Goal: Task Accomplishment & Management: Complete application form

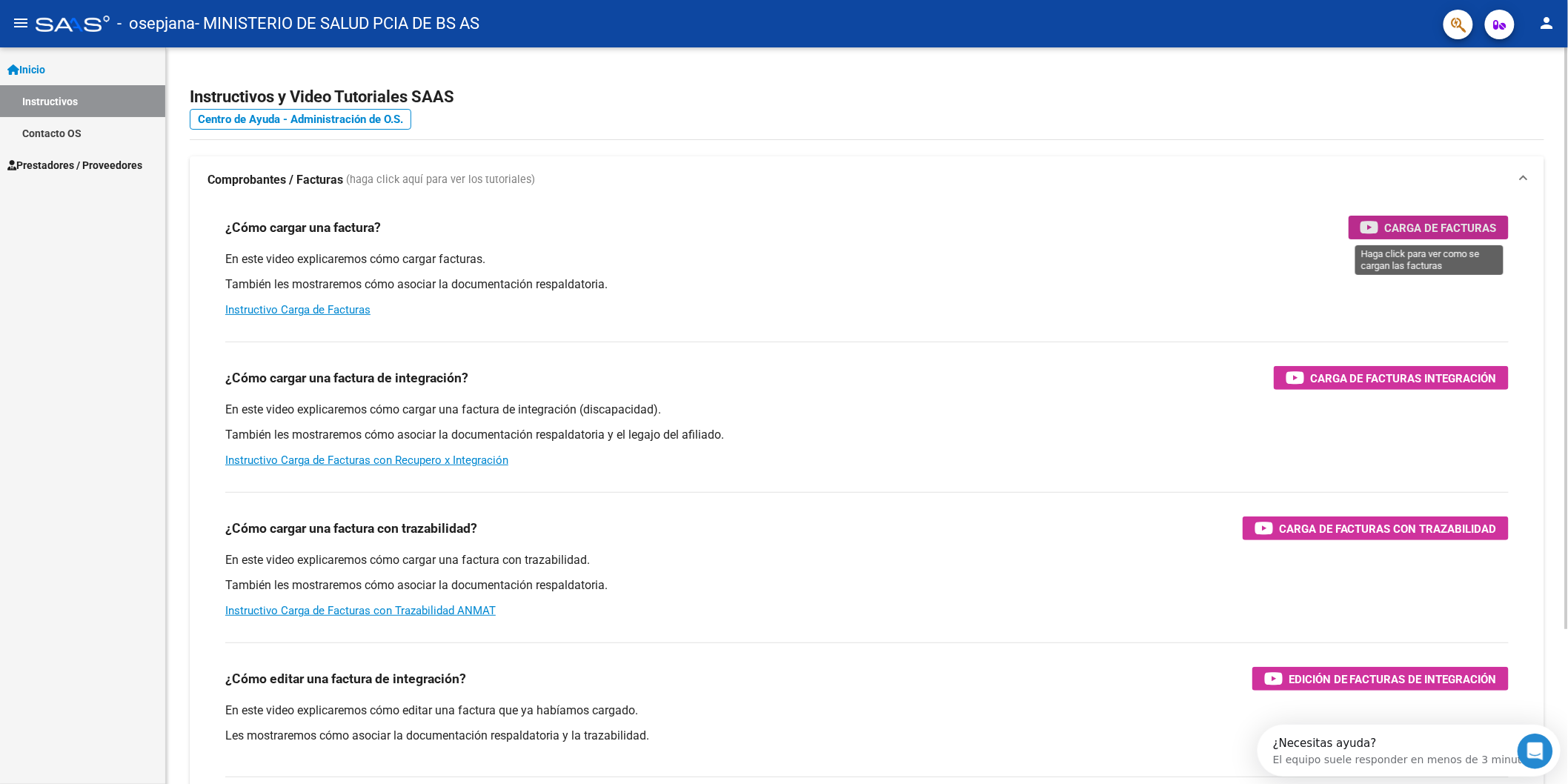
click at [1413, 227] on span "Carga de Facturas" at bounding box center [1441, 228] width 112 height 19
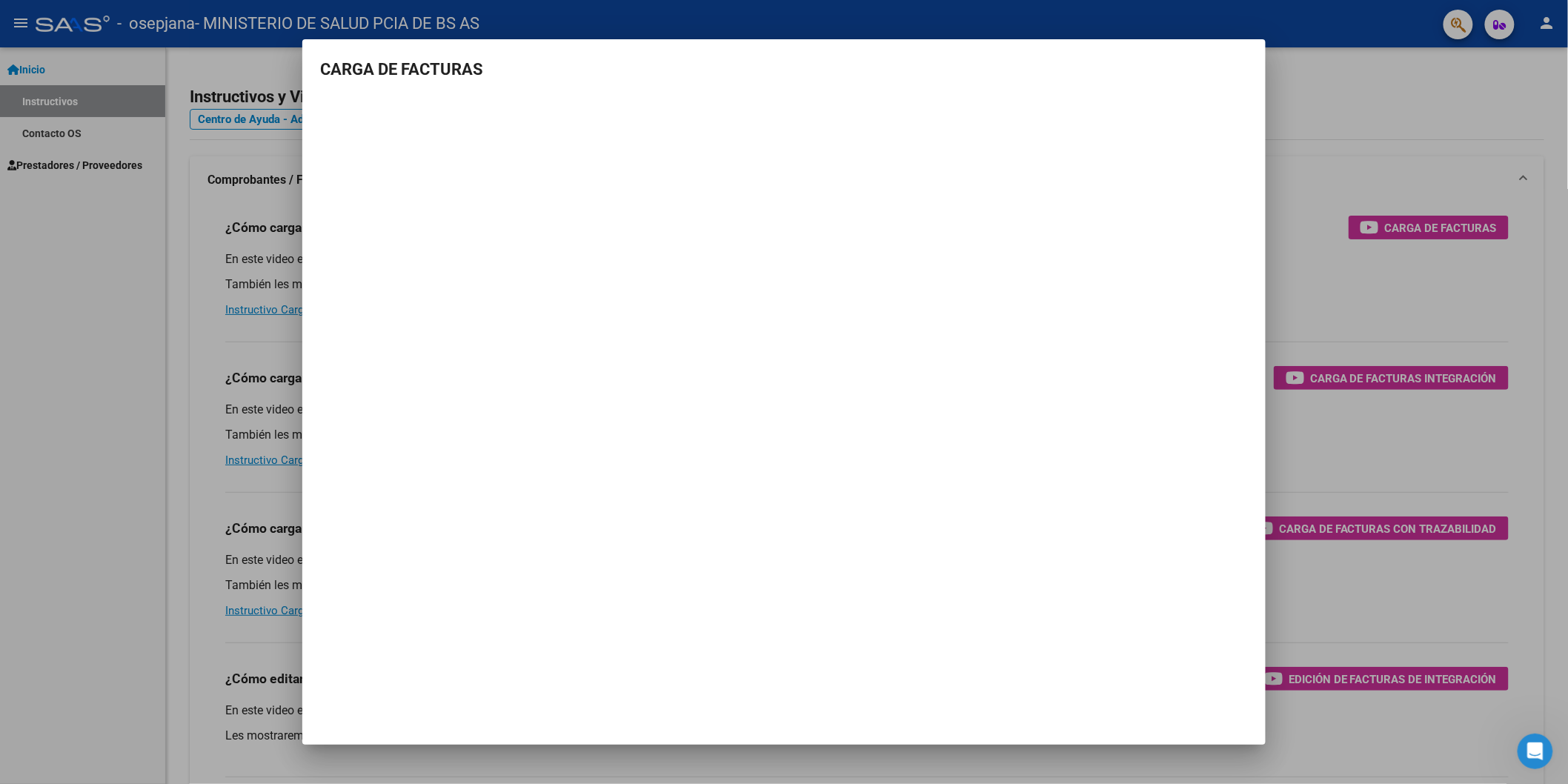
click at [40, 329] on div at bounding box center [784, 392] width 1568 height 784
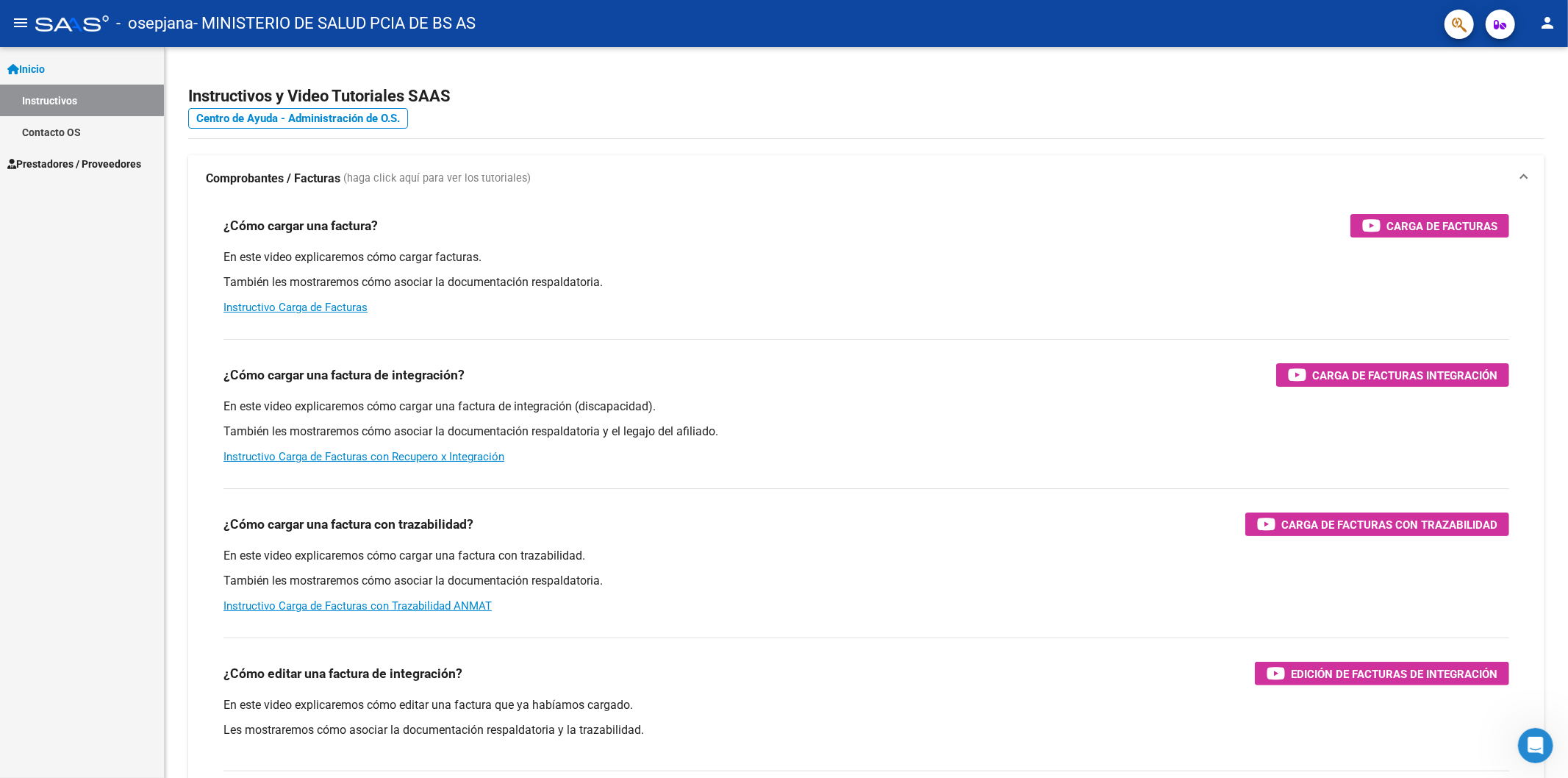
click at [13, 20] on mat-icon "menu" at bounding box center [21, 23] width 18 height 18
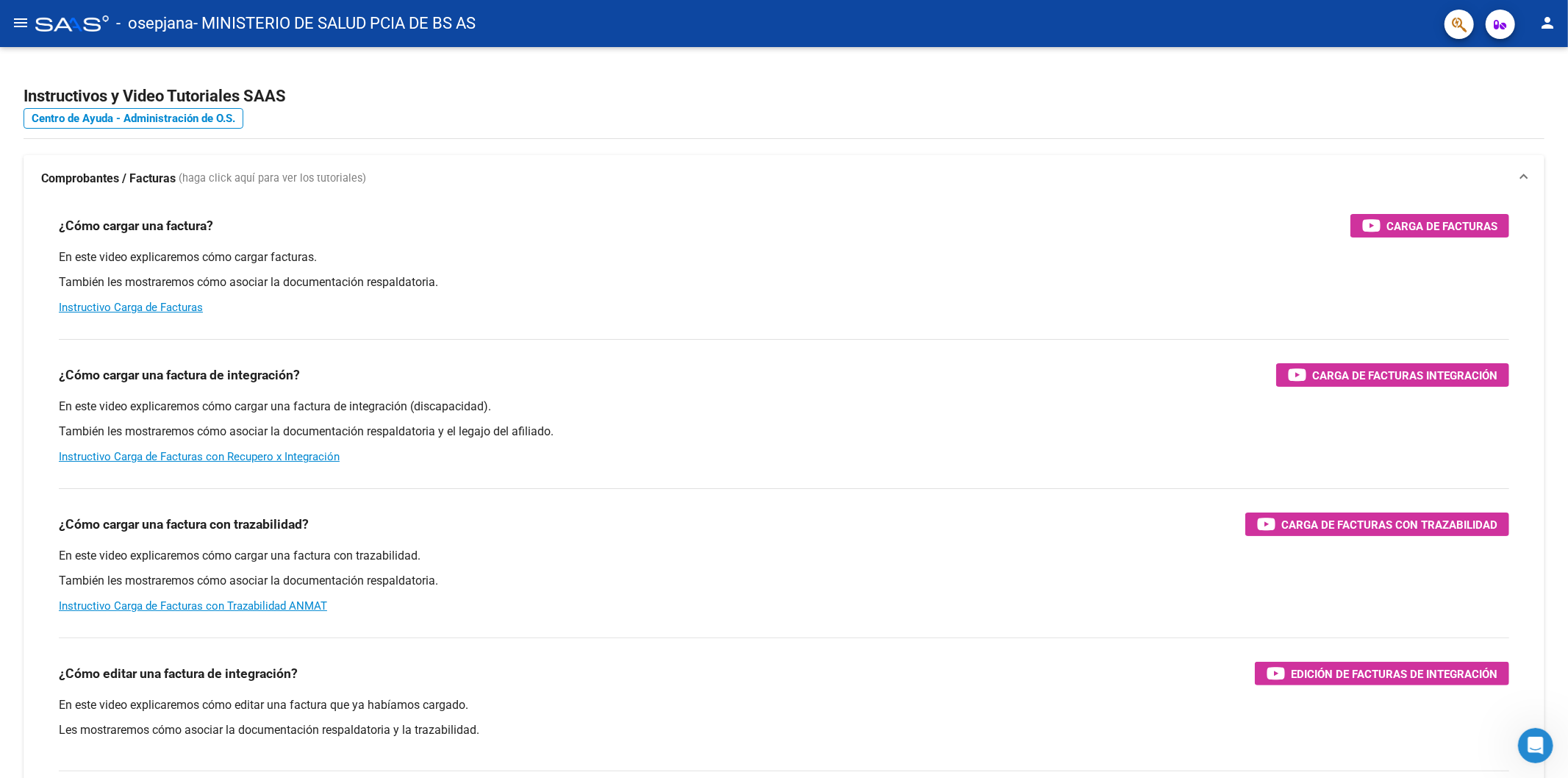
click at [1541, 23] on mat-icon "person" at bounding box center [1547, 23] width 18 height 18
click at [1496, 27] on div at bounding box center [784, 389] width 1568 height 778
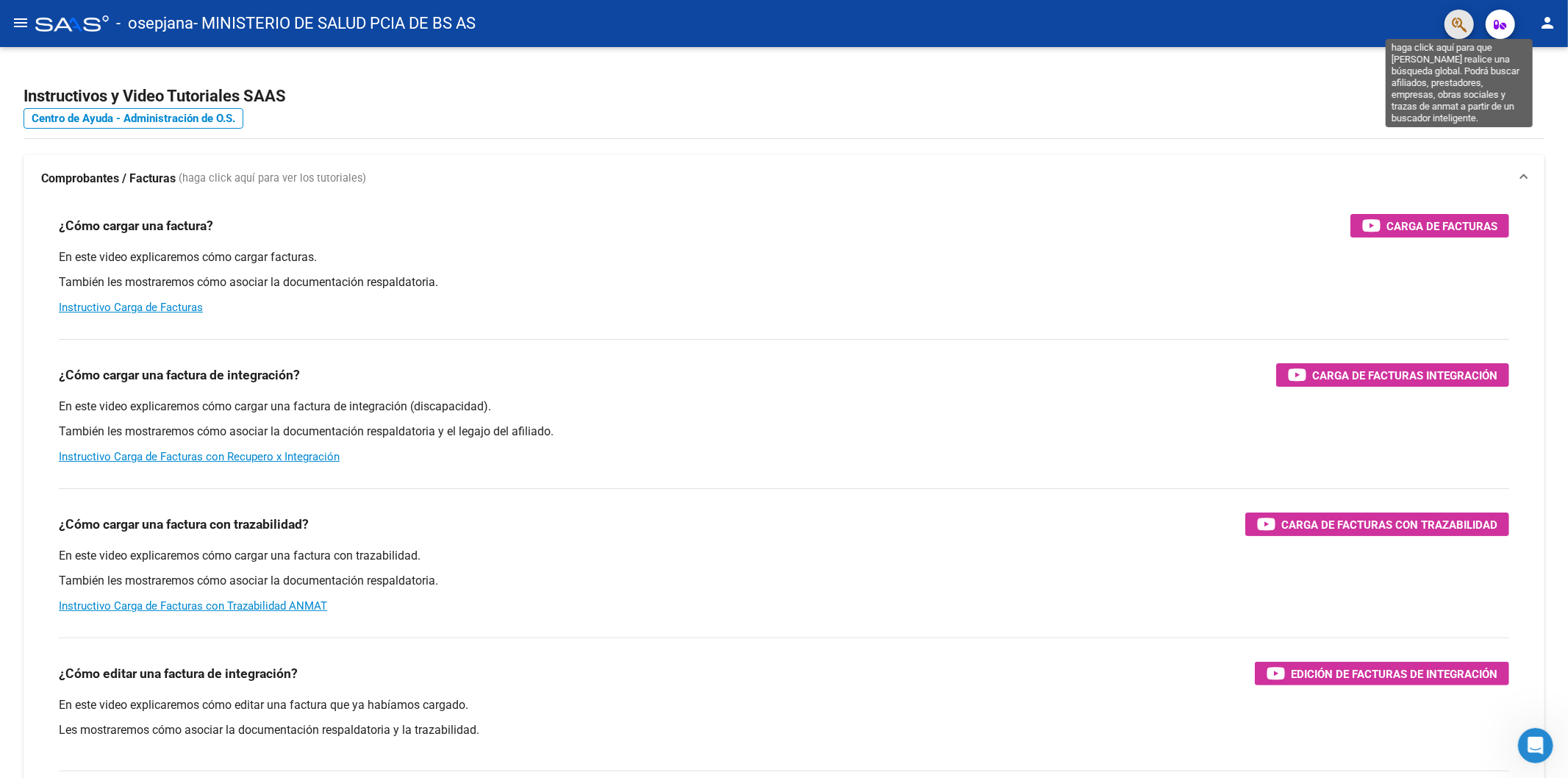
click at [1459, 25] on icon "button" at bounding box center [1458, 24] width 15 height 17
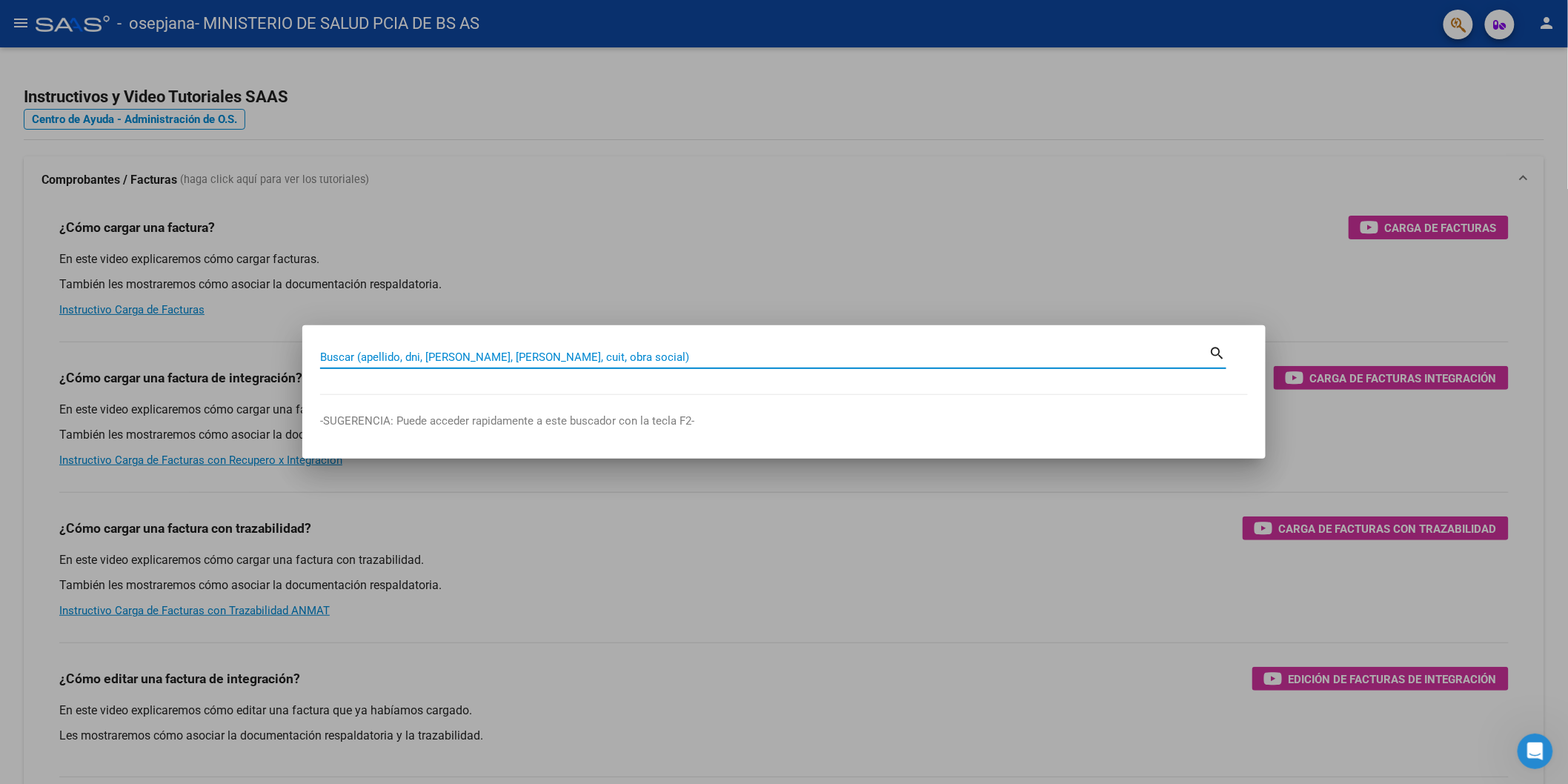
click at [814, 209] on div at bounding box center [784, 392] width 1568 height 784
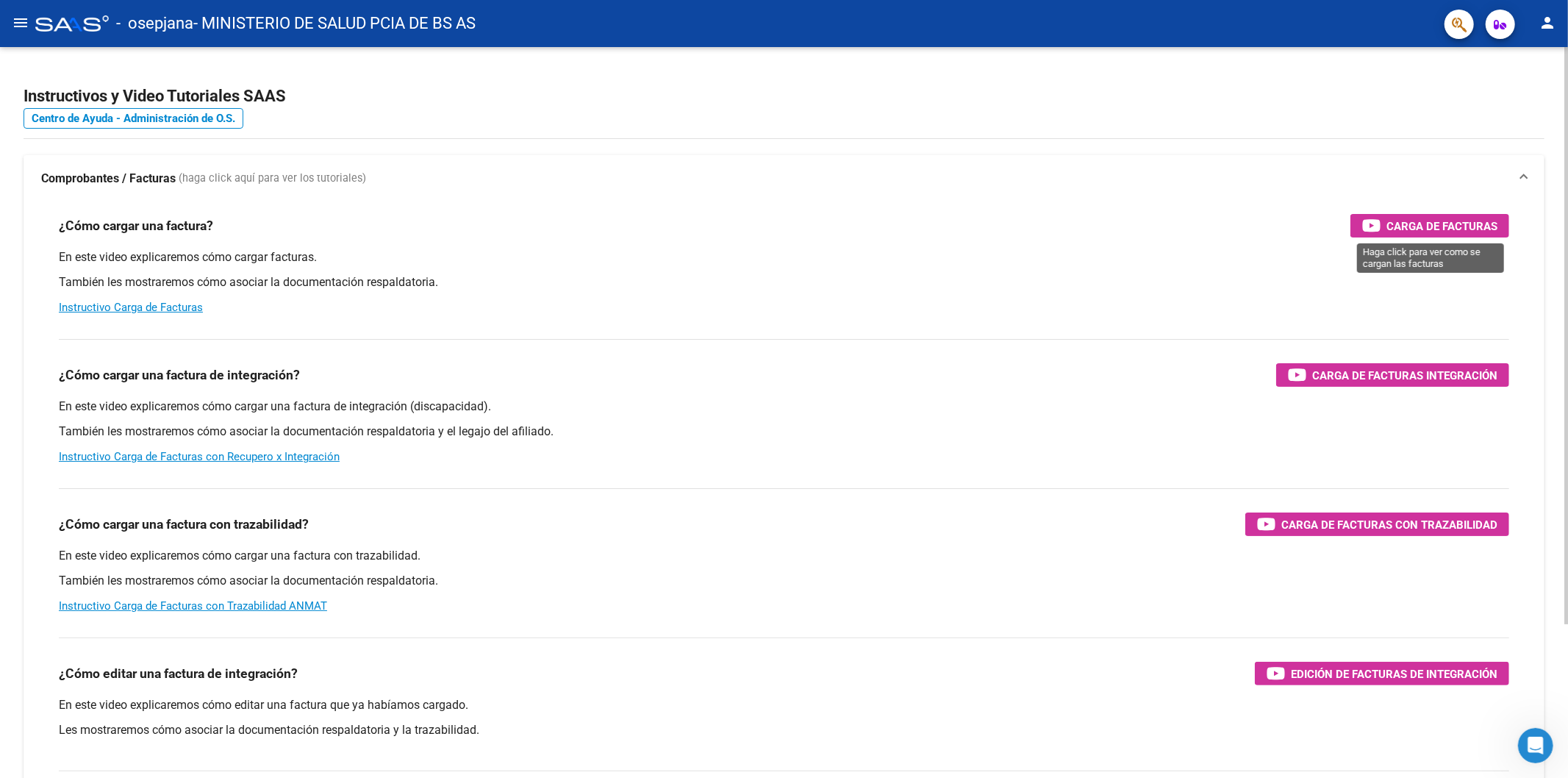
click at [1426, 224] on span "Carga de Facturas" at bounding box center [1442, 226] width 111 height 19
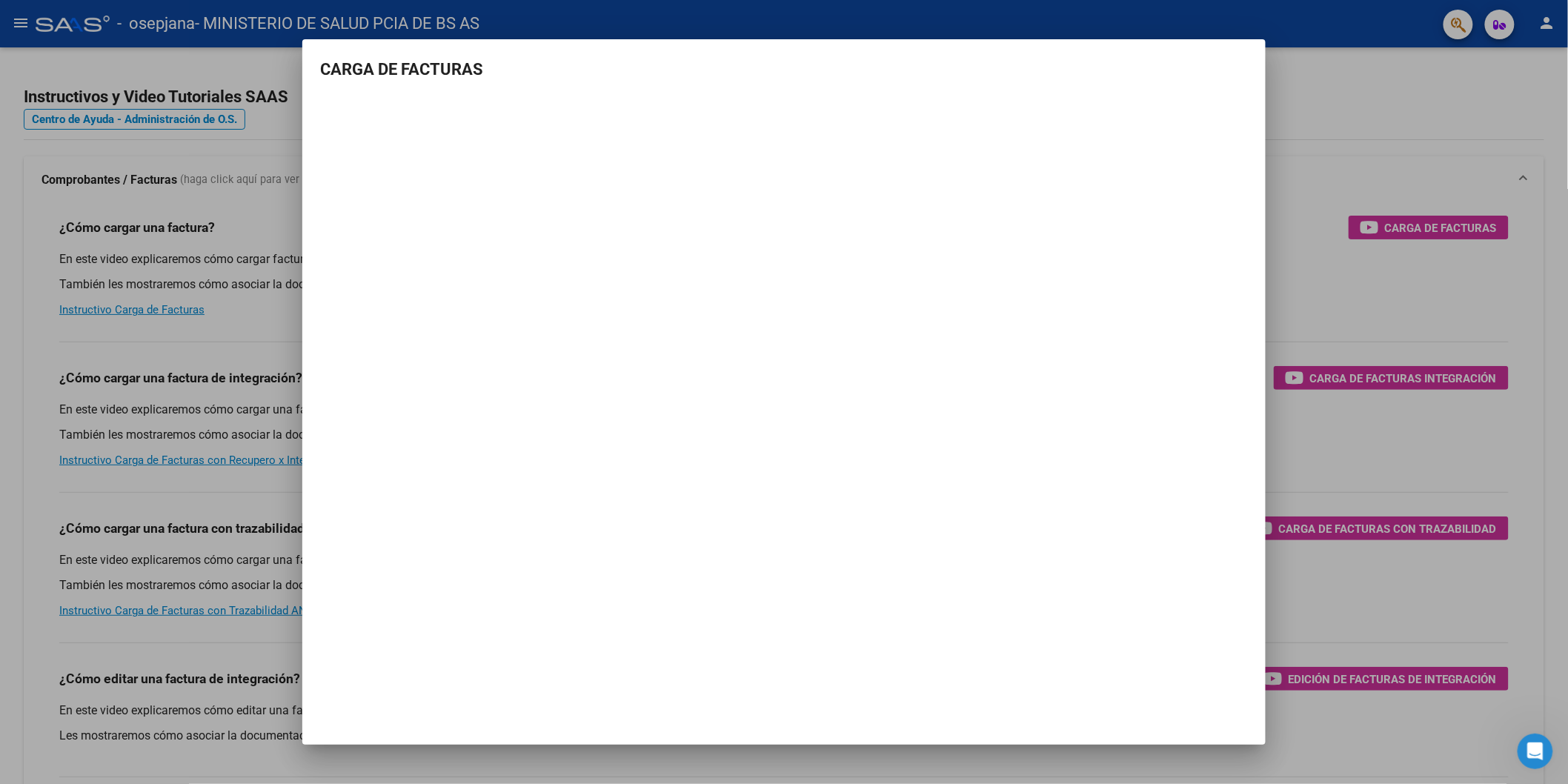
click at [1286, 202] on div at bounding box center [784, 392] width 1568 height 784
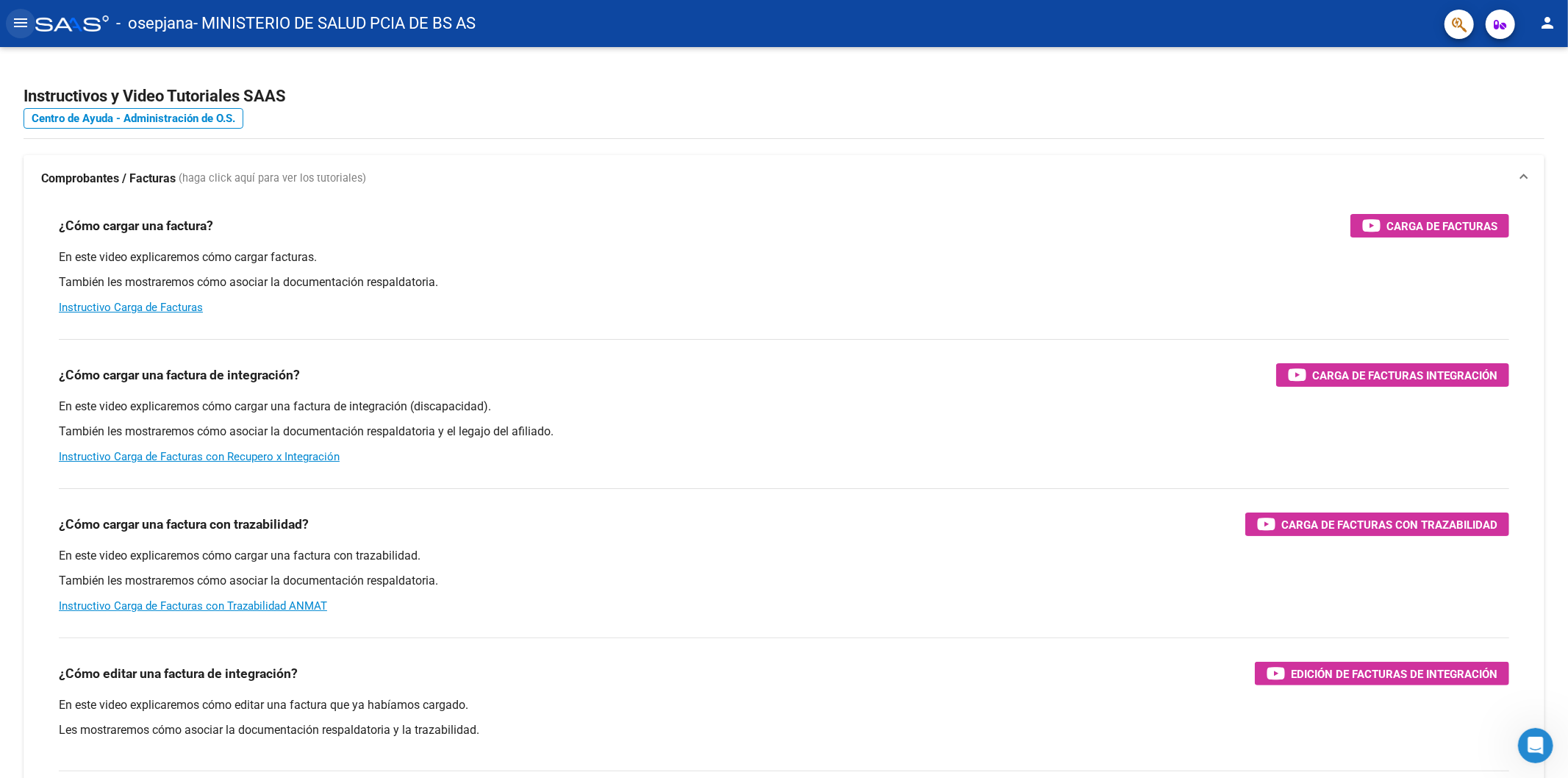
click at [23, 22] on mat-icon "menu" at bounding box center [21, 23] width 18 height 18
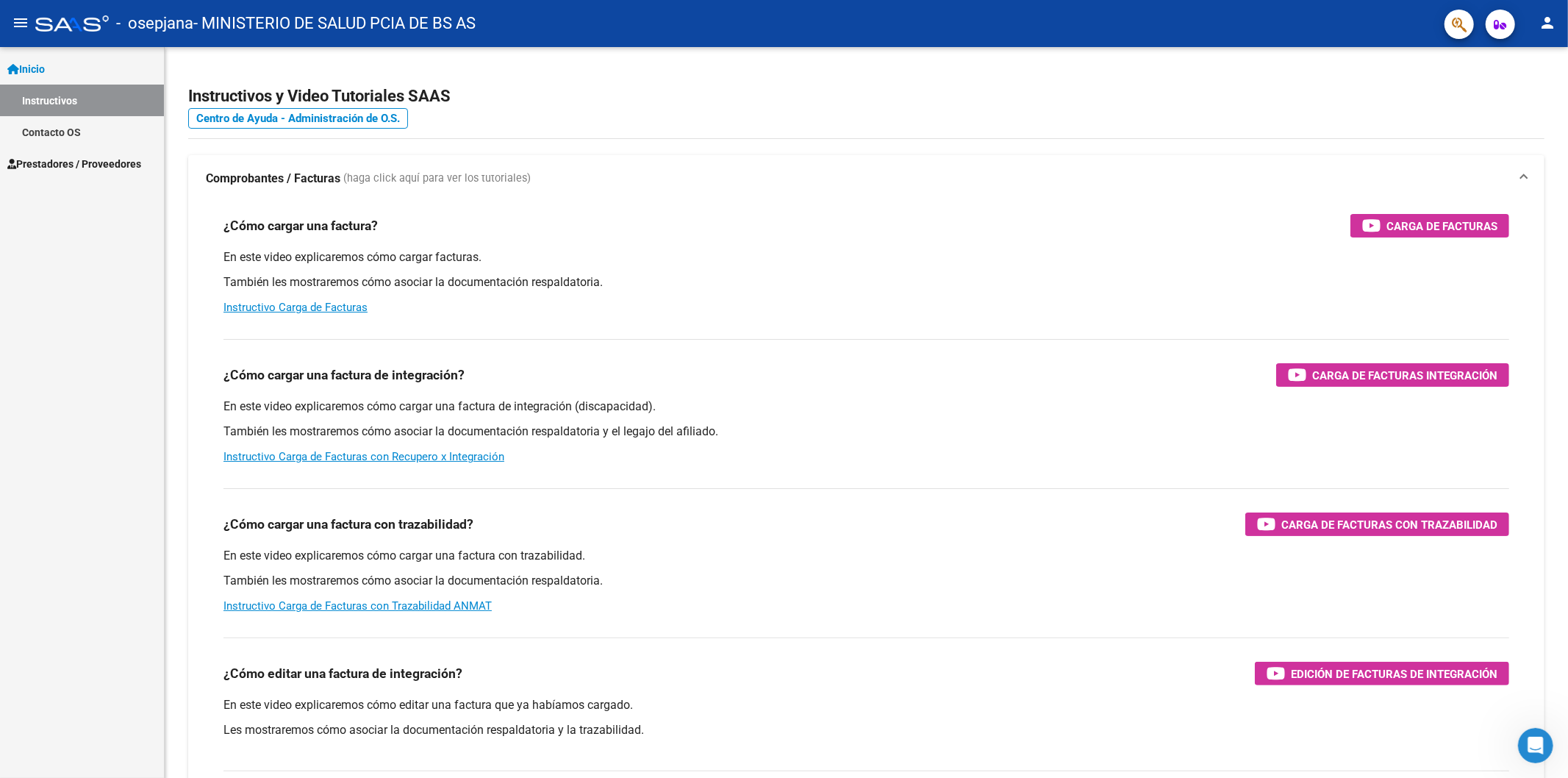
click at [101, 169] on span "Prestadores / Proveedores" at bounding box center [73, 164] width 134 height 16
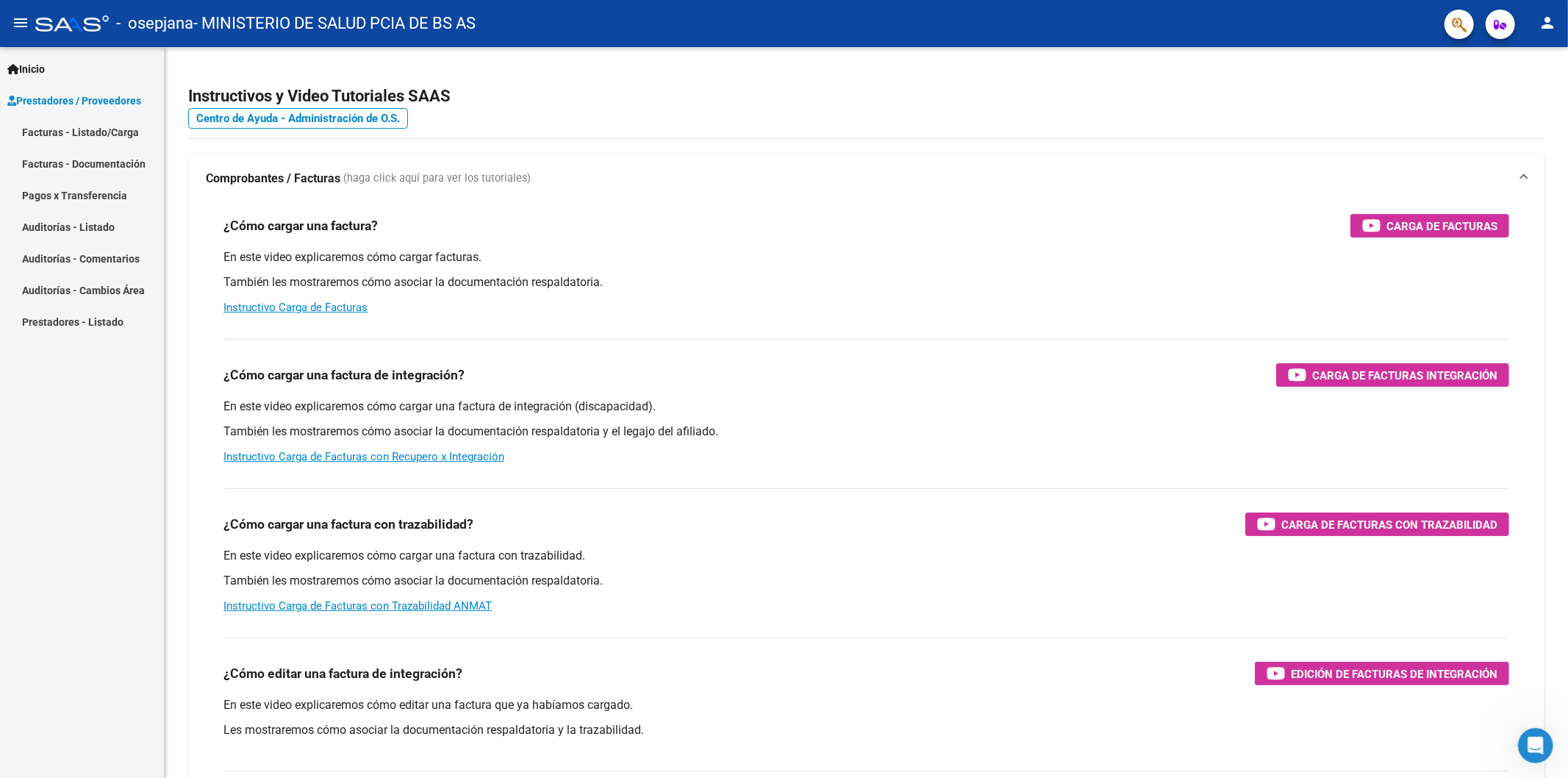
click at [120, 132] on link "Facturas - Listado/Carga" at bounding box center [81, 132] width 164 height 32
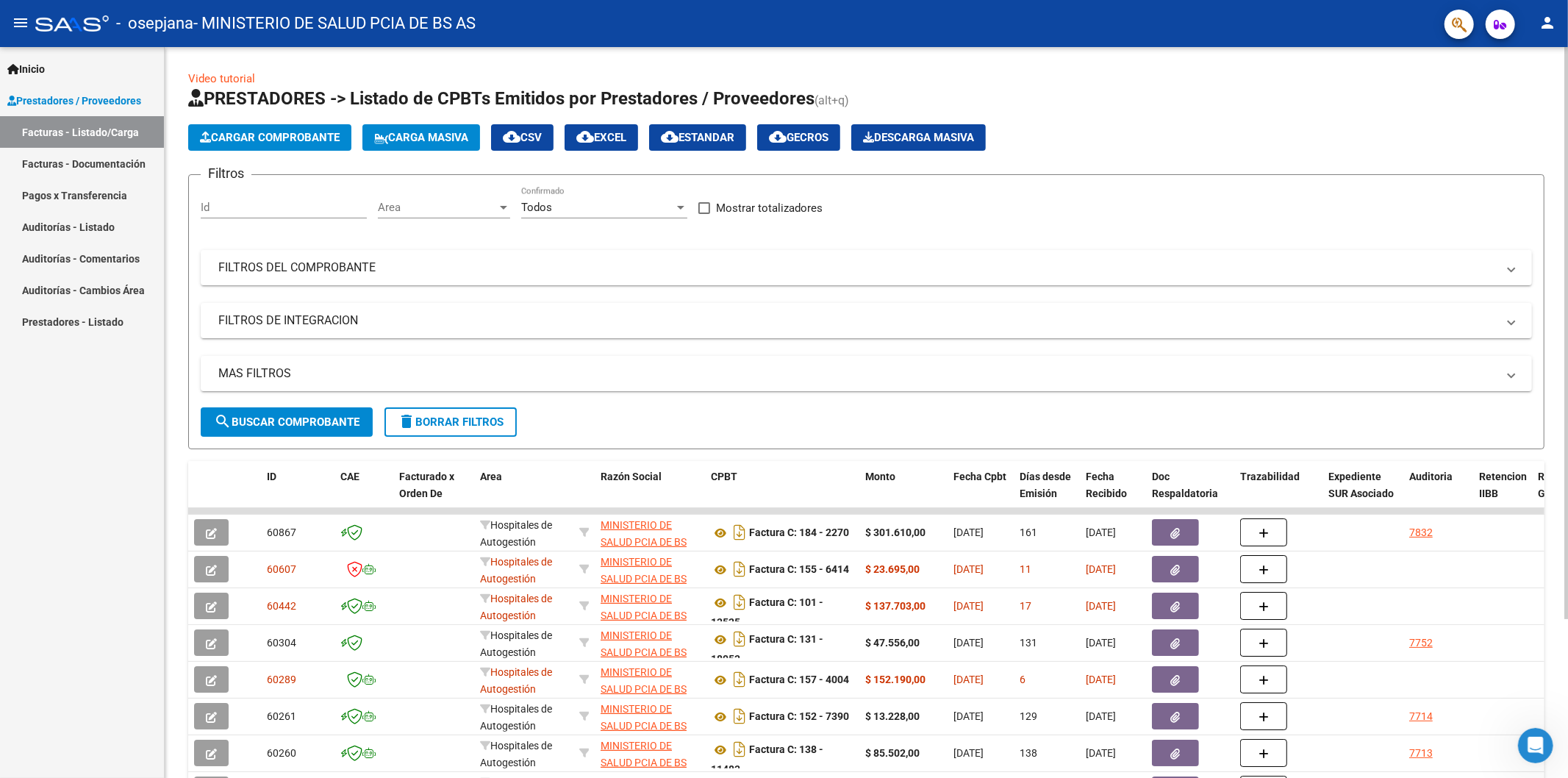
click at [335, 142] on span "Cargar Comprobante" at bounding box center [270, 137] width 140 height 13
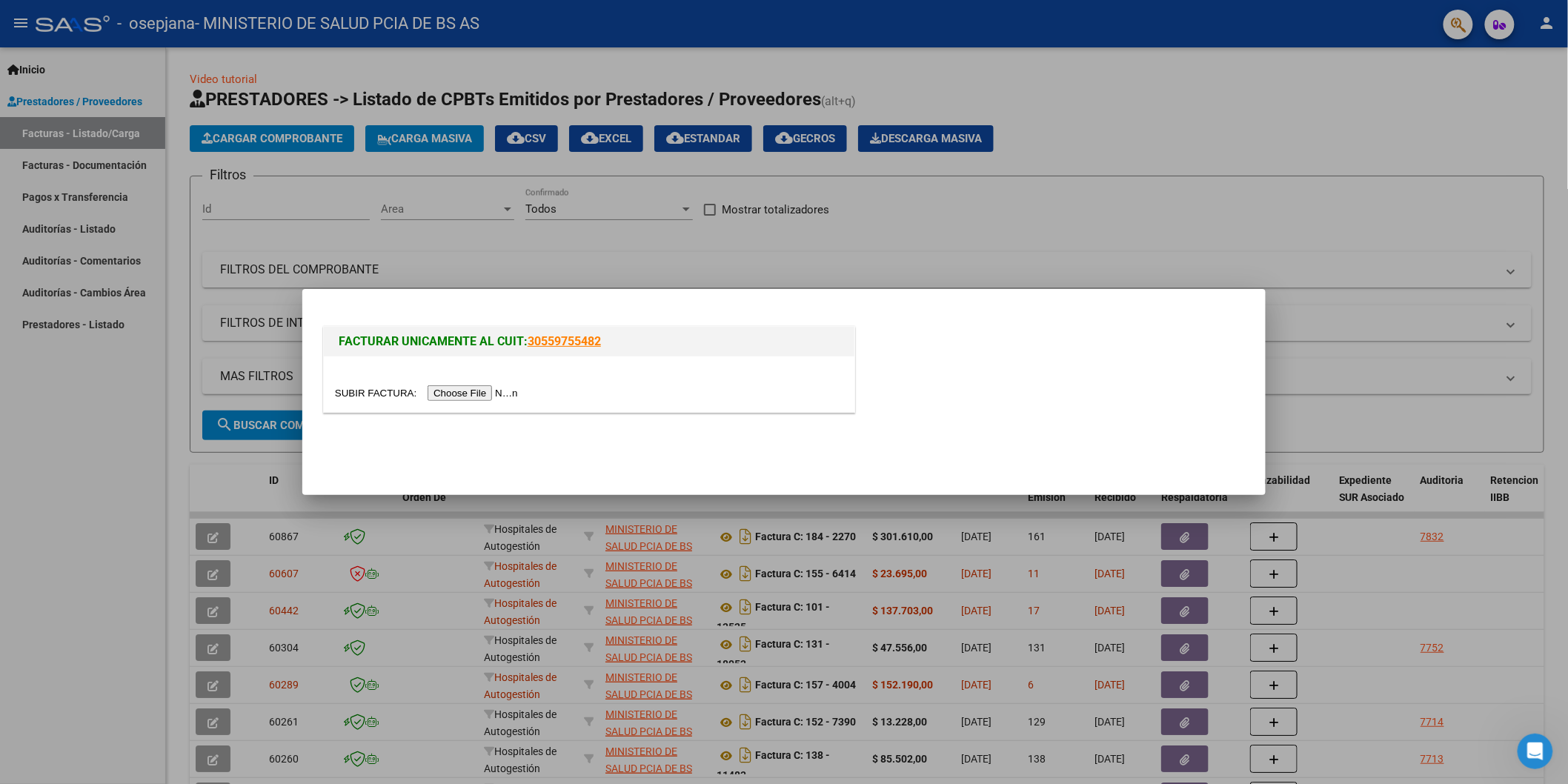
click at [485, 395] on input "file" at bounding box center [428, 393] width 187 height 16
click at [975, 199] on div at bounding box center [784, 392] width 1568 height 784
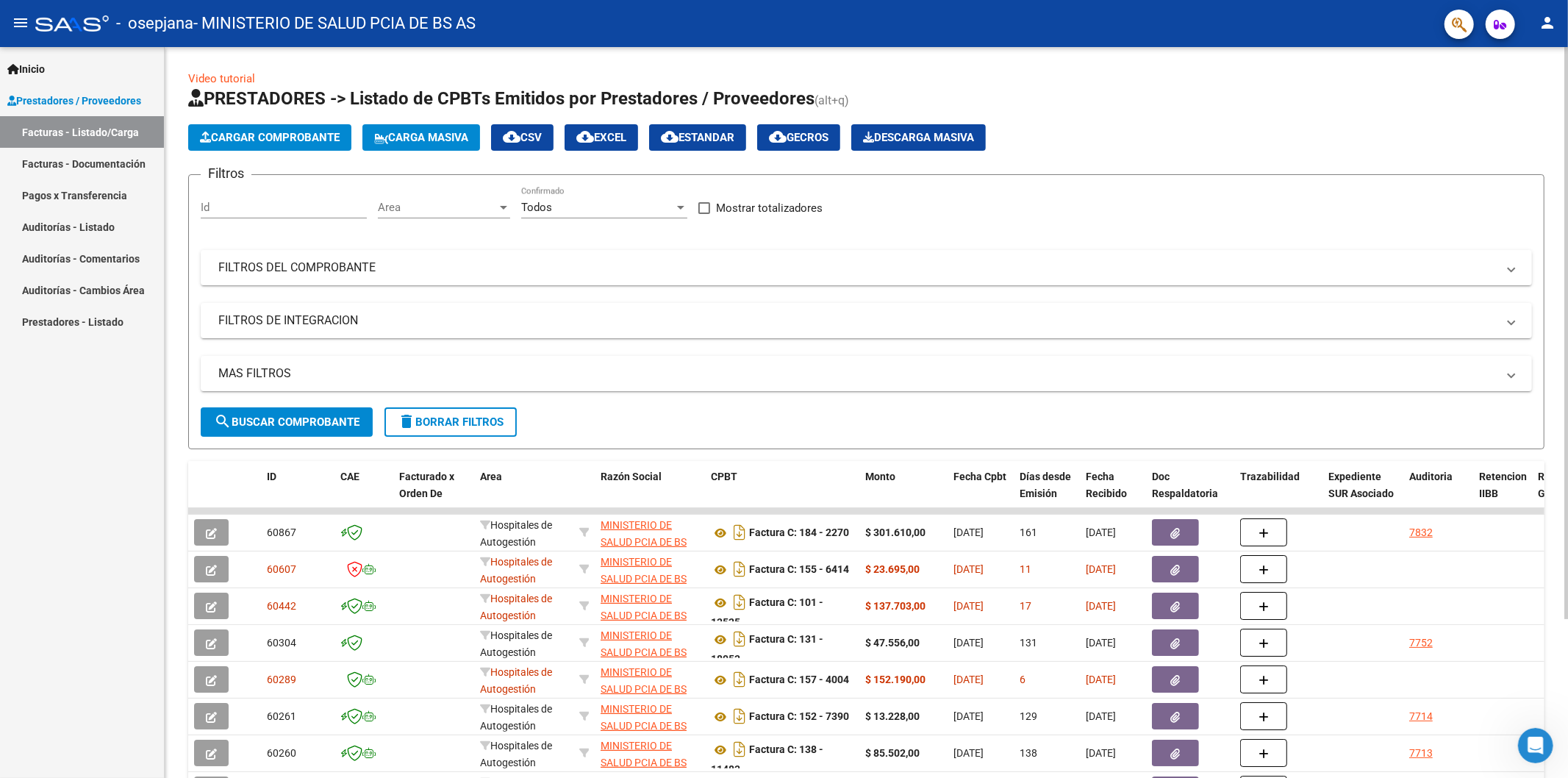
click at [415, 138] on span "Carga Masiva" at bounding box center [421, 137] width 94 height 13
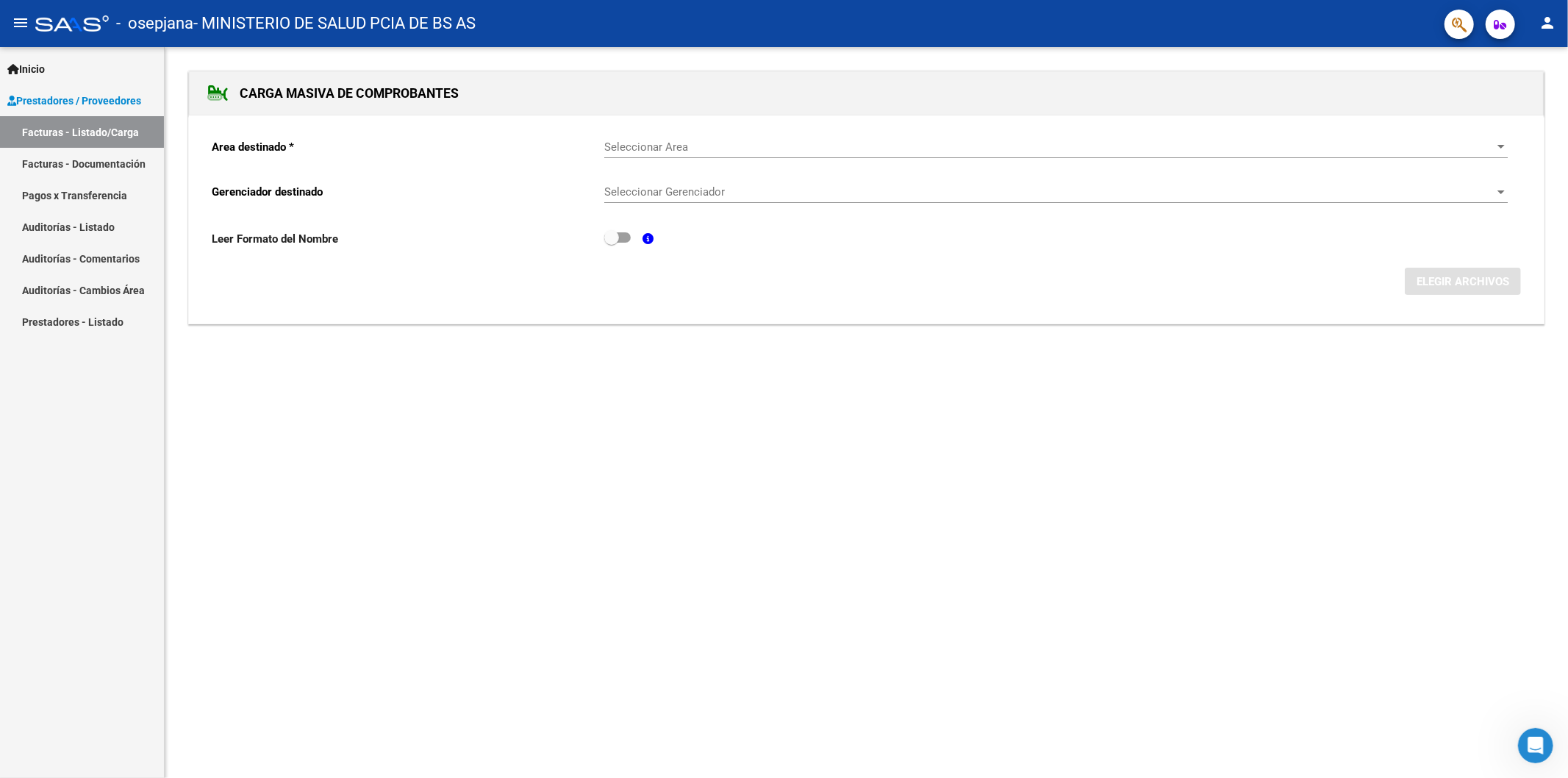
click at [671, 144] on span "Seleccionar Area" at bounding box center [1048, 147] width 890 height 13
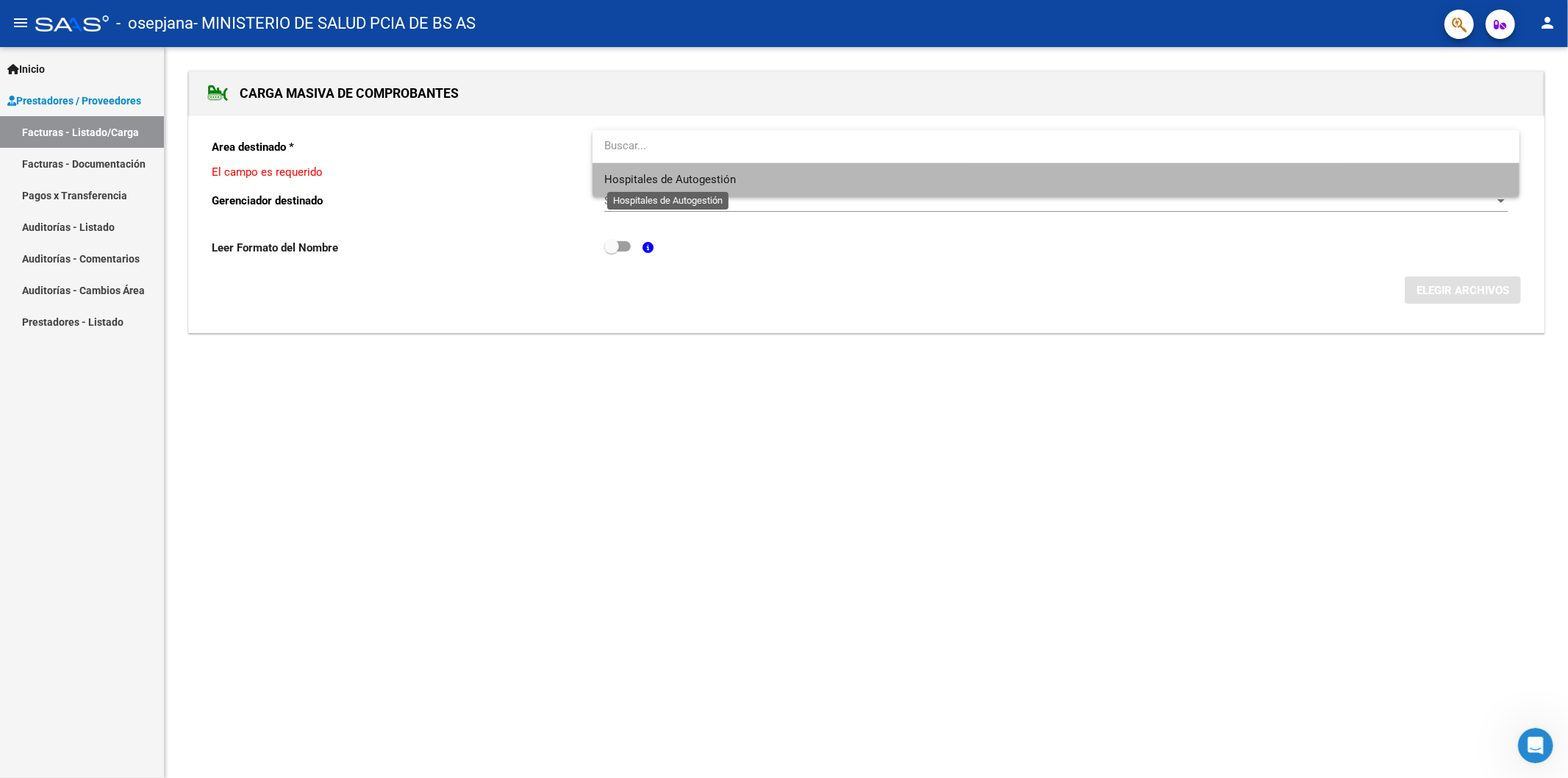
click at [688, 178] on span "Hospitales de Autogestión" at bounding box center [669, 179] width 132 height 13
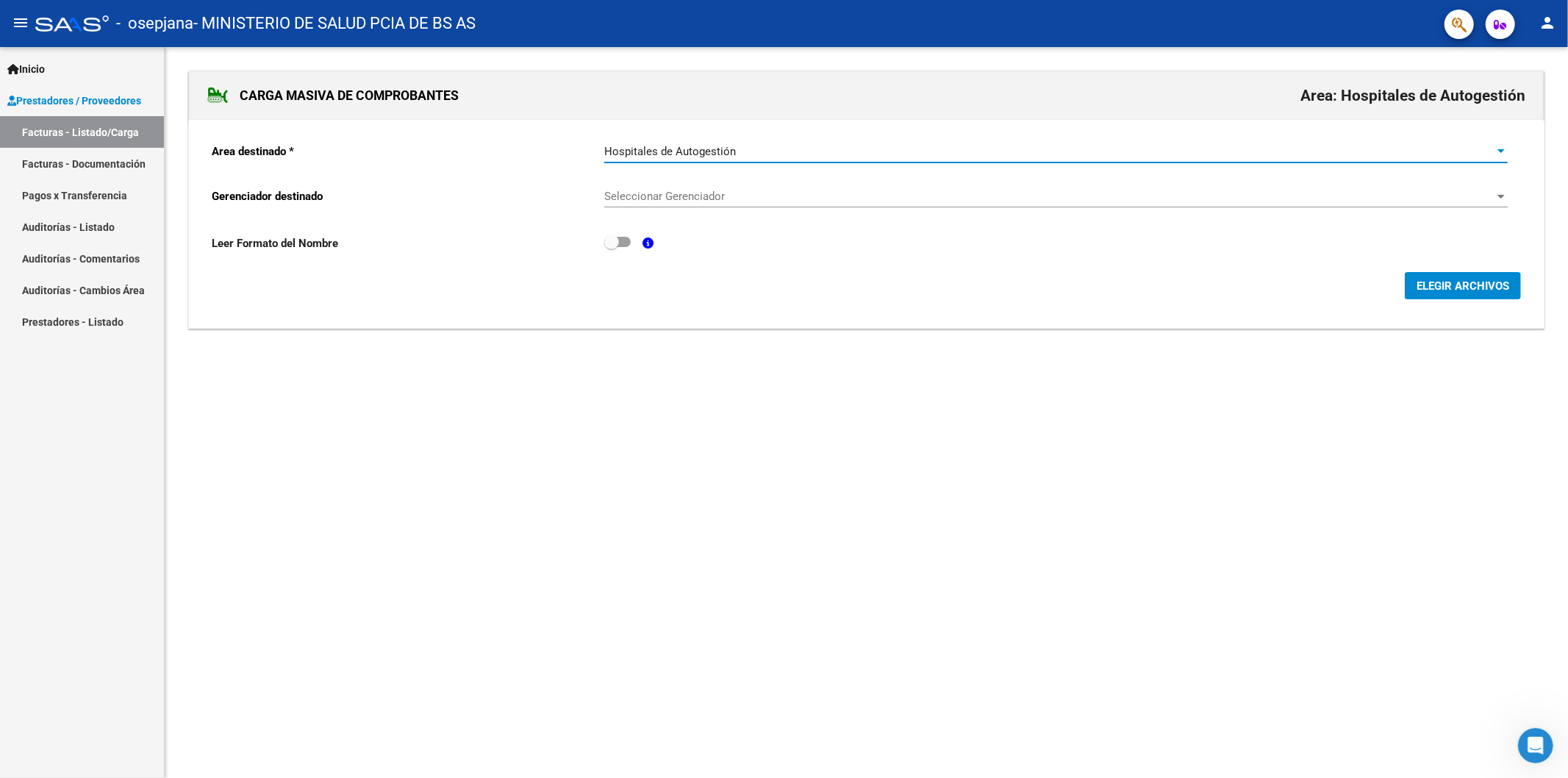
click at [702, 194] on span "Seleccionar Gerenciador" at bounding box center [1048, 195] width 890 height 13
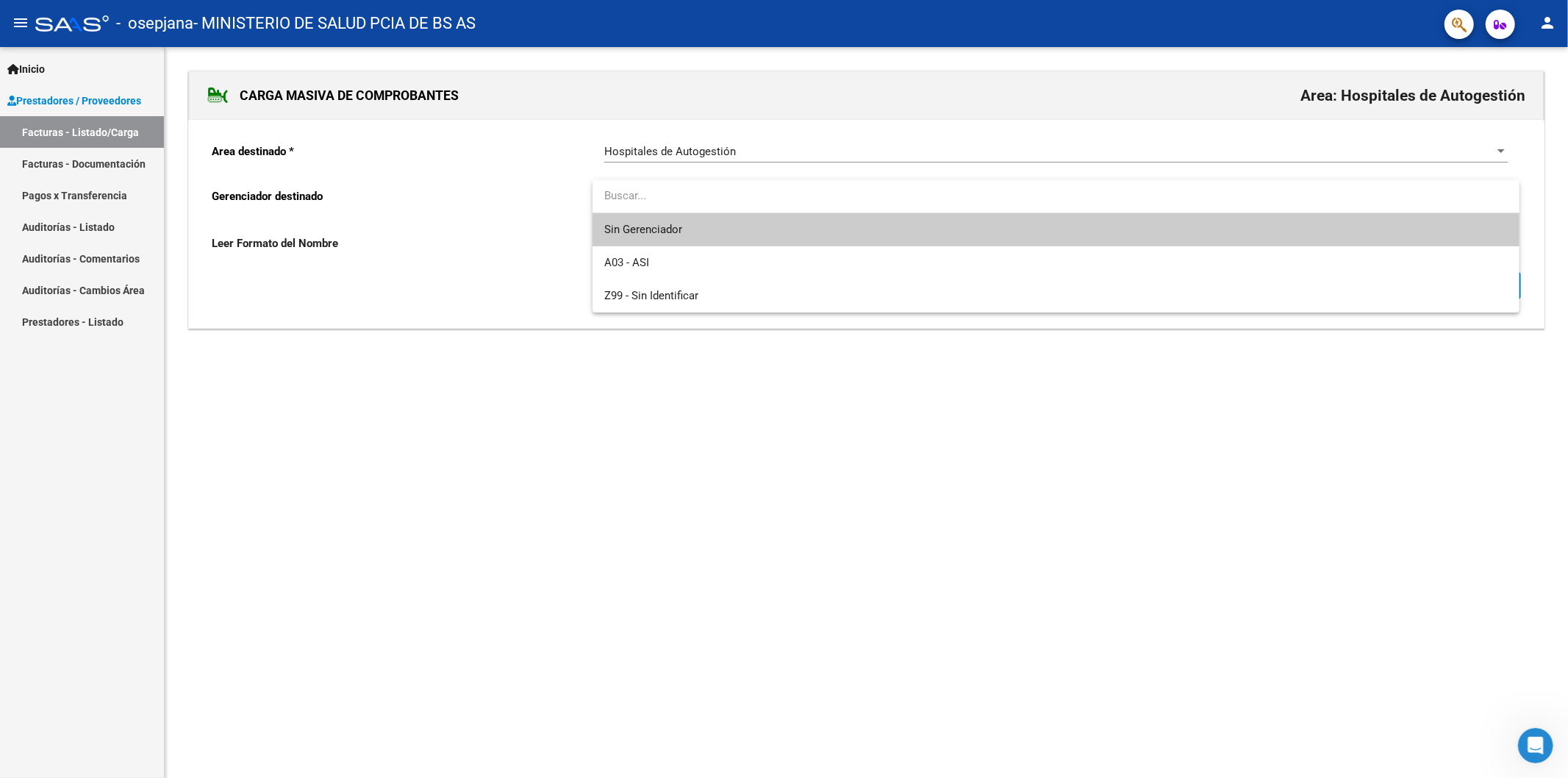
click at [478, 263] on div at bounding box center [784, 389] width 1568 height 778
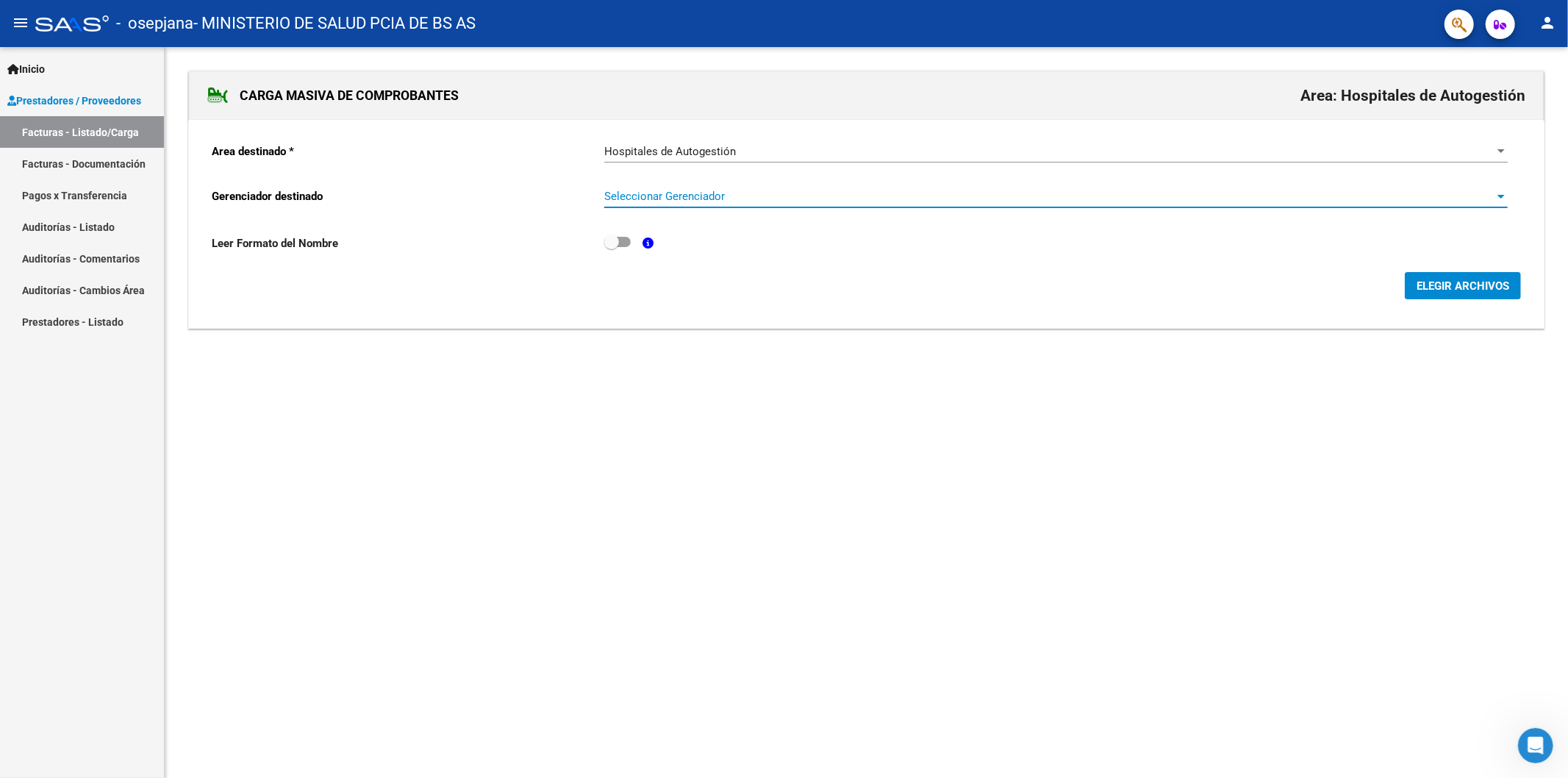
click at [663, 203] on span "Seleccionar Gerenciador" at bounding box center [1048, 195] width 890 height 13
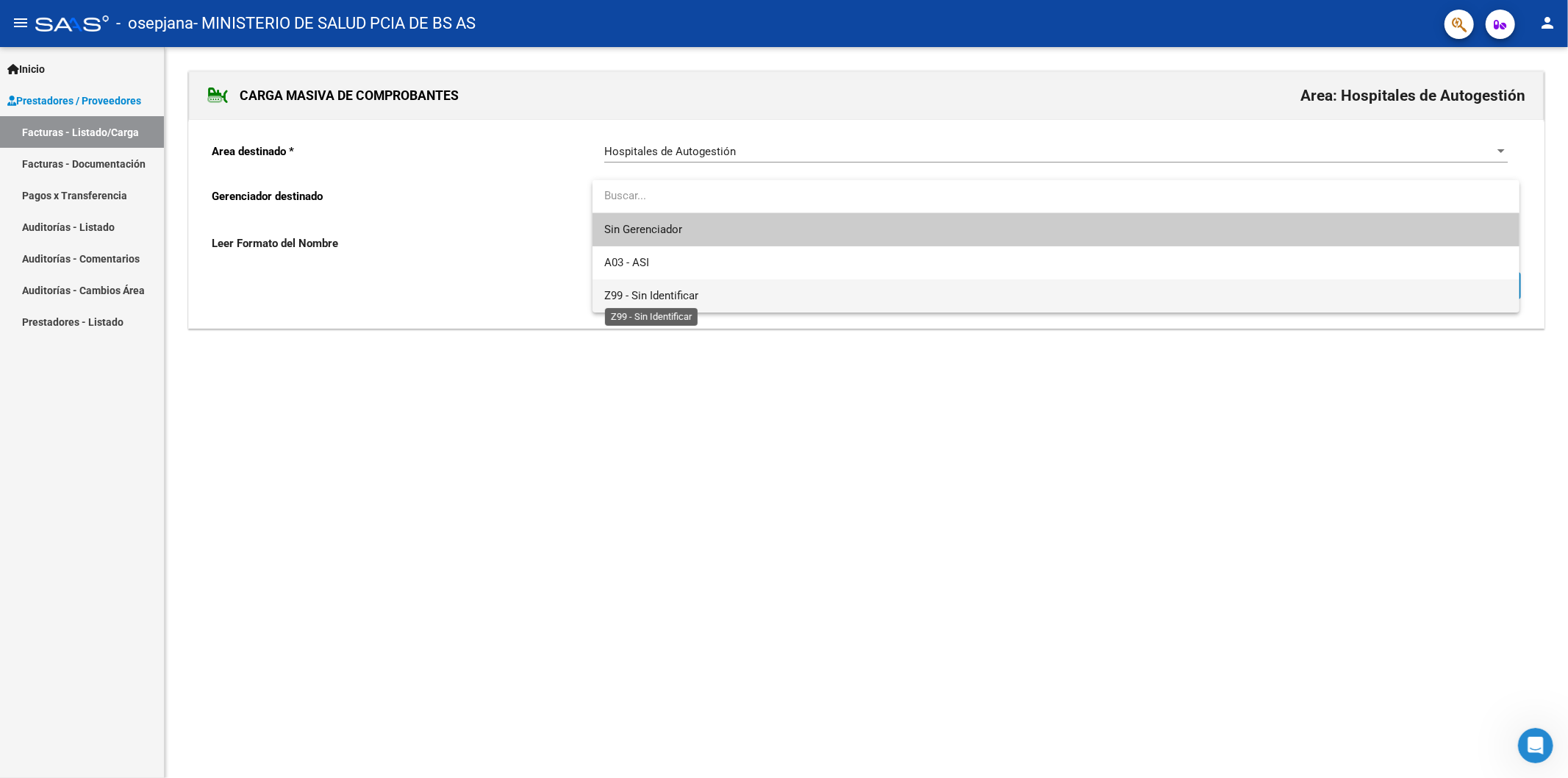
click at [683, 298] on span "Z99 - Sin Identificar" at bounding box center [651, 295] width 94 height 13
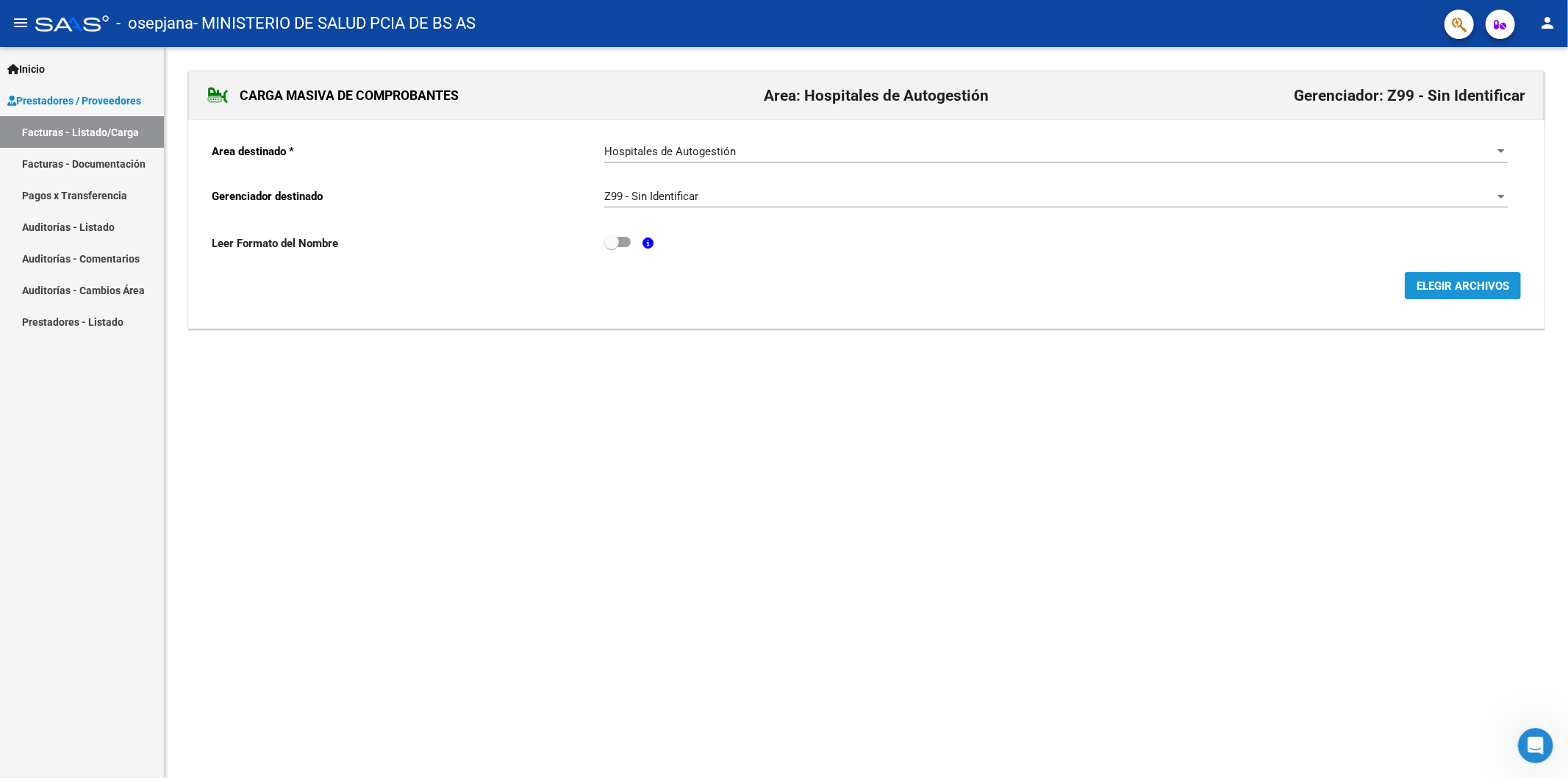
click at [1423, 286] on span "ELEGIR ARCHIVOS" at bounding box center [1462, 286] width 92 height 13
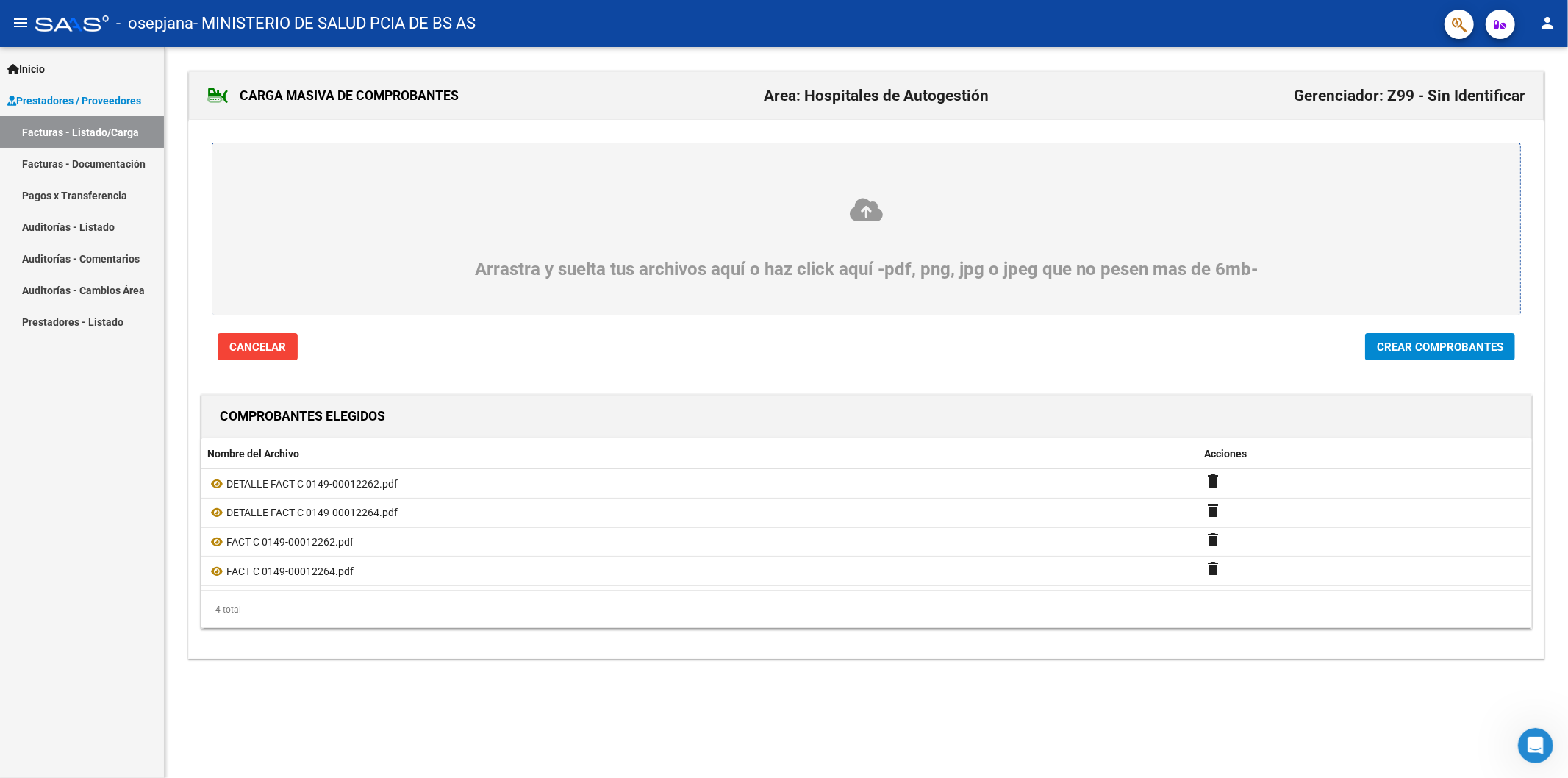
click at [1461, 348] on span "Crear Comprobantes" at bounding box center [1439, 346] width 126 height 13
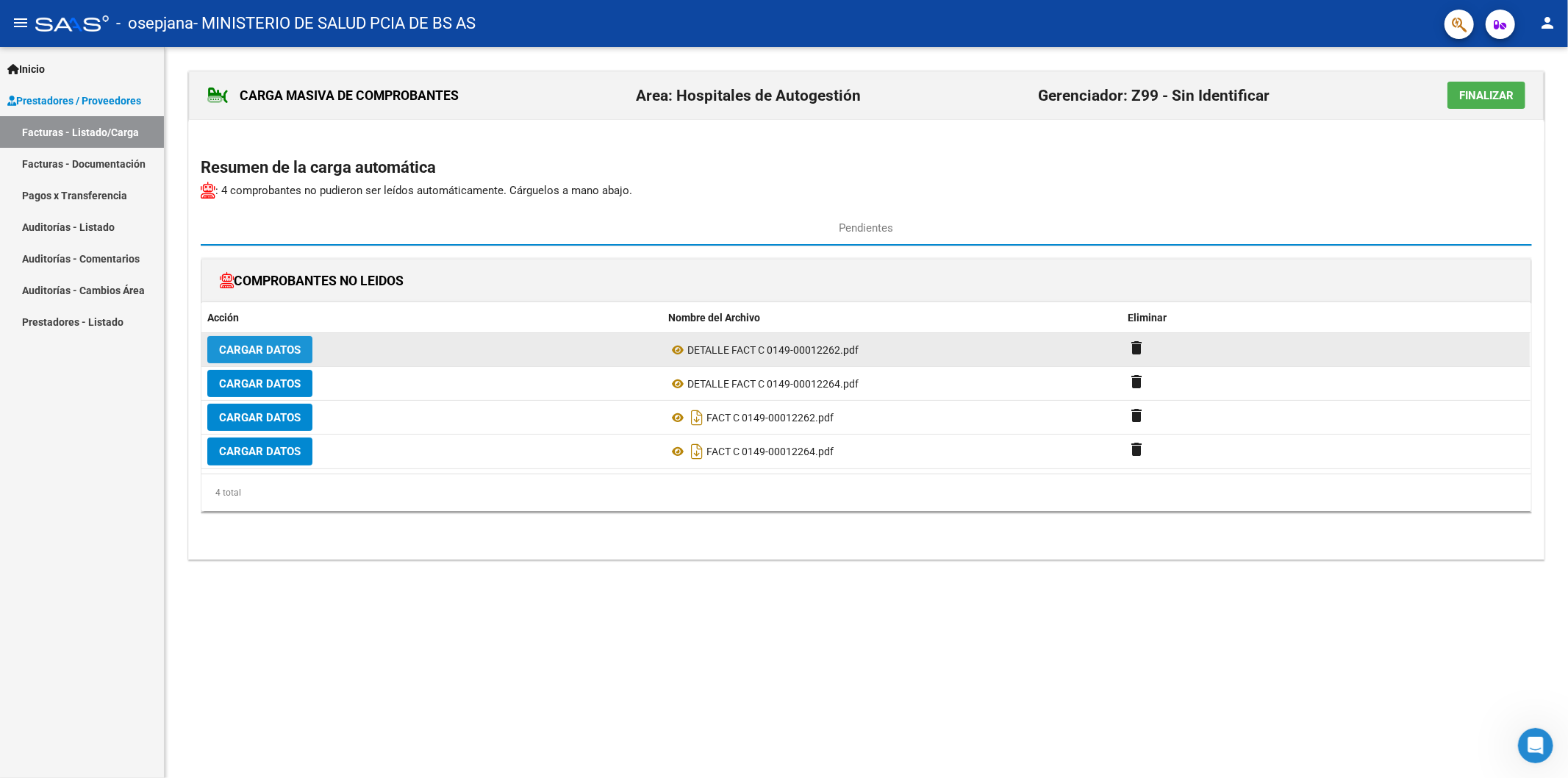
click at [256, 350] on span "Cargar Datos" at bounding box center [260, 349] width 81 height 13
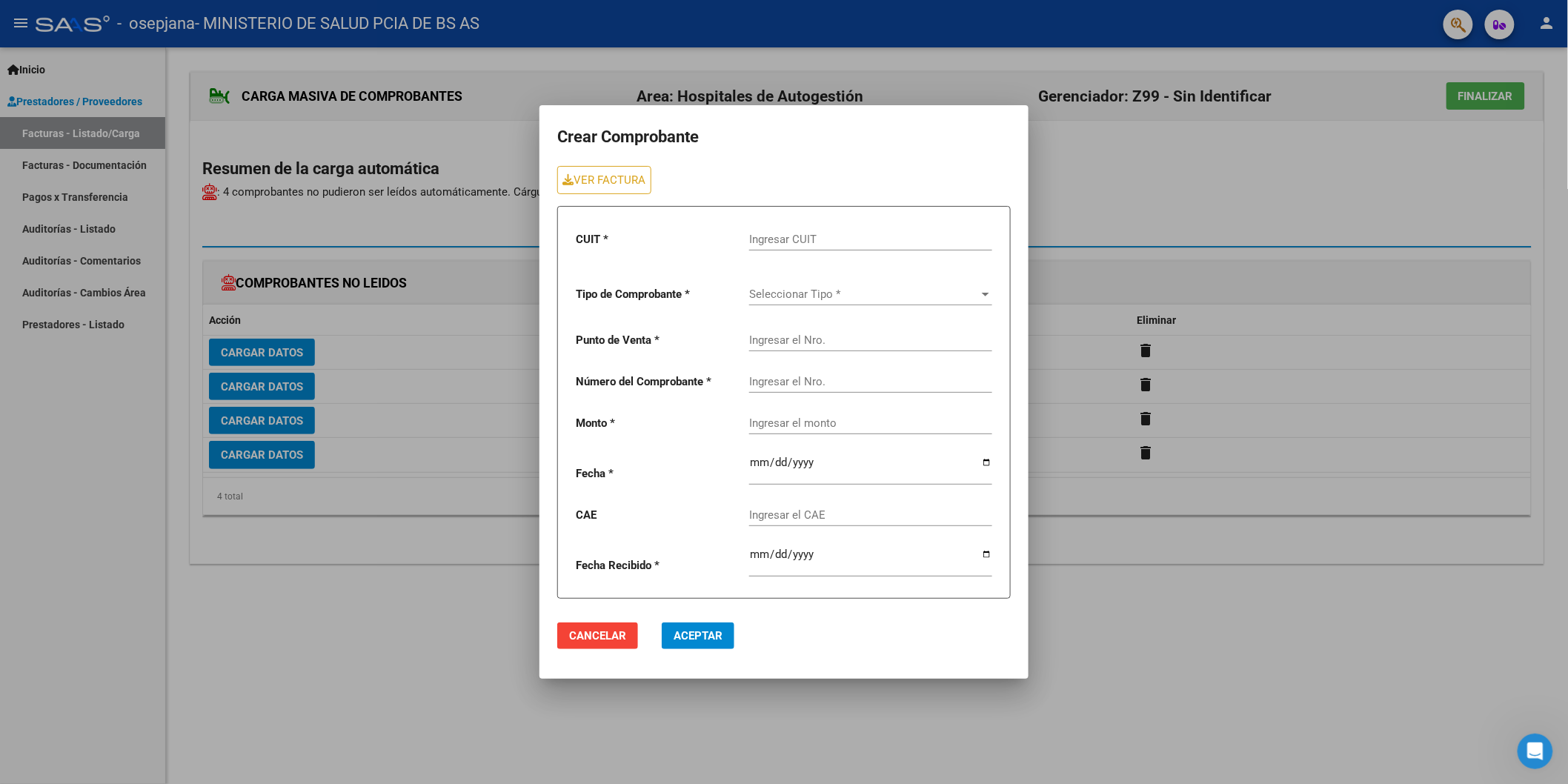
click at [828, 233] on input "Ingresar CUIT" at bounding box center [870, 239] width 243 height 13
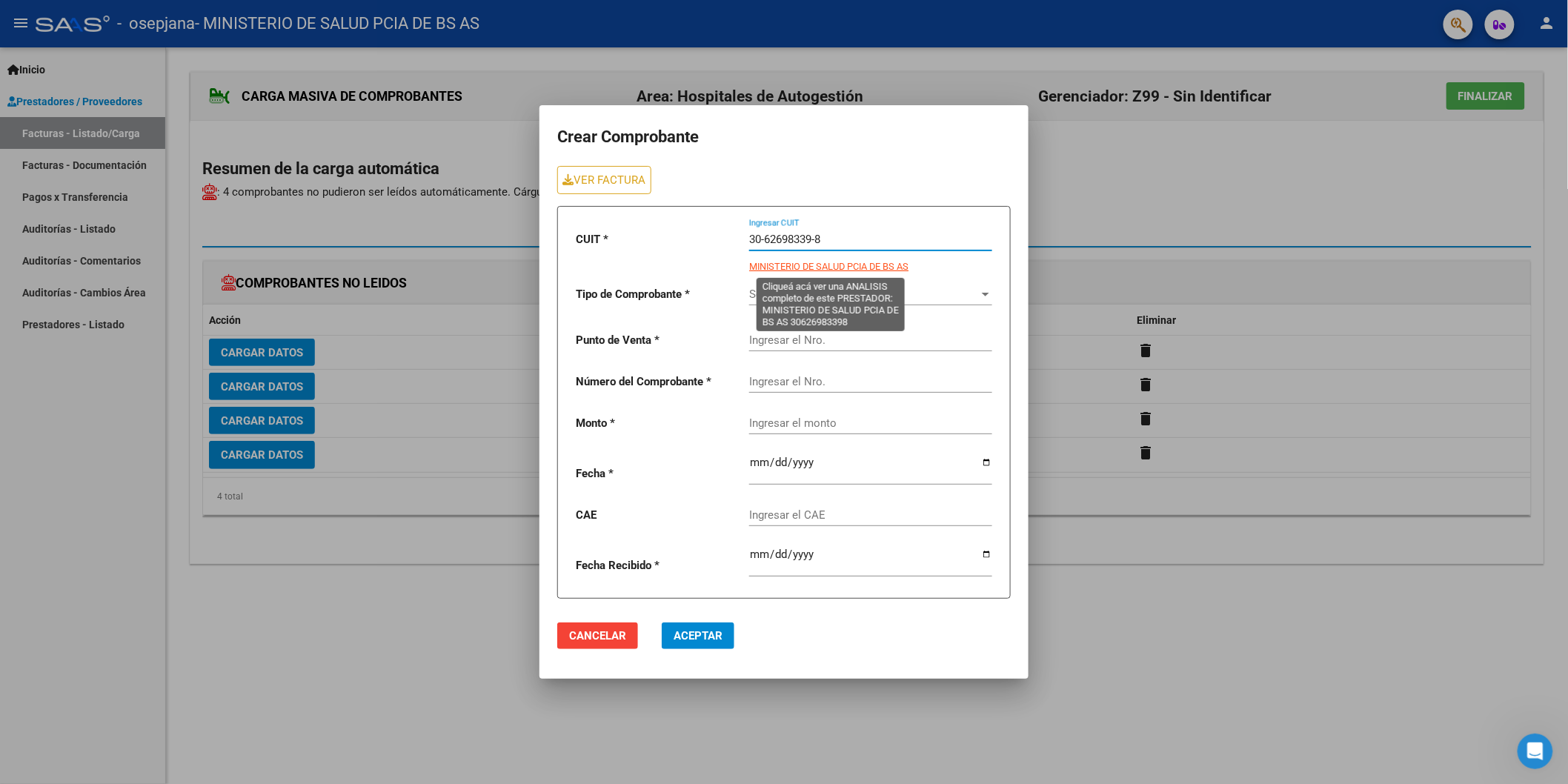
type input "30-62698339-8"
click at [823, 265] on span "MINISTERIO DE SALUD PCIA DE BS AS" at bounding box center [828, 266] width 159 height 11
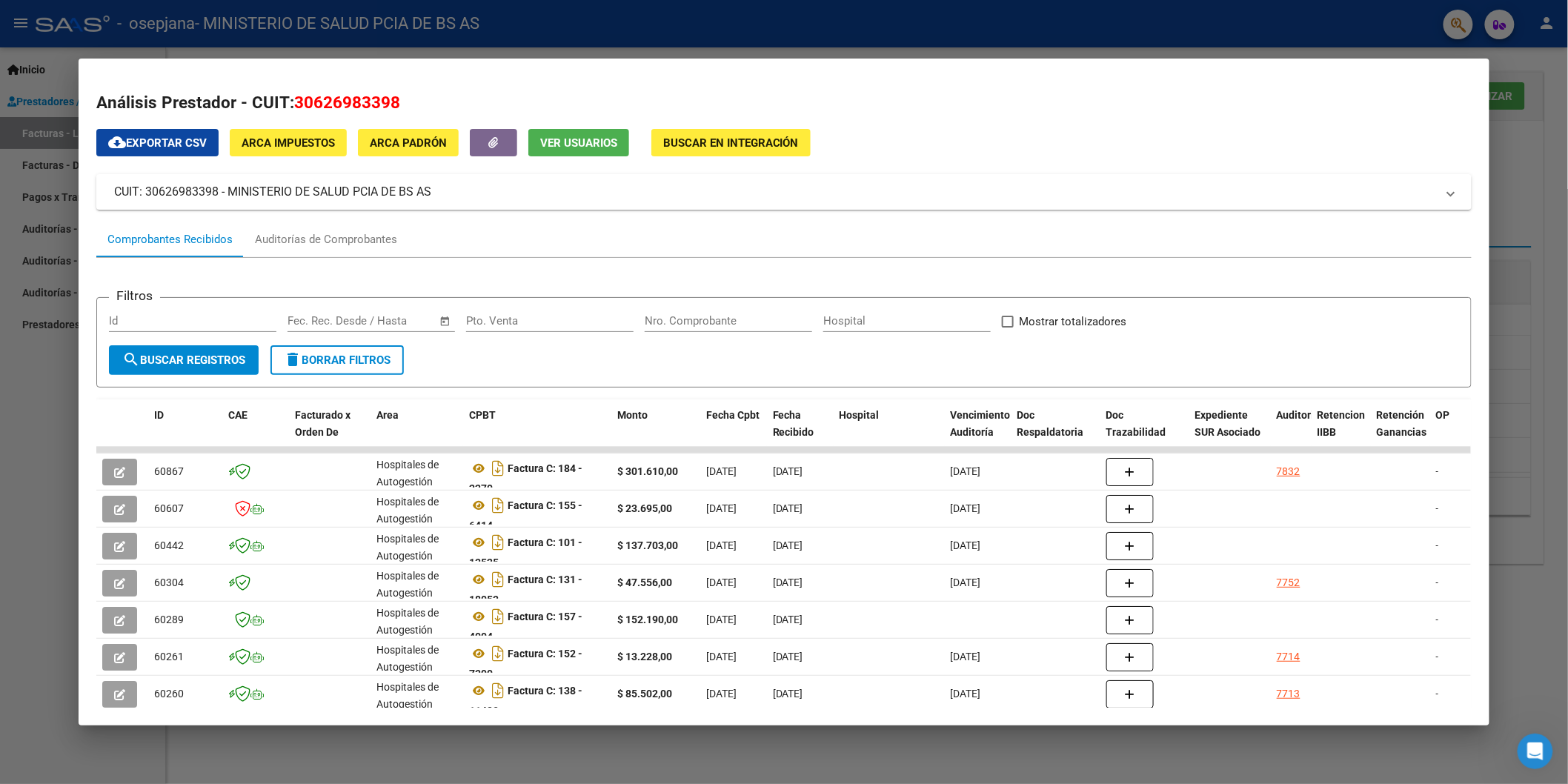
click at [1530, 233] on div at bounding box center [784, 392] width 1568 height 784
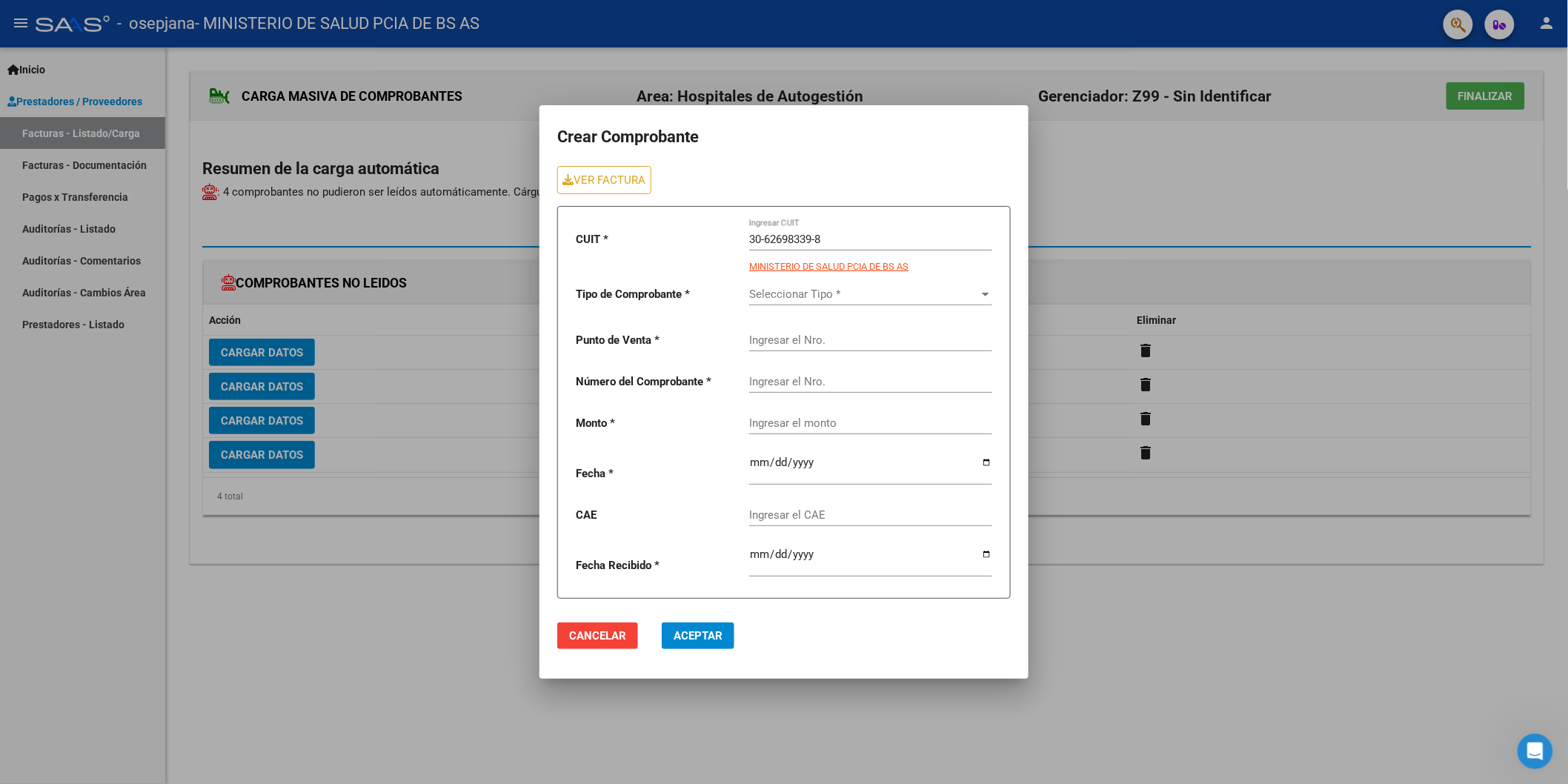
click at [873, 296] on span "Seleccionar Tipo *" at bounding box center [864, 294] width 230 height 13
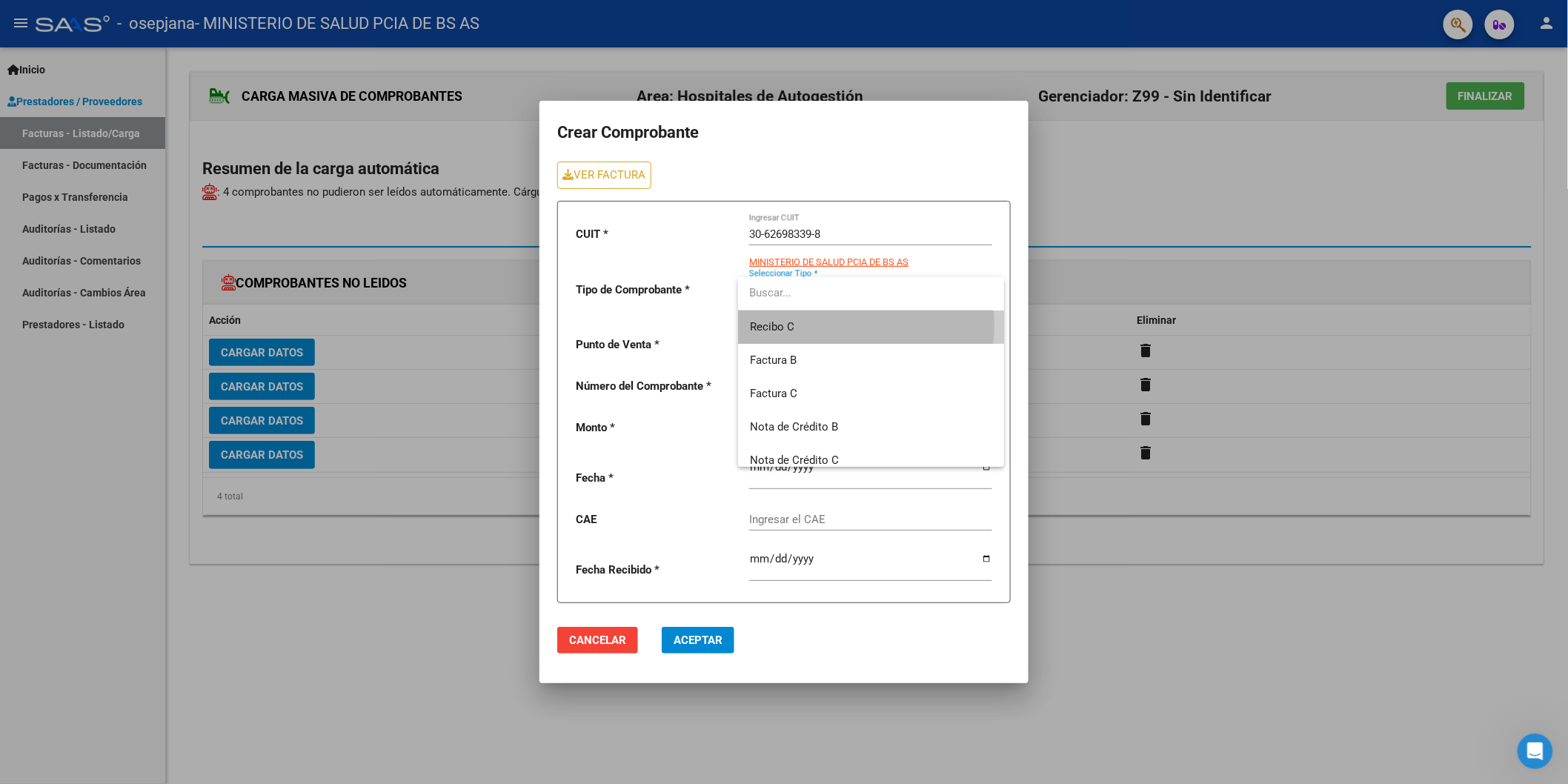
click at [865, 326] on span "Recibo C" at bounding box center [871, 326] width 242 height 33
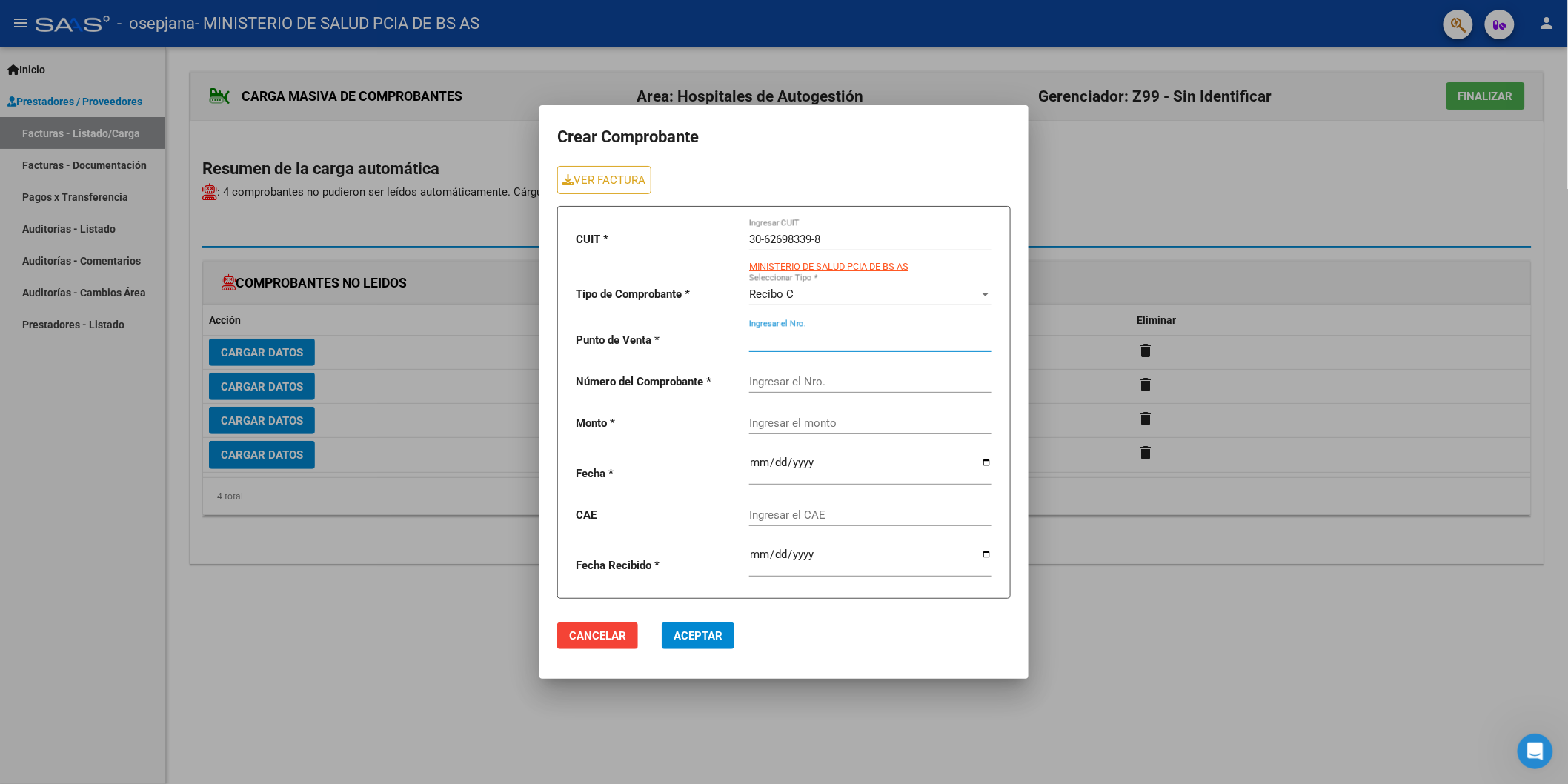
click at [798, 338] on input "Ingresar el Nro." at bounding box center [870, 339] width 243 height 13
type input "0149"
click at [800, 384] on input "Ingresar el Nro." at bounding box center [870, 381] width 243 height 13
drag, startPoint x: 796, startPoint y: 129, endPoint x: 1130, endPoint y: 223, distance: 347.2
click at [1130, 223] on div "Crear Comprobante VER FACTURA CUIT * 30-62698339-8 Ingresar CUIT MINISTERIO DE …" at bounding box center [784, 392] width 1568 height 784
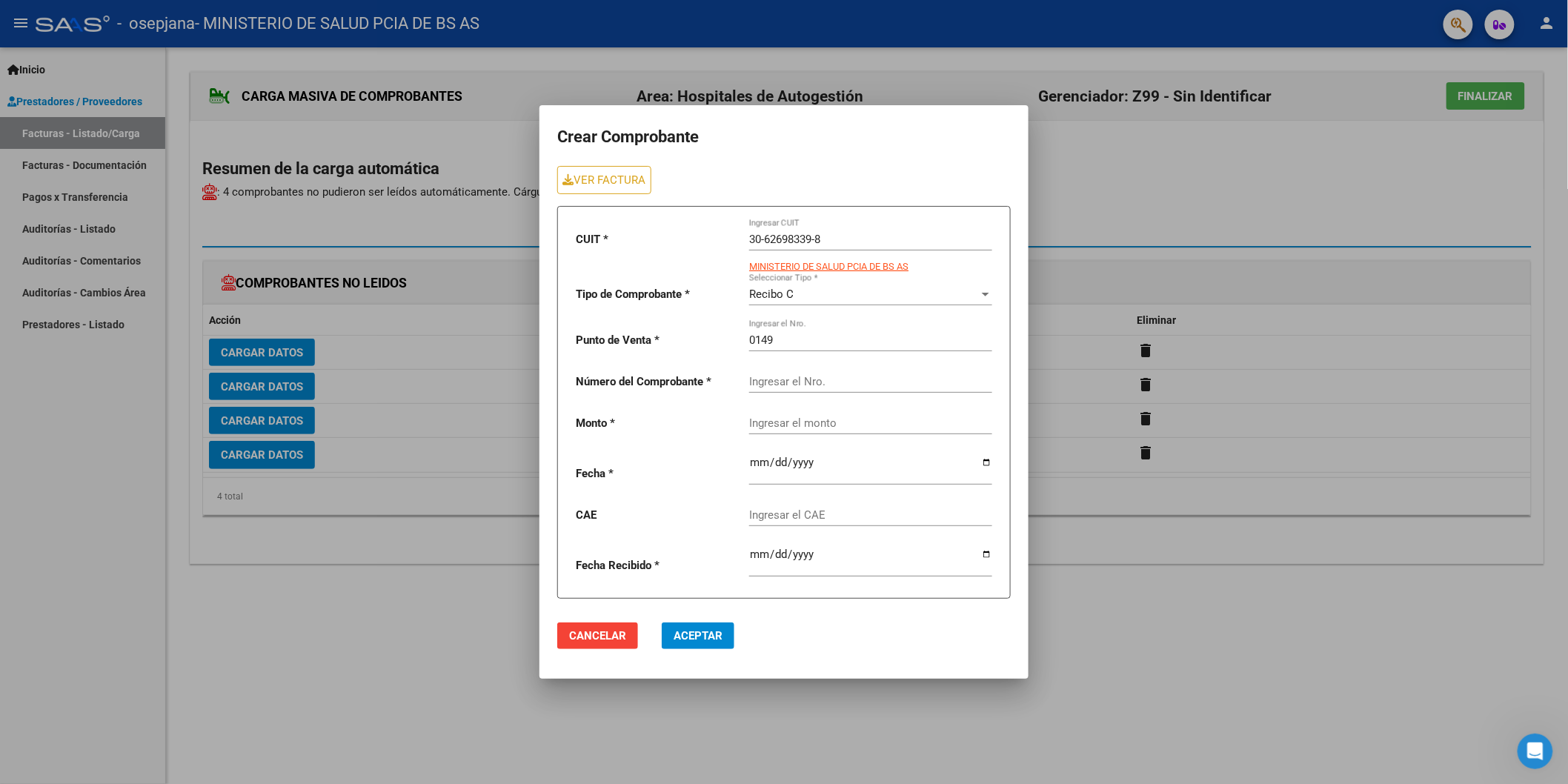
click at [1441, 331] on div at bounding box center [784, 392] width 1568 height 784
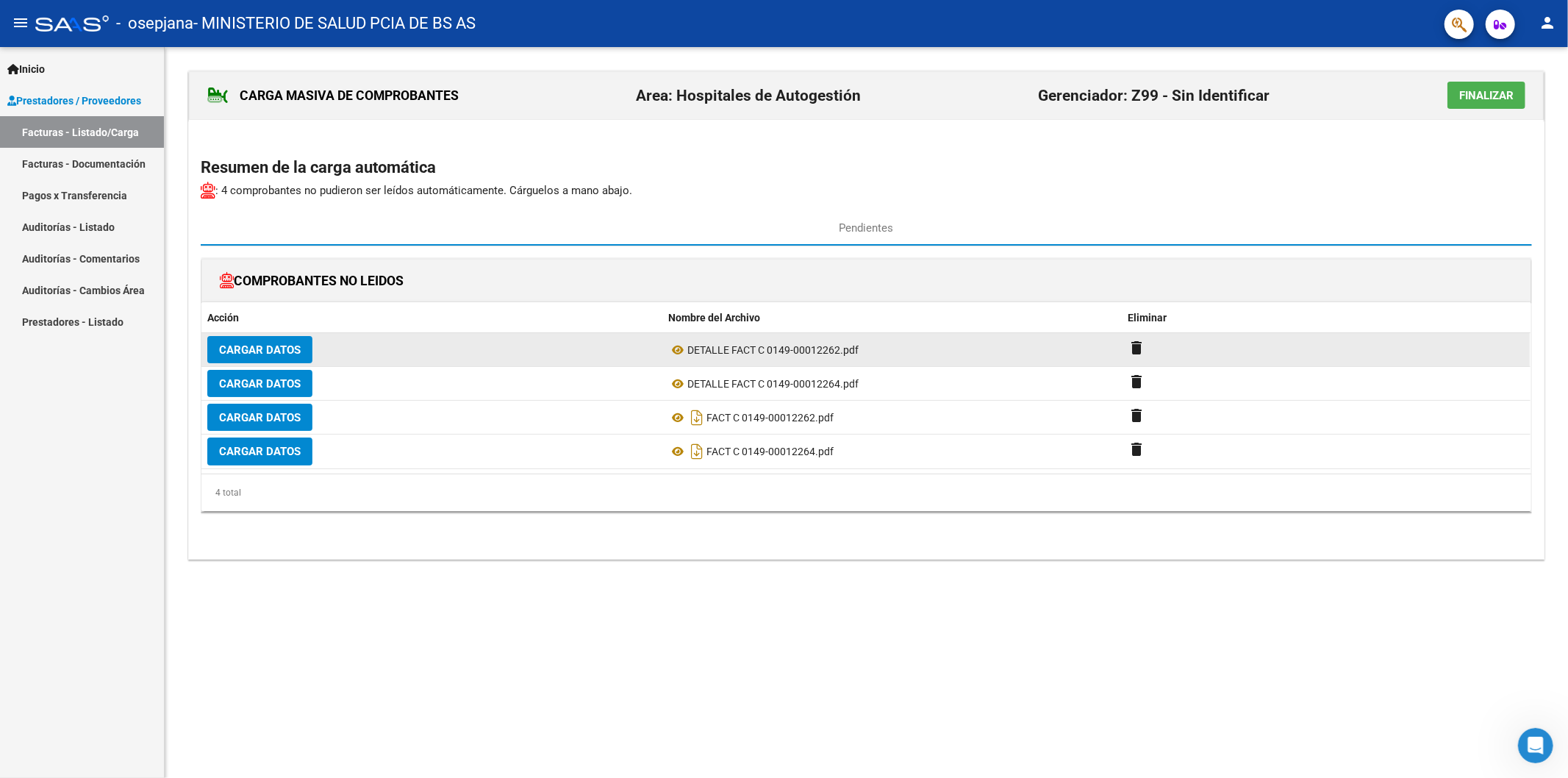
click at [302, 345] on button "Cargar Datos" at bounding box center [260, 349] width 105 height 27
click at [241, 347] on span "Cargar Datos" at bounding box center [260, 349] width 81 height 13
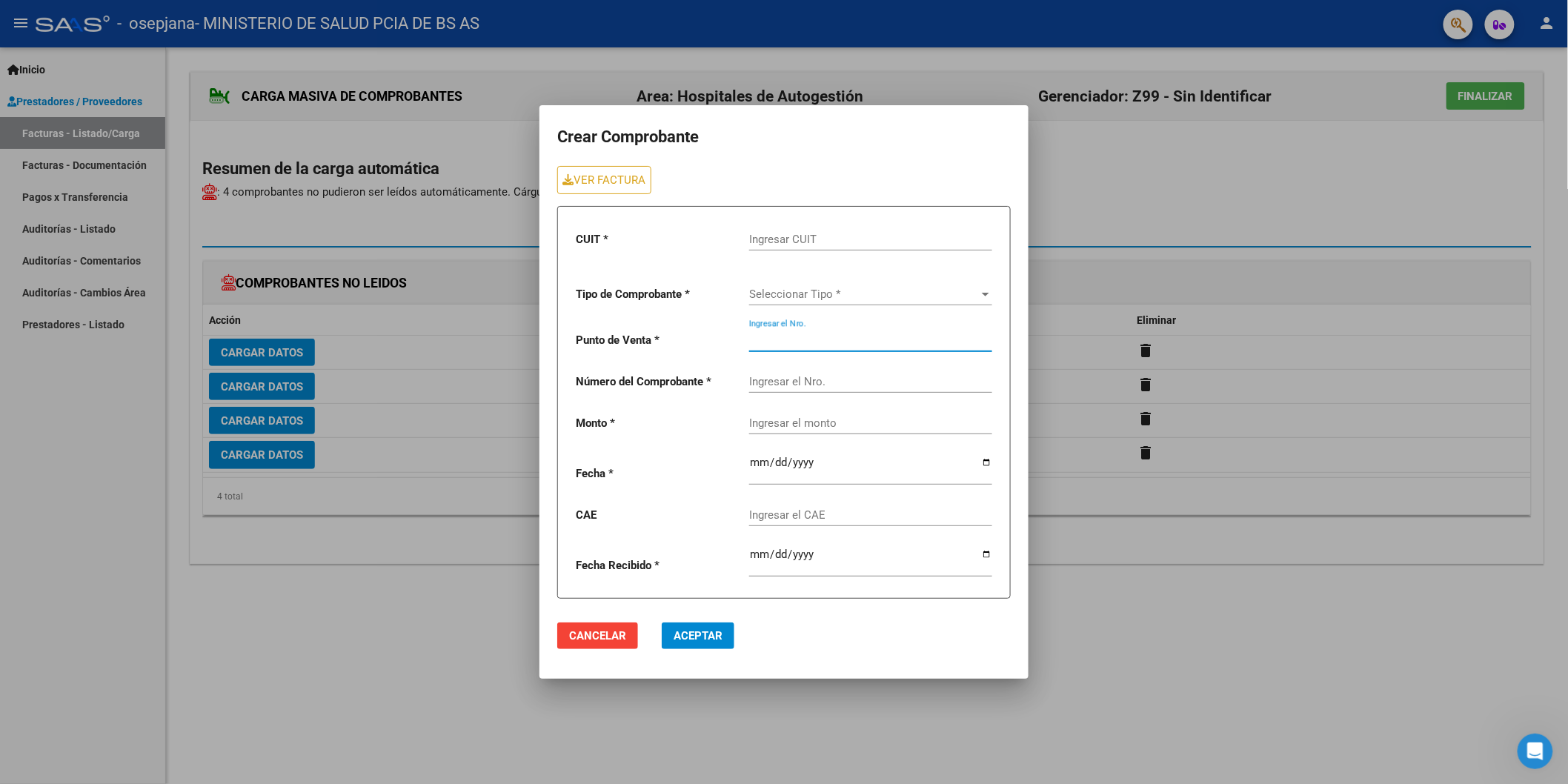
click at [760, 336] on input "Ingresar el Nro." at bounding box center [870, 339] width 243 height 13
type input "0149"
type input "00012262"
click at [800, 239] on input "Ingresar CUIT" at bounding box center [870, 239] width 243 height 13
type input "30-62698339-8"
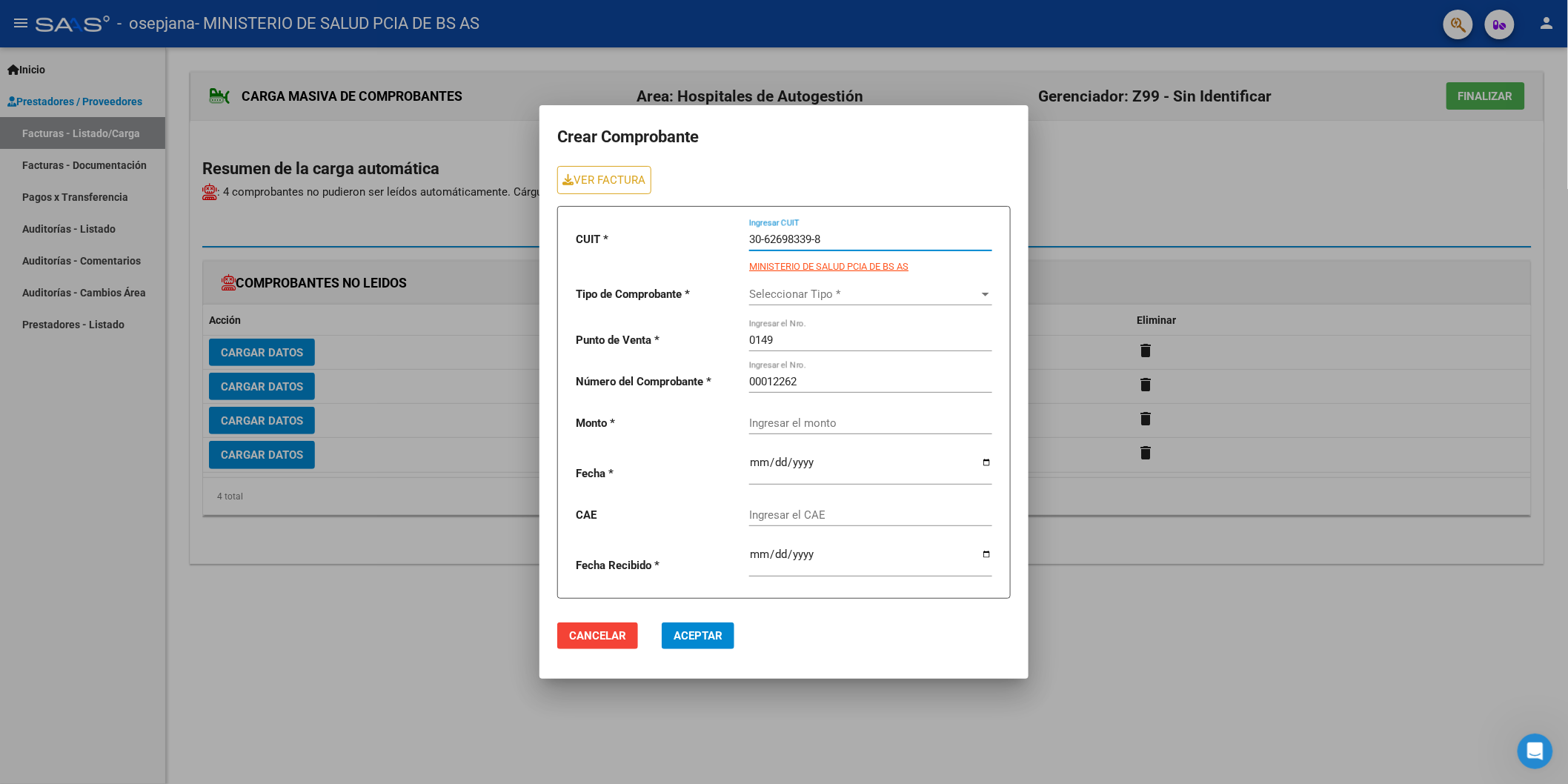
click at [797, 288] on span "Seleccionar Tipo *" at bounding box center [864, 294] width 230 height 13
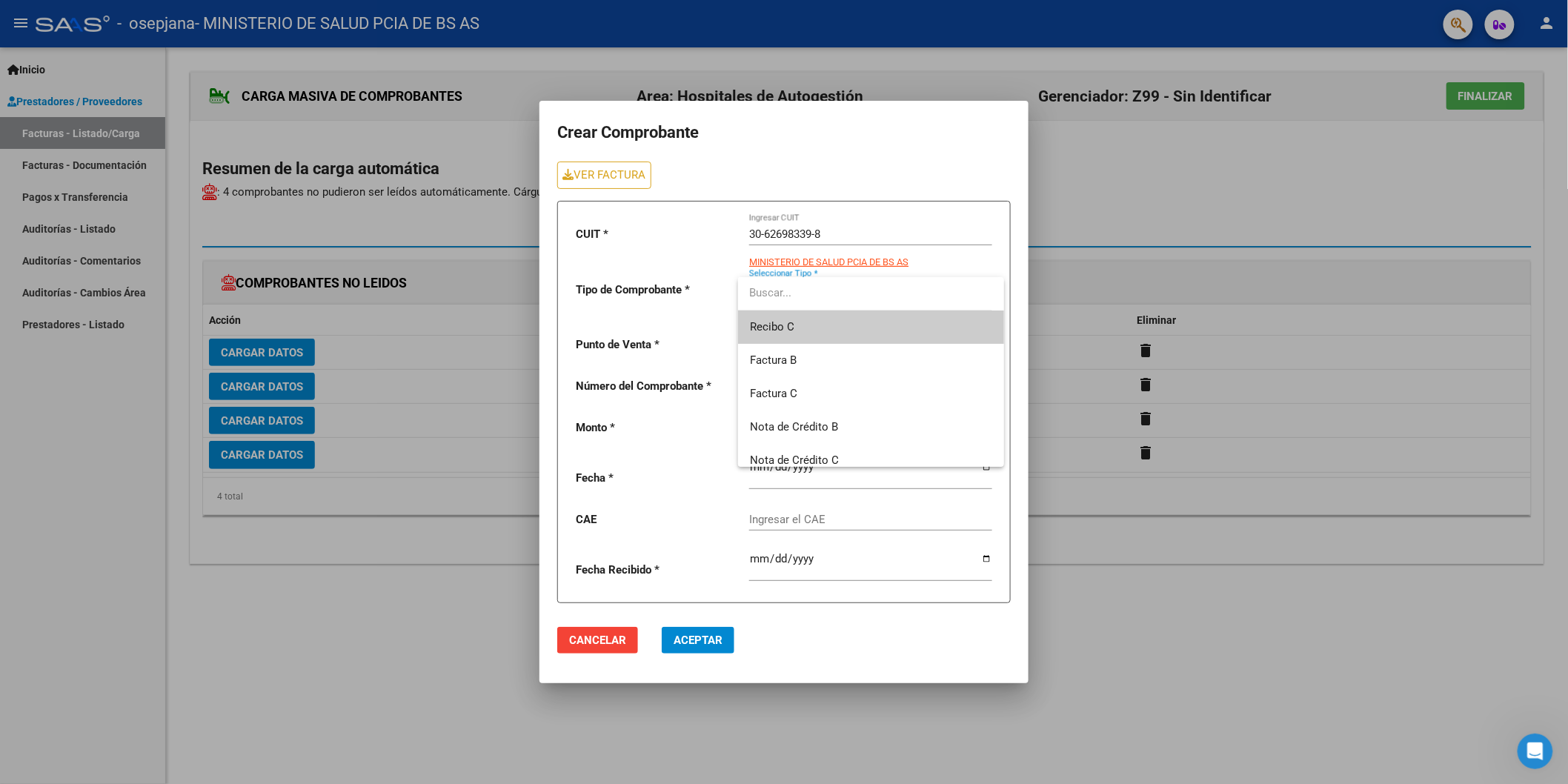
click at [799, 330] on span "Recibo C" at bounding box center [871, 326] width 242 height 33
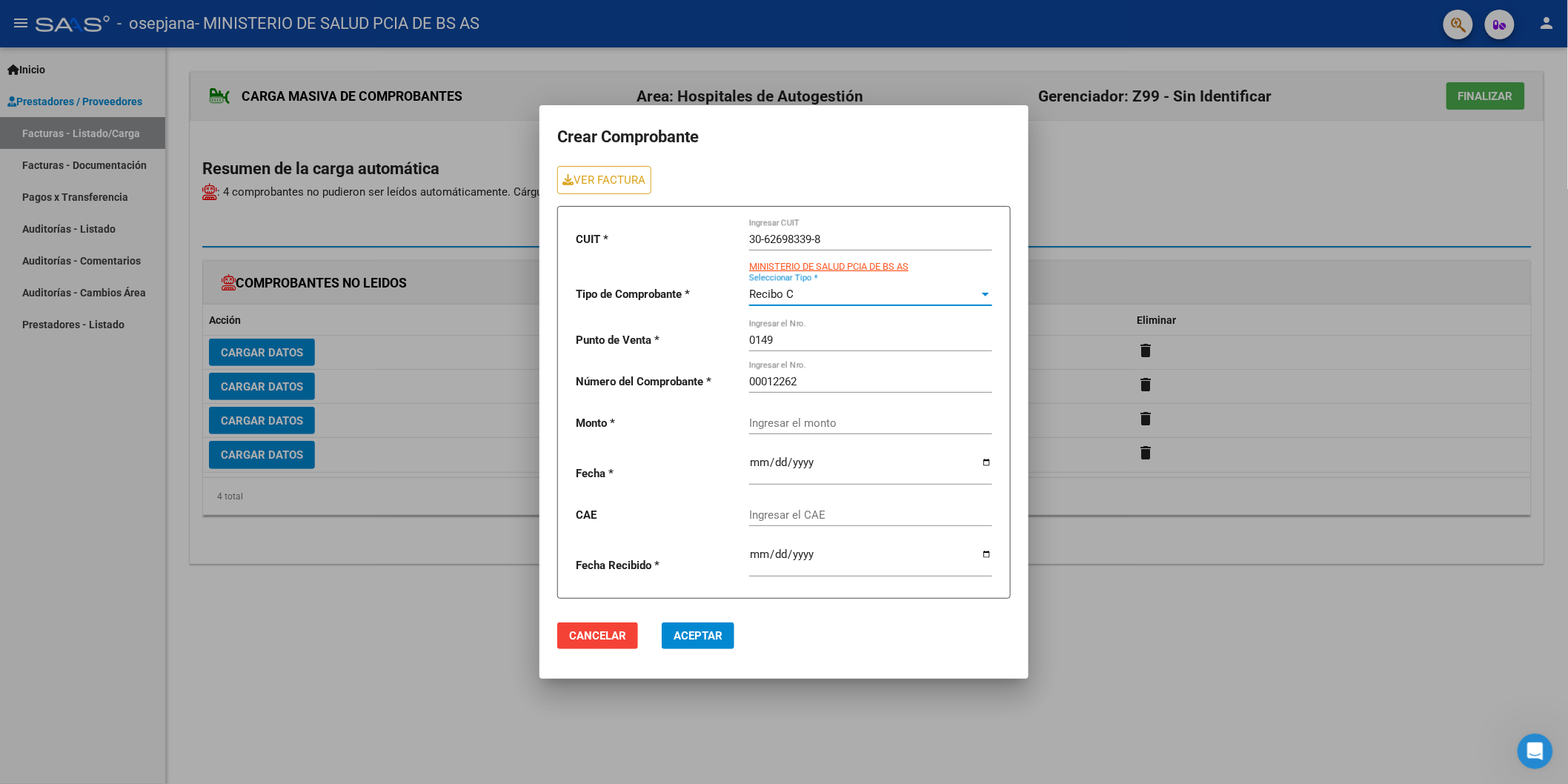
click at [799, 425] on input "Ingresar el monto" at bounding box center [870, 422] width 243 height 13
type input "57952"
click at [809, 483] on div at bounding box center [870, 463] width 243 height 41
click at [811, 471] on input "date" at bounding box center [870, 468] width 243 height 24
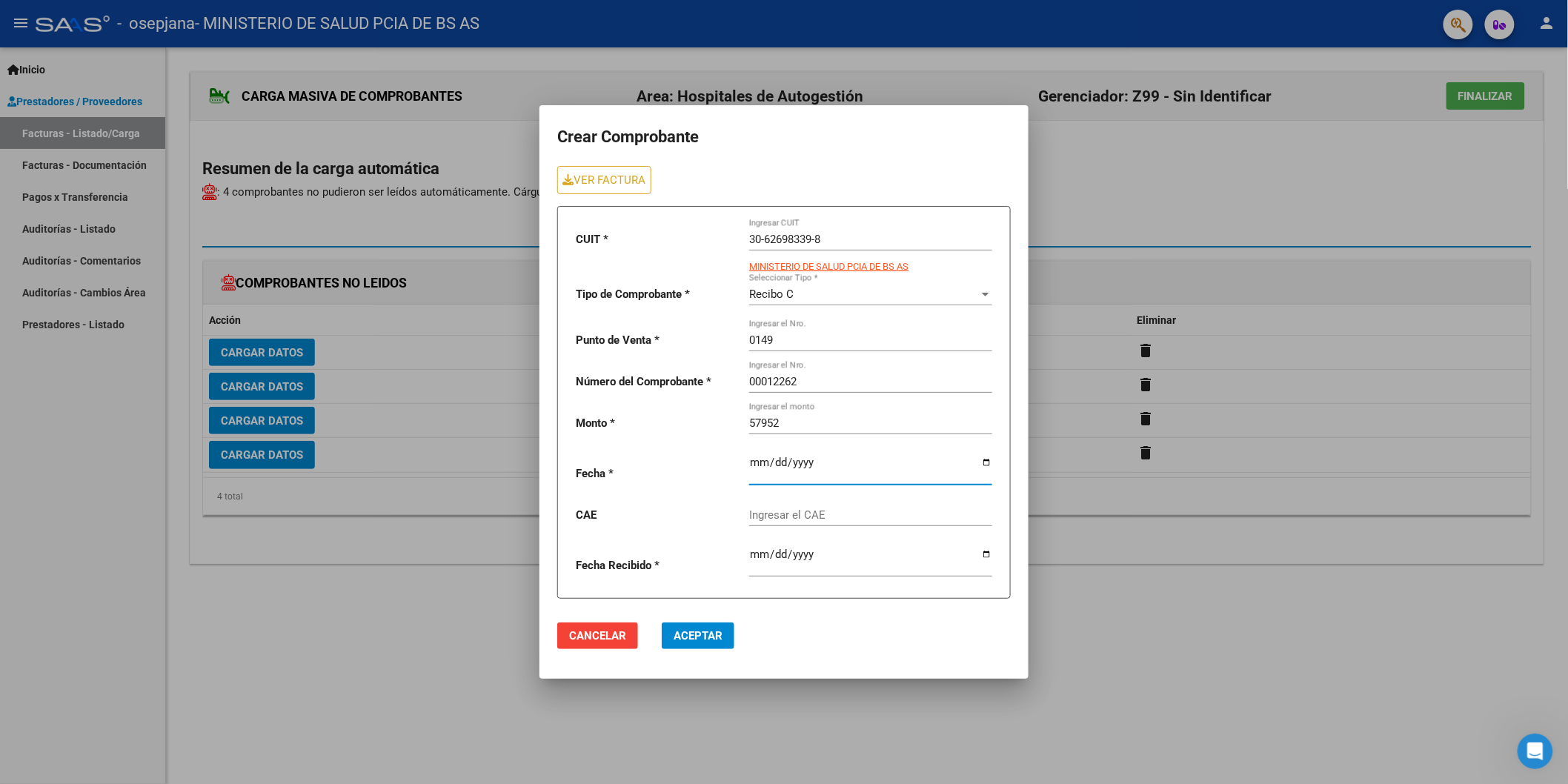
click at [811, 471] on input "date" at bounding box center [870, 468] width 243 height 24
click at [982, 462] on input "date" at bounding box center [870, 468] width 243 height 24
type input "[DATE]"
click at [816, 510] on input "Ingresar el CAE" at bounding box center [870, 514] width 243 height 13
drag, startPoint x: 853, startPoint y: 513, endPoint x: 649, endPoint y: 513, distance: 203.8
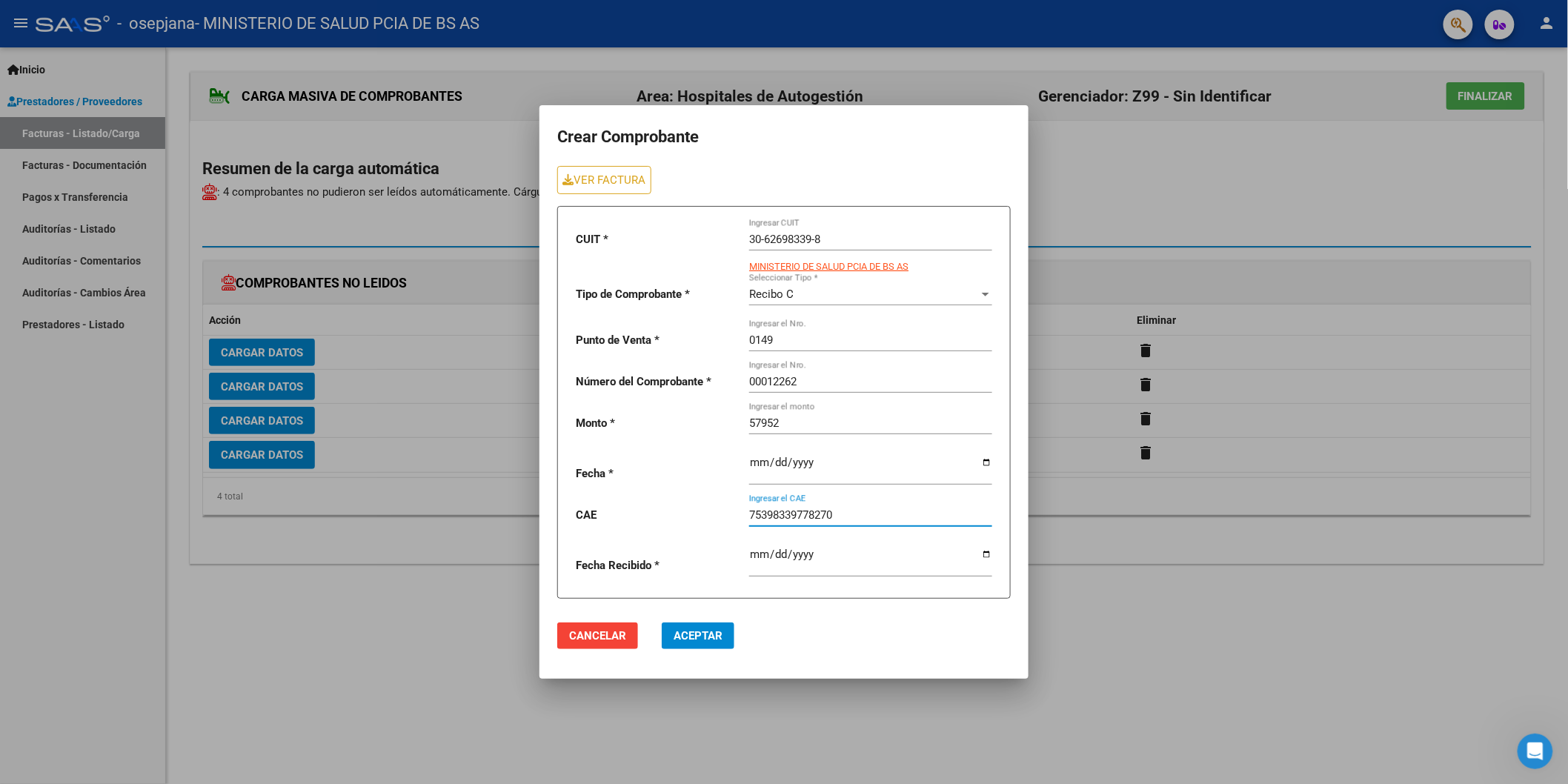
click at [649, 513] on div "CUIT * 30-62698339-8 Ingresar CUIT MINISTERIO DE SALUD PCIA DE BS AS Tipo de Co…" at bounding box center [783, 402] width 453 height 393
type input "75398397782700"
click at [774, 559] on input "[DATE]" at bounding box center [870, 560] width 243 height 24
click at [803, 554] on input "[DATE]" at bounding box center [870, 560] width 243 height 24
click at [693, 631] on span "Aceptar" at bounding box center [698, 635] width 49 height 13
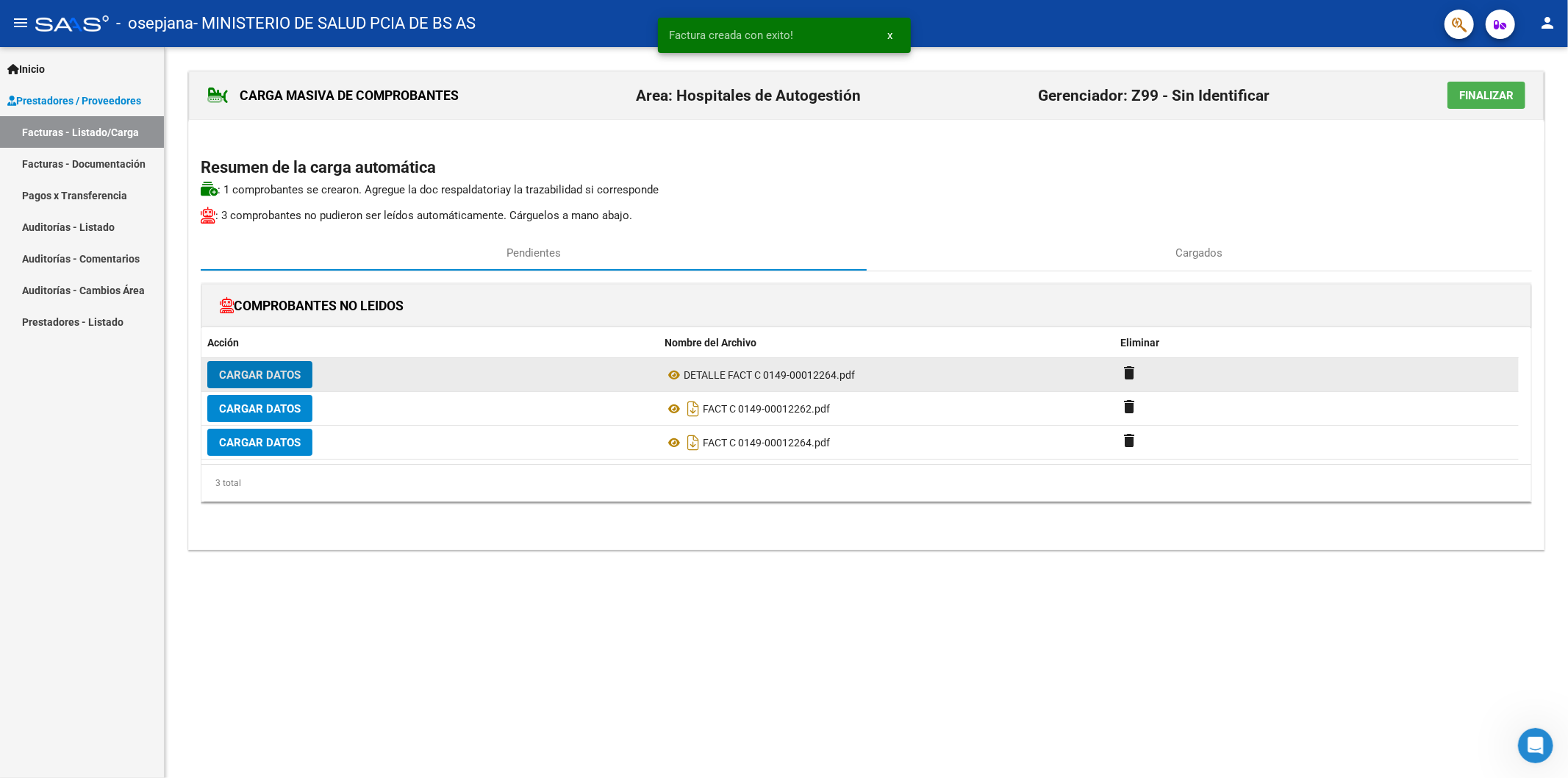
click at [269, 373] on span "Cargar Datos" at bounding box center [260, 374] width 81 height 13
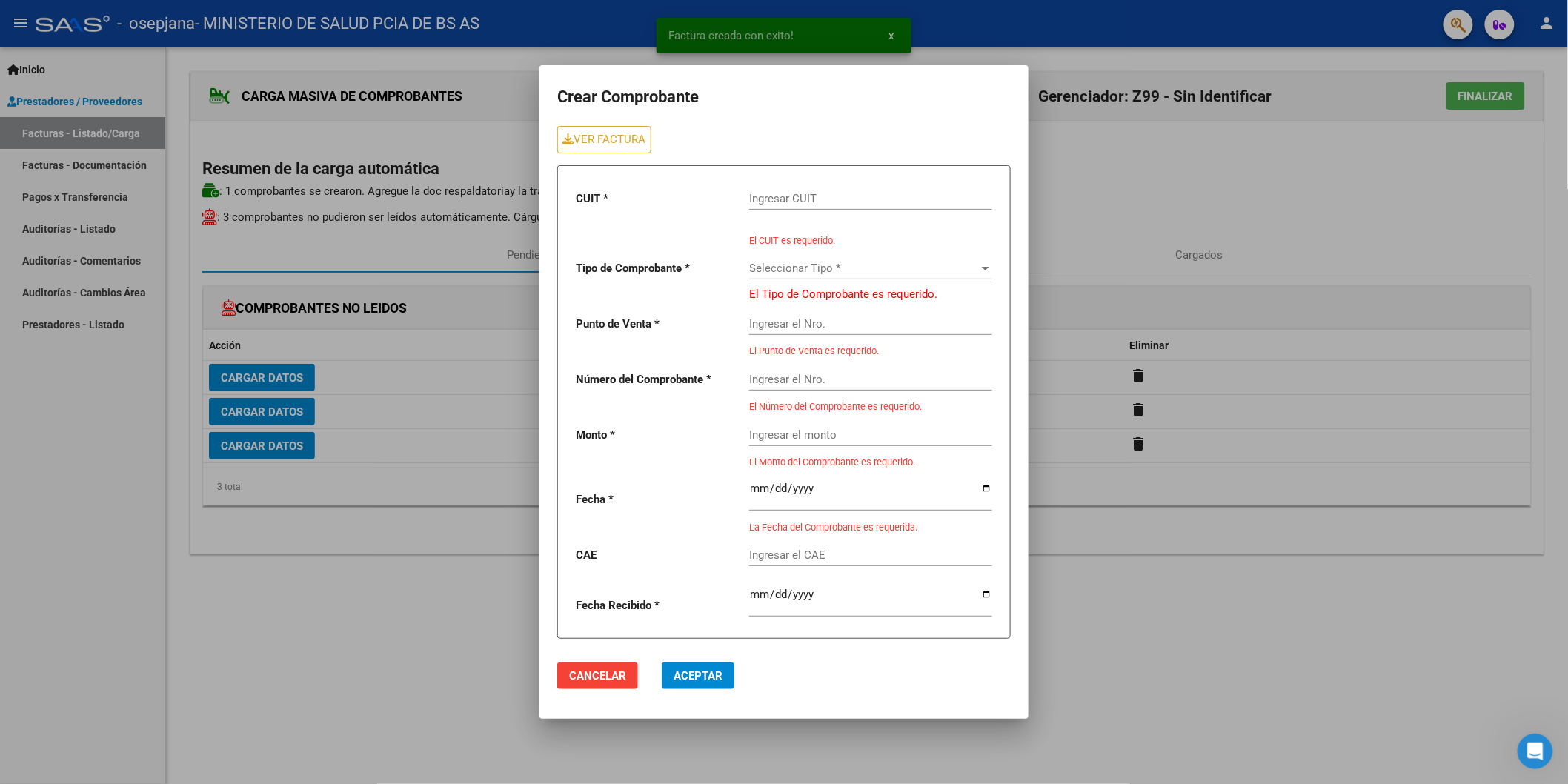
click at [771, 197] on input "Ingresar CUIT" at bounding box center [870, 198] width 243 height 13
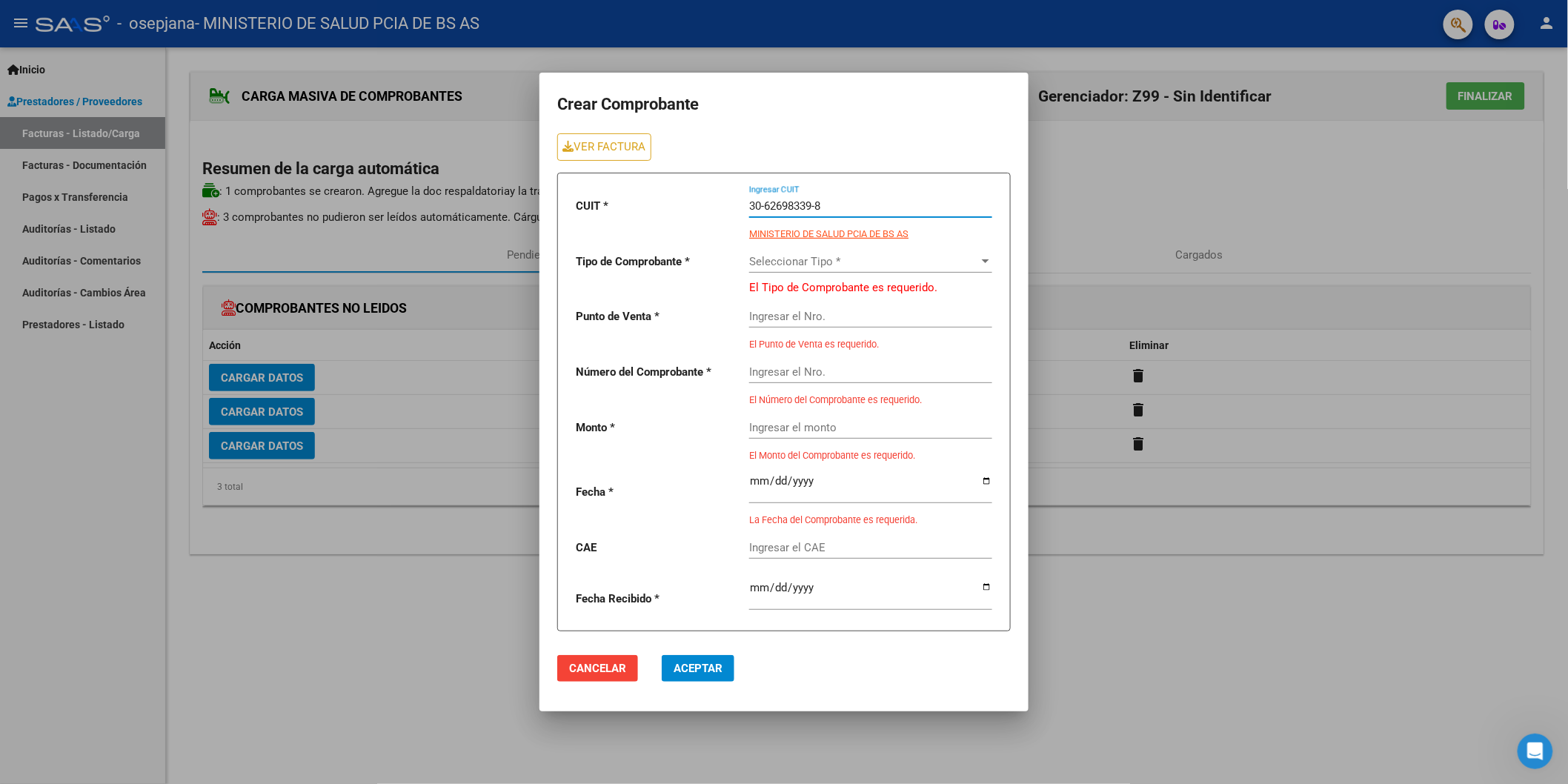
type input "30-62698339-8"
click at [813, 256] on span "Seleccionar Tipo *" at bounding box center [864, 261] width 230 height 13
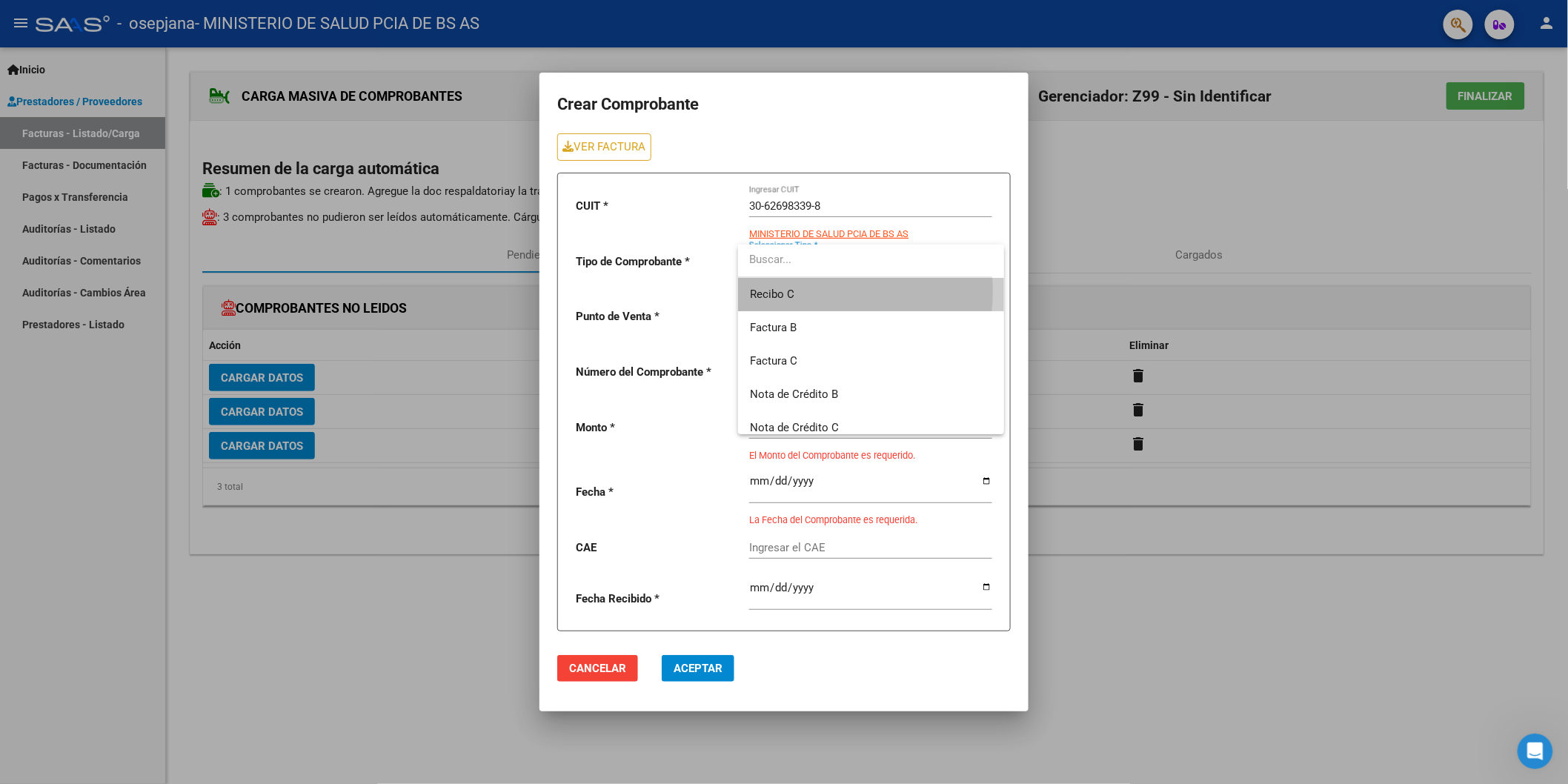
drag, startPoint x: 814, startPoint y: 290, endPoint x: 800, endPoint y: 298, distance: 15.3
click at [814, 291] on span "Recibo C" at bounding box center [871, 294] width 242 height 33
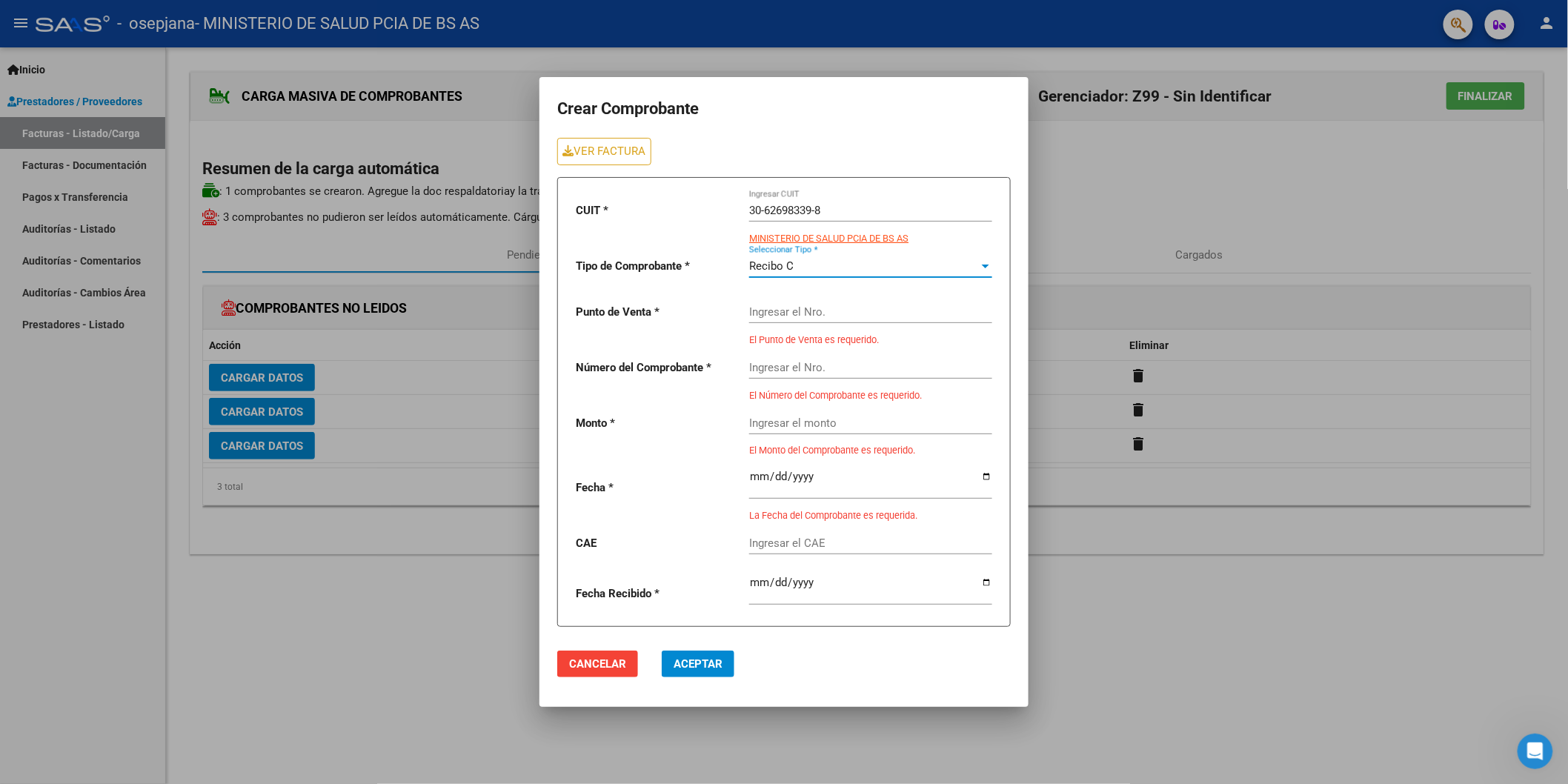
click at [778, 316] on input "Ingresar el Nro." at bounding box center [870, 311] width 243 height 13
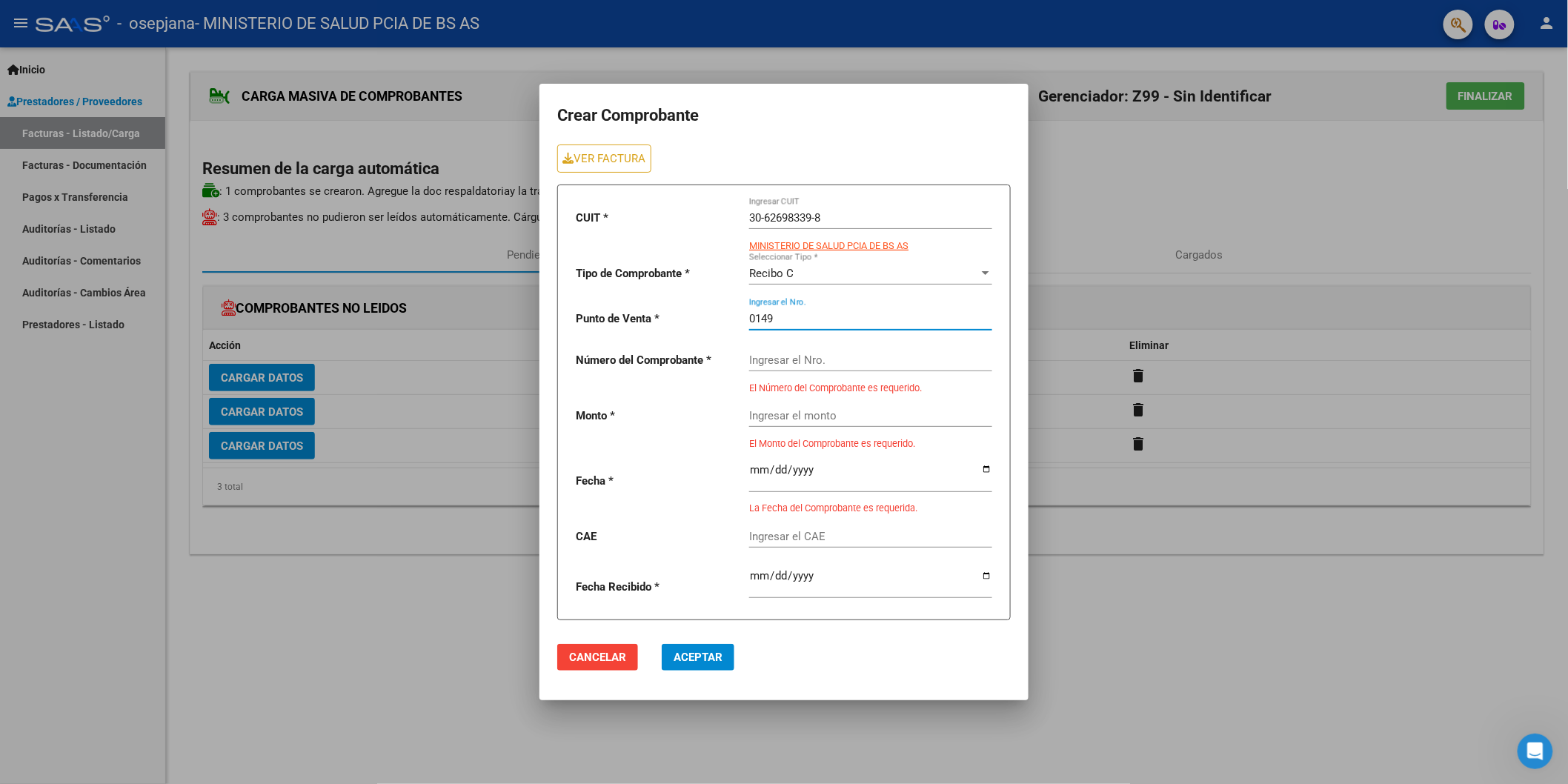
type input "0149"
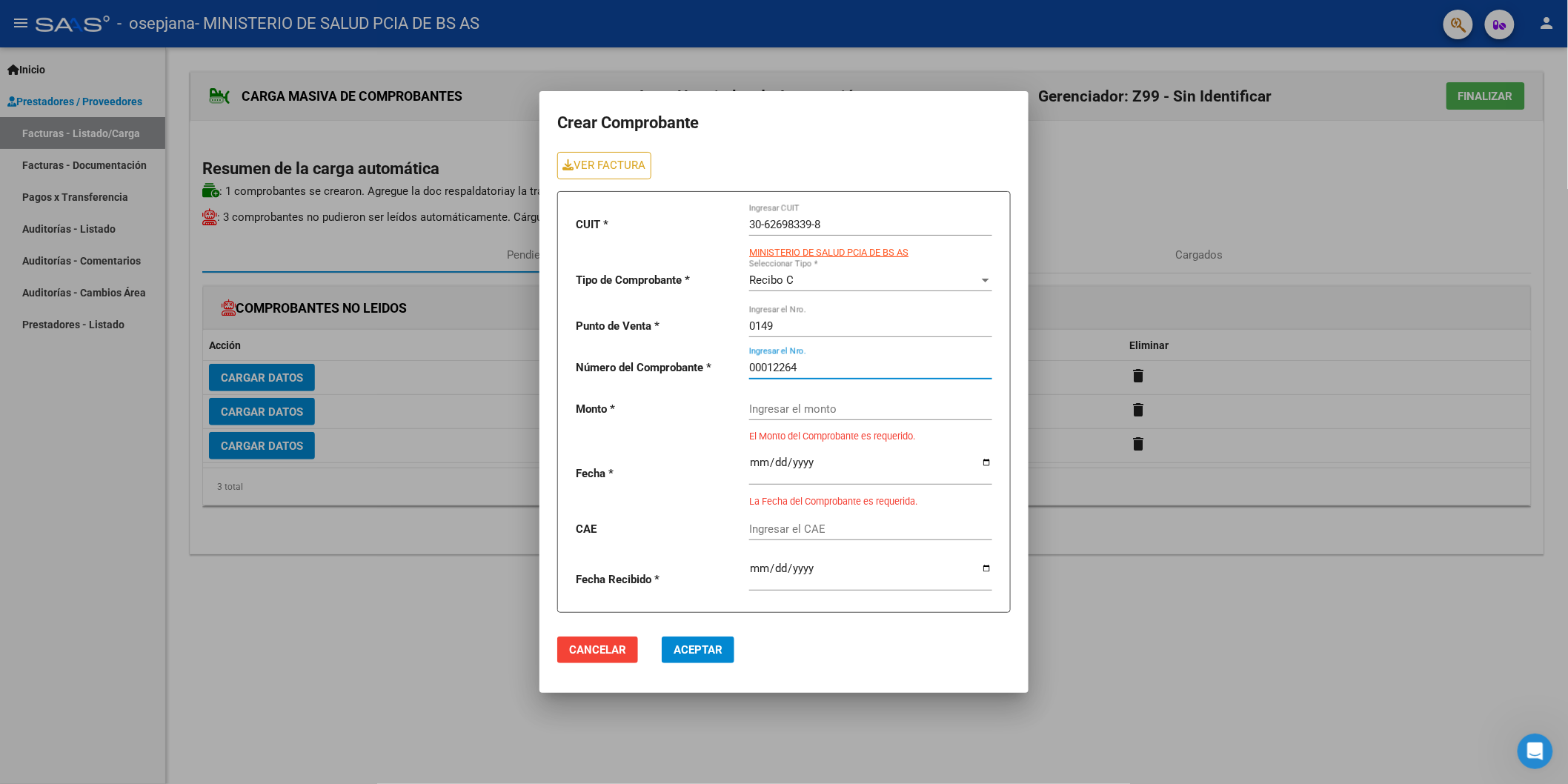
type input "00012264"
click at [791, 406] on input "Ingresar el monto" at bounding box center [870, 408] width 243 height 13
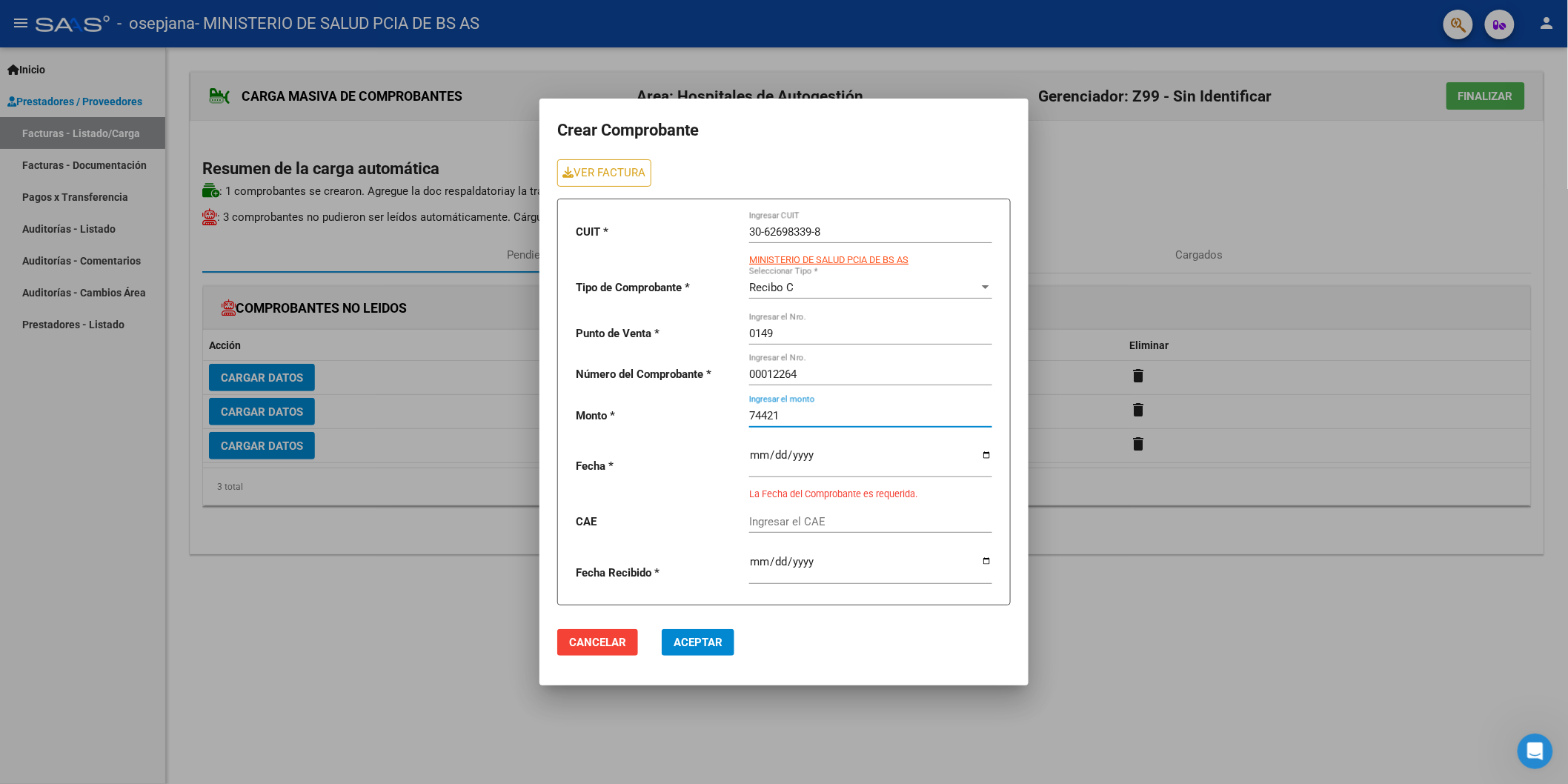
type input "74421"
click at [821, 462] on input "date" at bounding box center [870, 461] width 243 height 24
type input "[DATE]"
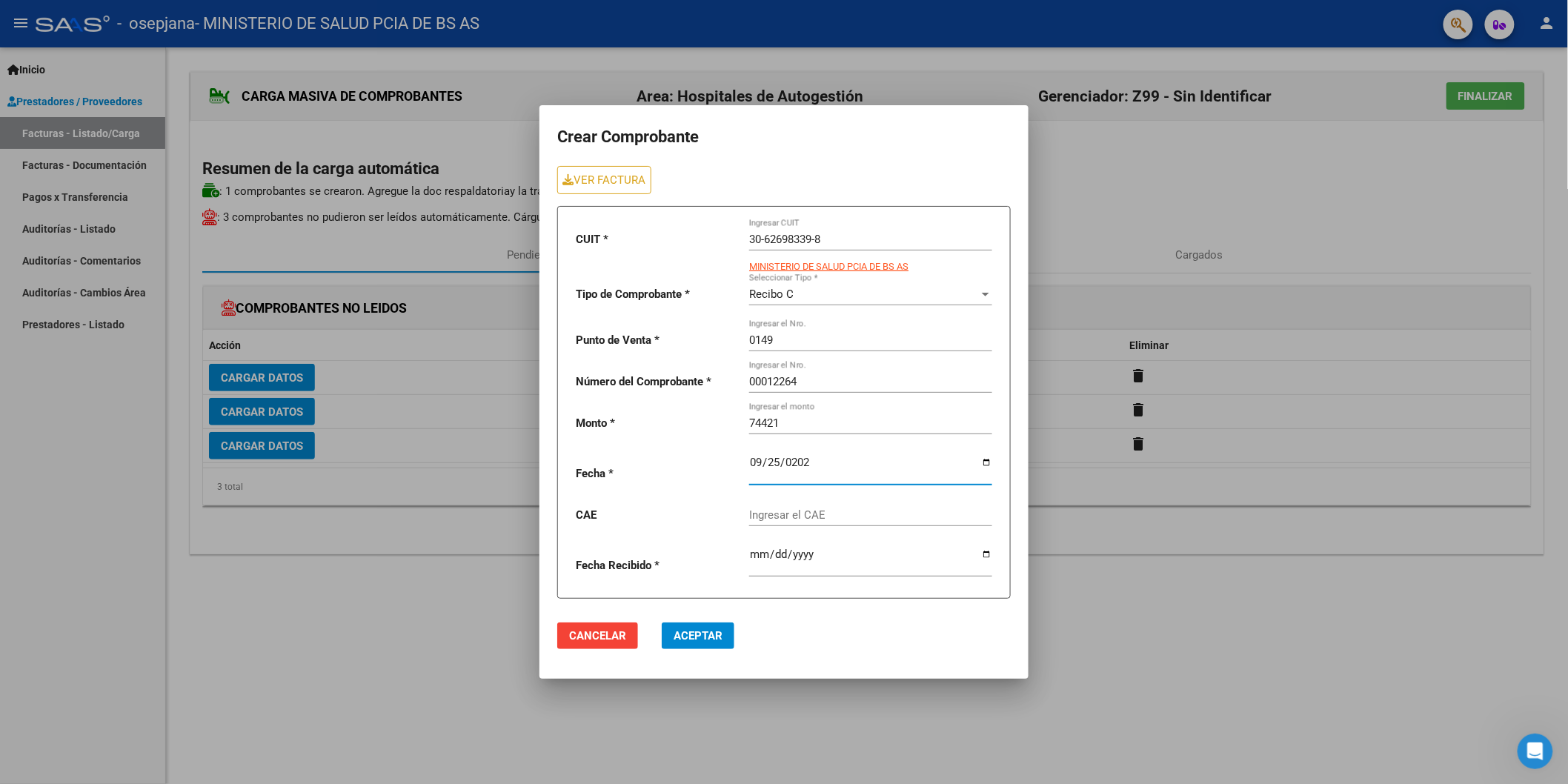
click at [828, 516] on input "Ingresar el CAE" at bounding box center [870, 514] width 243 height 13
type input "75398399315332"
click at [713, 628] on button "Aceptar" at bounding box center [698, 635] width 73 height 27
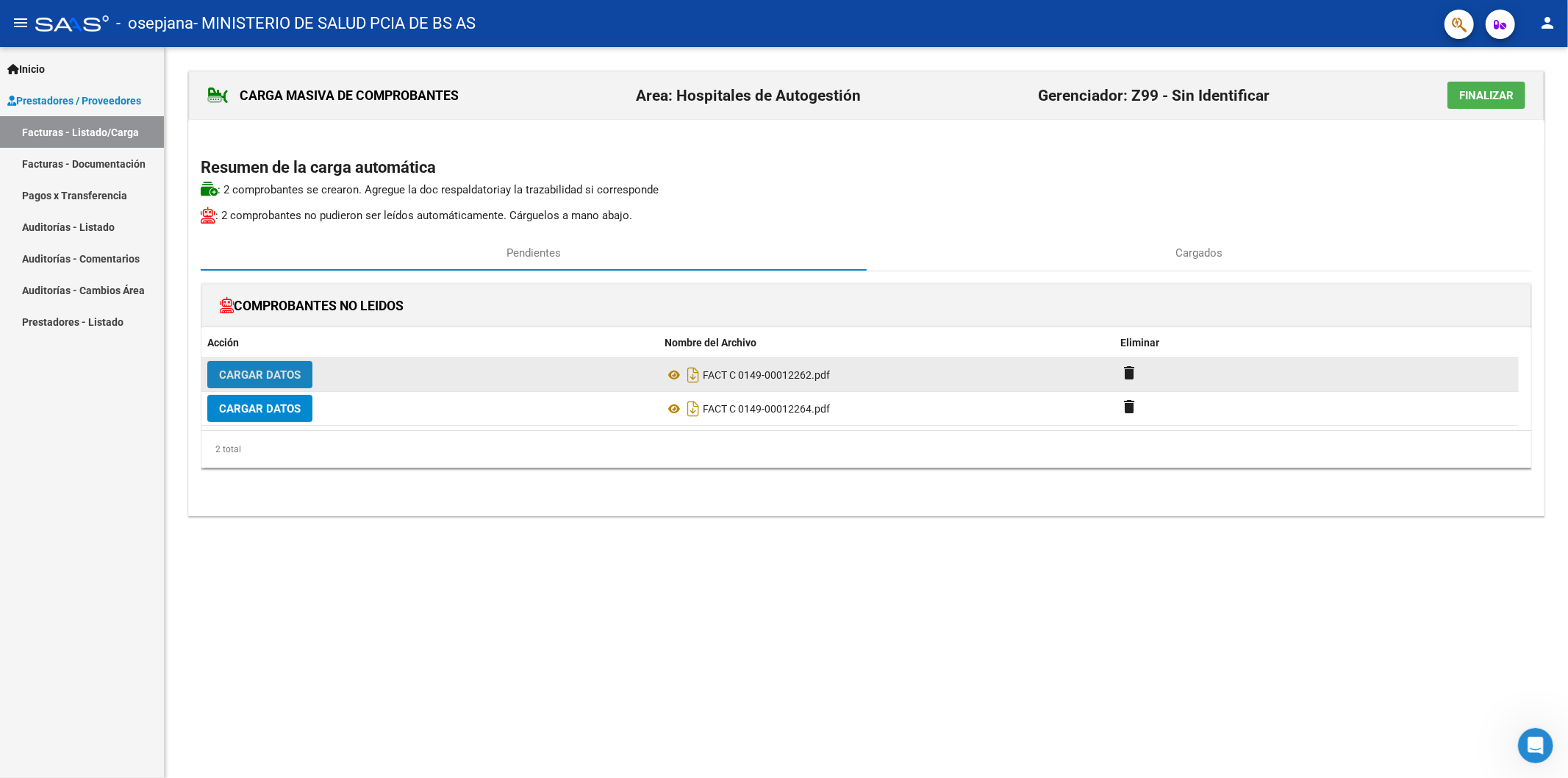
click at [302, 378] on button "Cargar Datos" at bounding box center [260, 374] width 105 height 27
click at [286, 382] on span "Cargar Datos" at bounding box center [260, 374] width 81 height 13
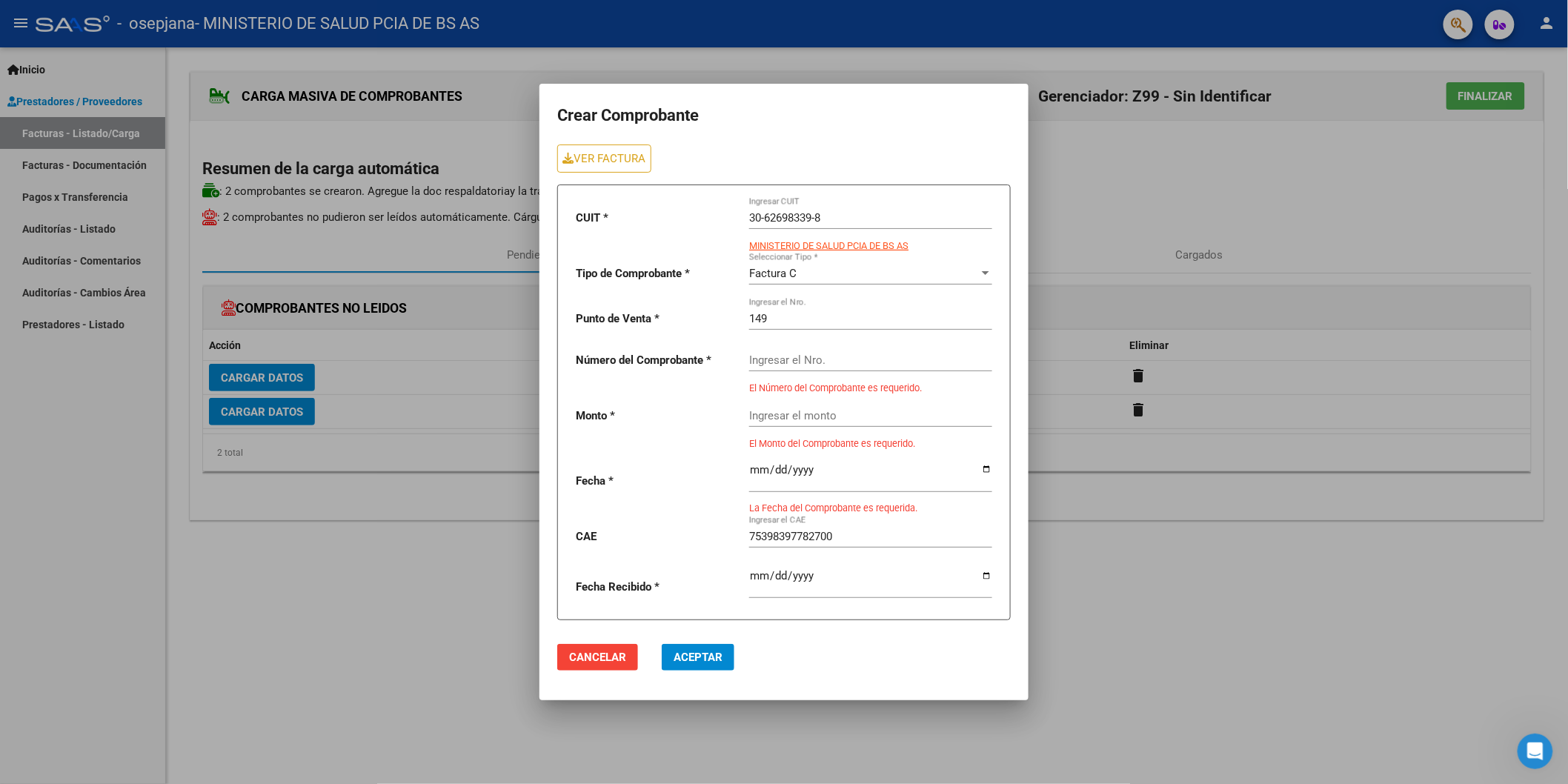
click at [751, 316] on input "149" at bounding box center [870, 318] width 243 height 13
type input "0149"
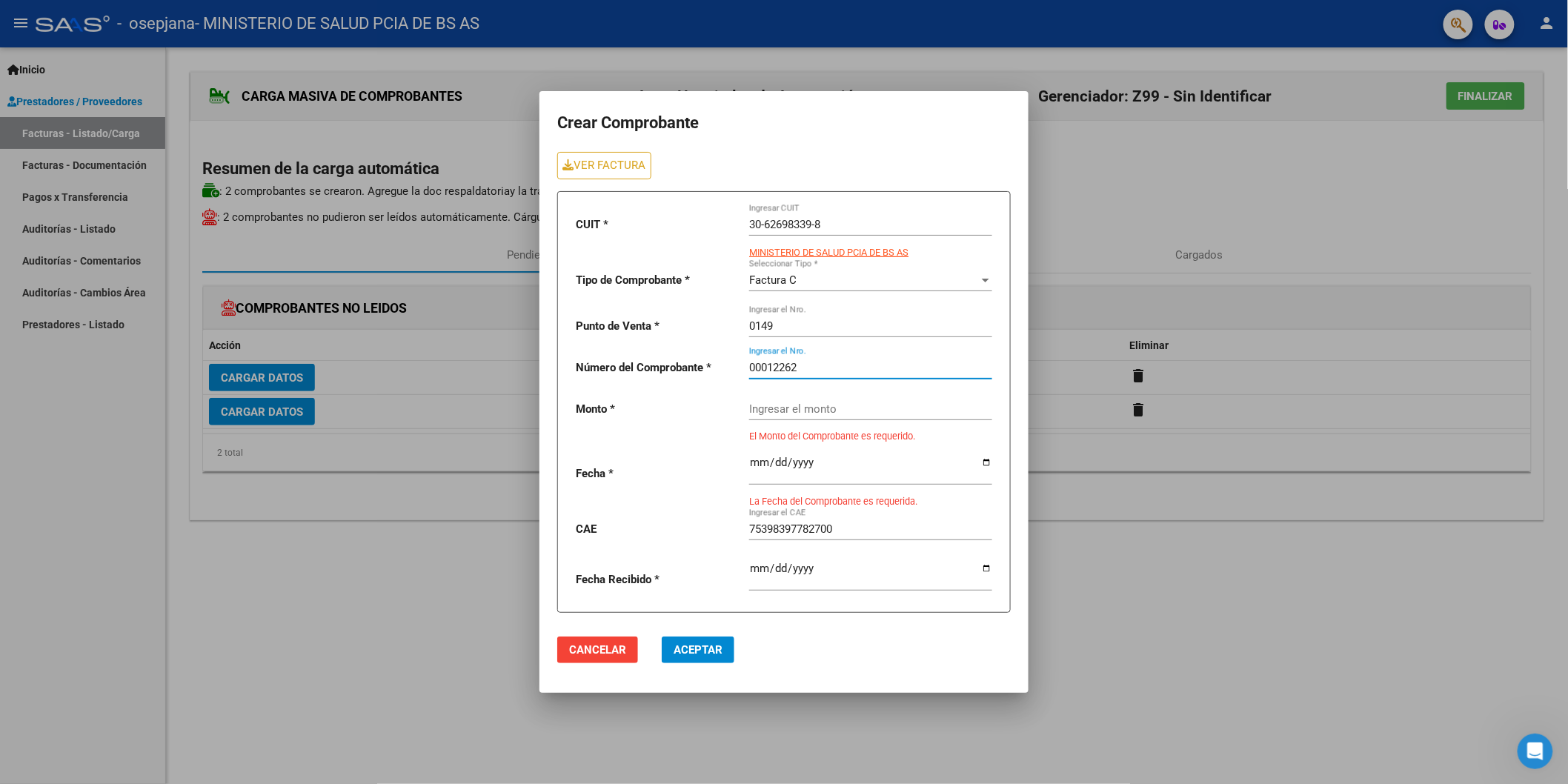
type input "00012262"
click at [620, 647] on mat-dialog-actions "Cancelar Aceptar" at bounding box center [783, 650] width 453 height 50
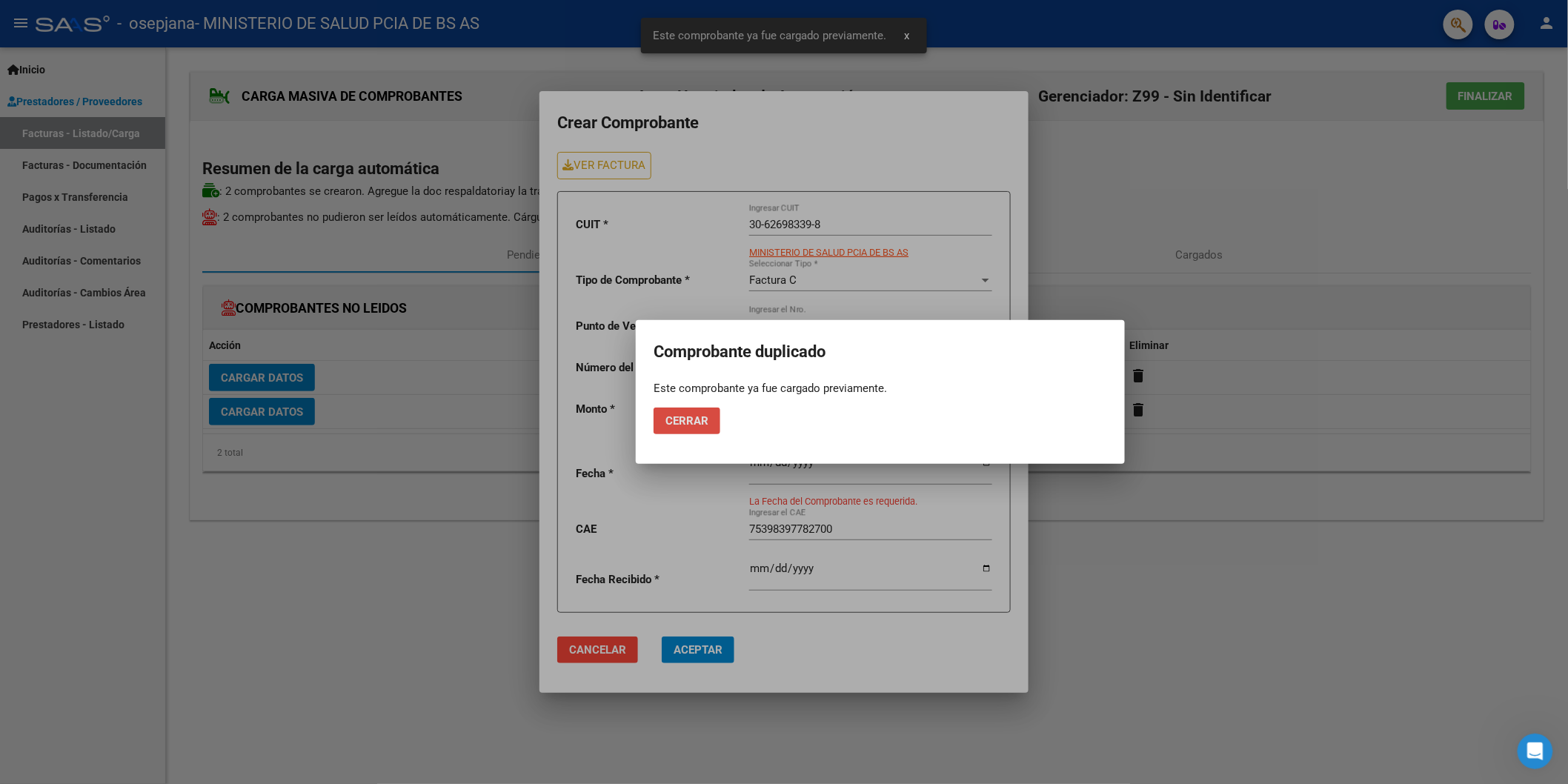
click at [691, 419] on span "Cerrar" at bounding box center [686, 420] width 43 height 13
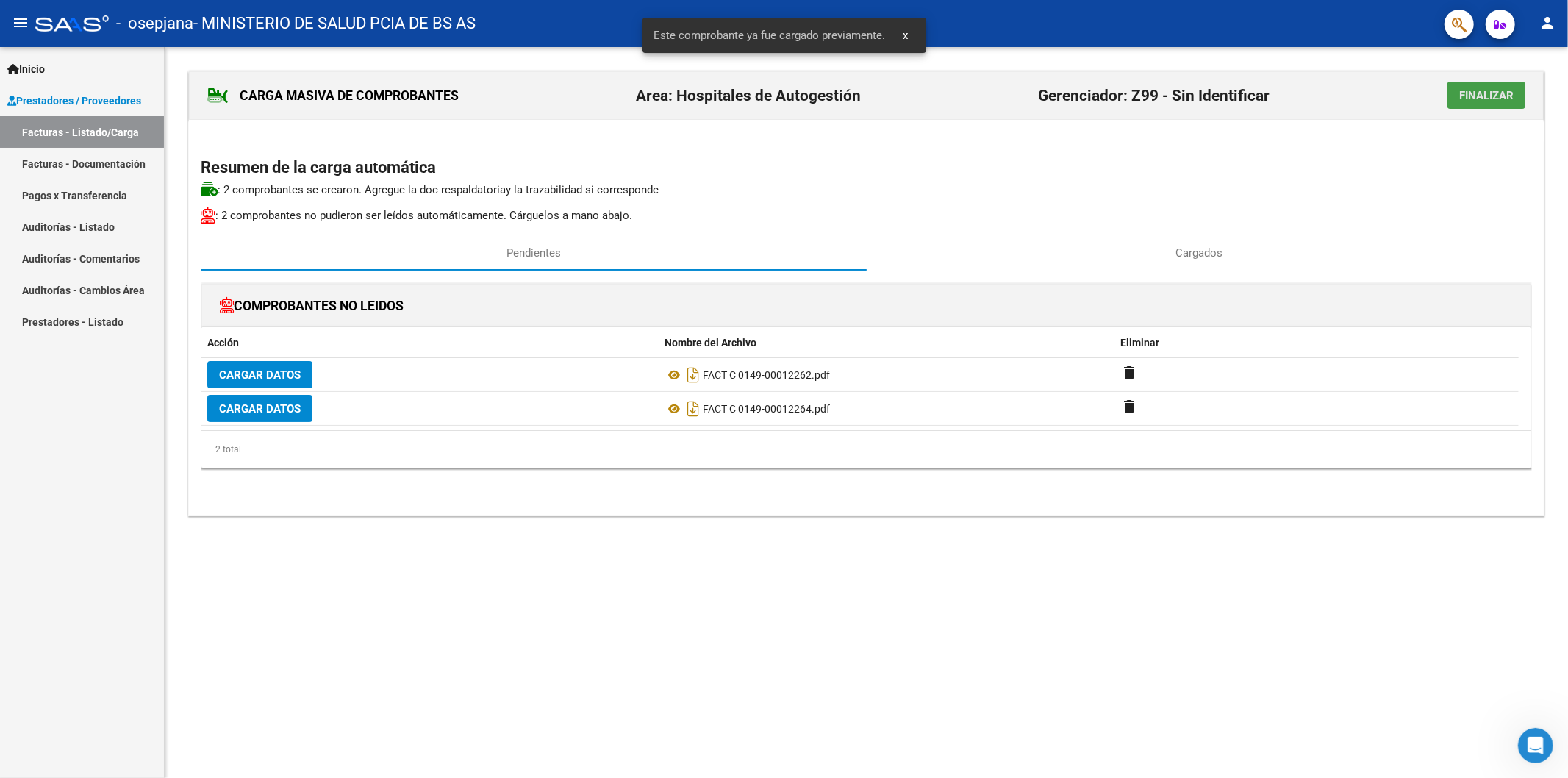
click at [1498, 98] on span "Finalizar" at bounding box center [1486, 95] width 55 height 13
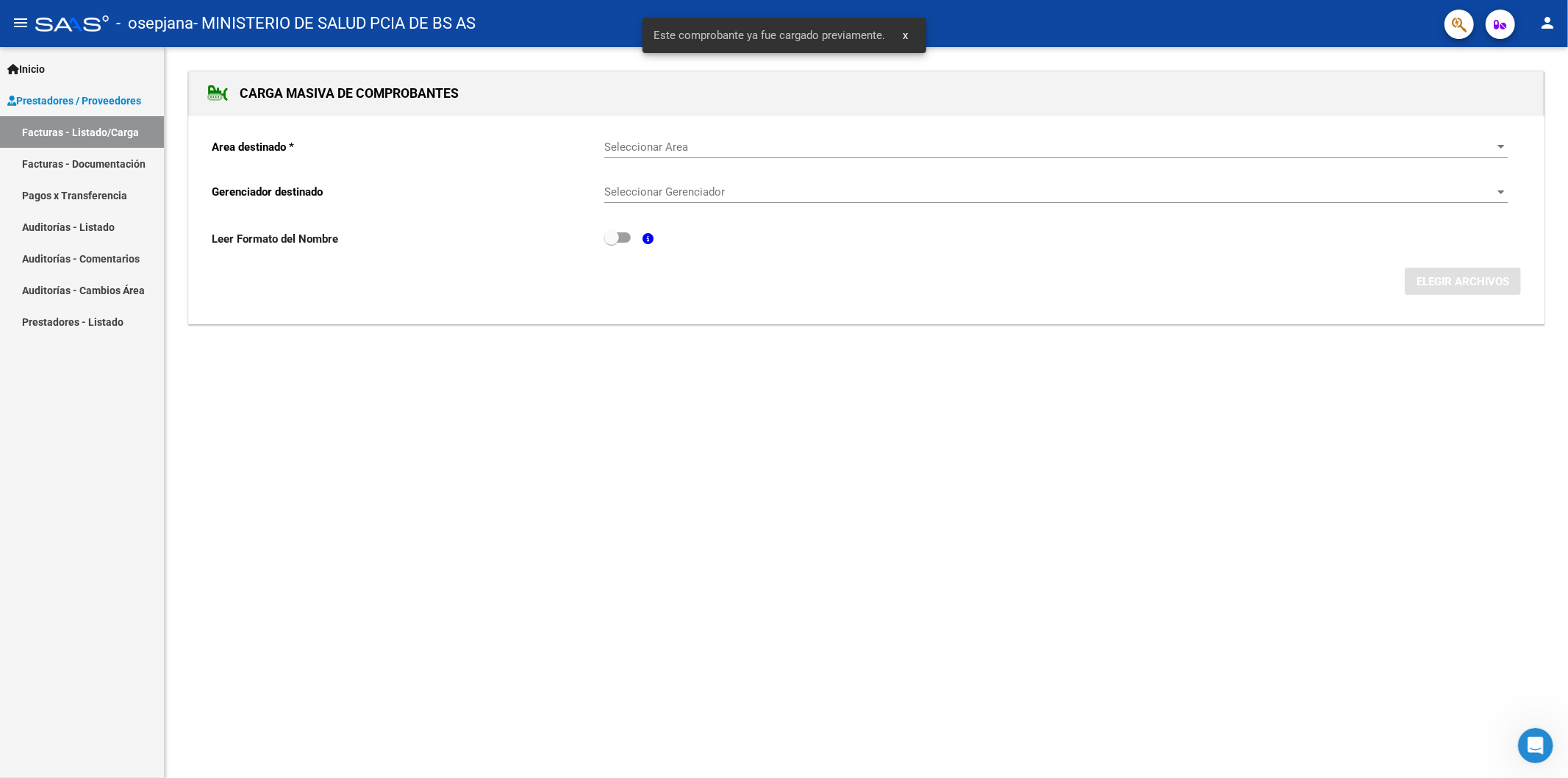
click at [709, 146] on span "Seleccionar Area" at bounding box center [1048, 147] width 890 height 13
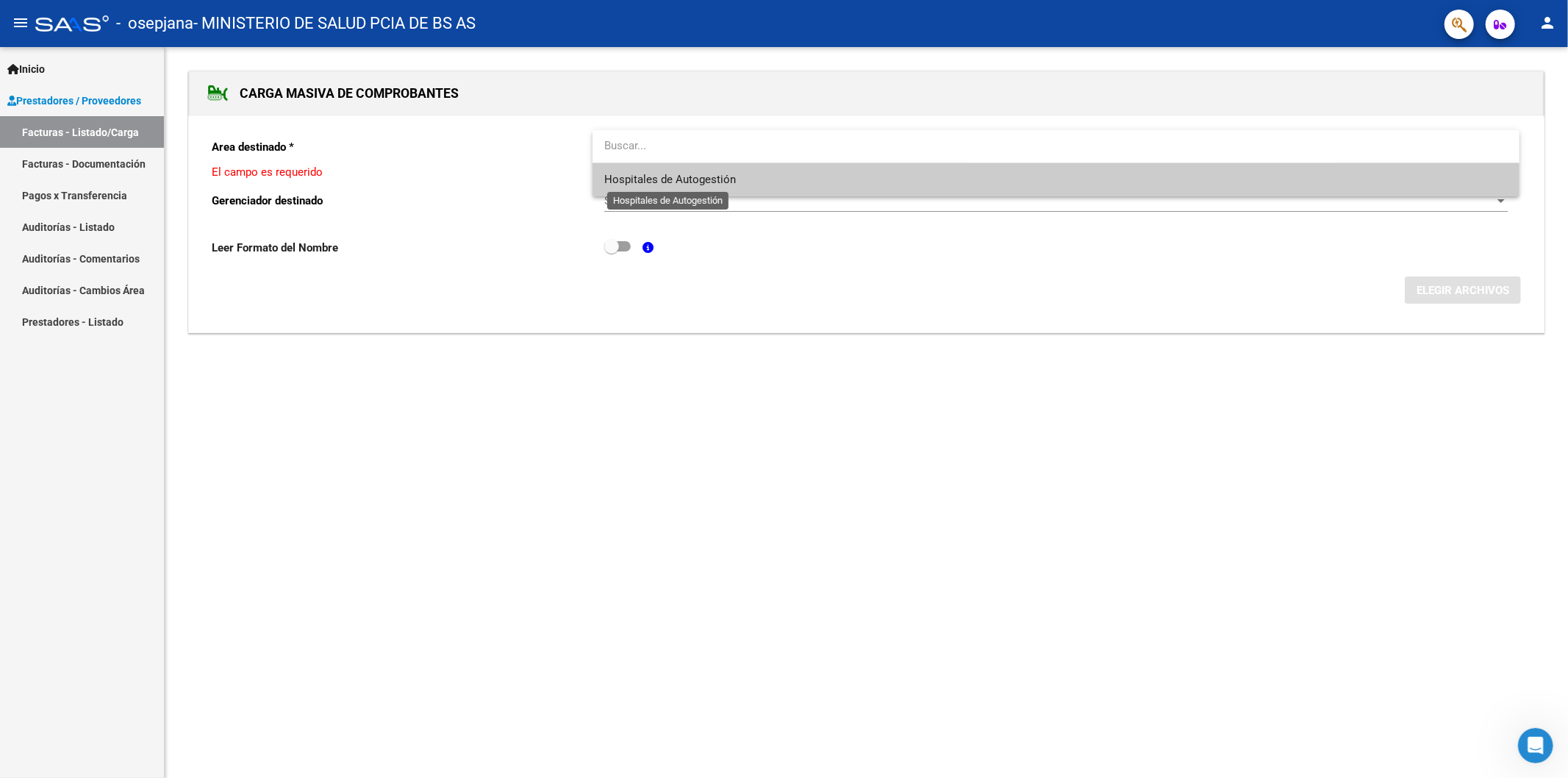
click at [719, 181] on span "Hospitales de Autogestión" at bounding box center [669, 179] width 132 height 13
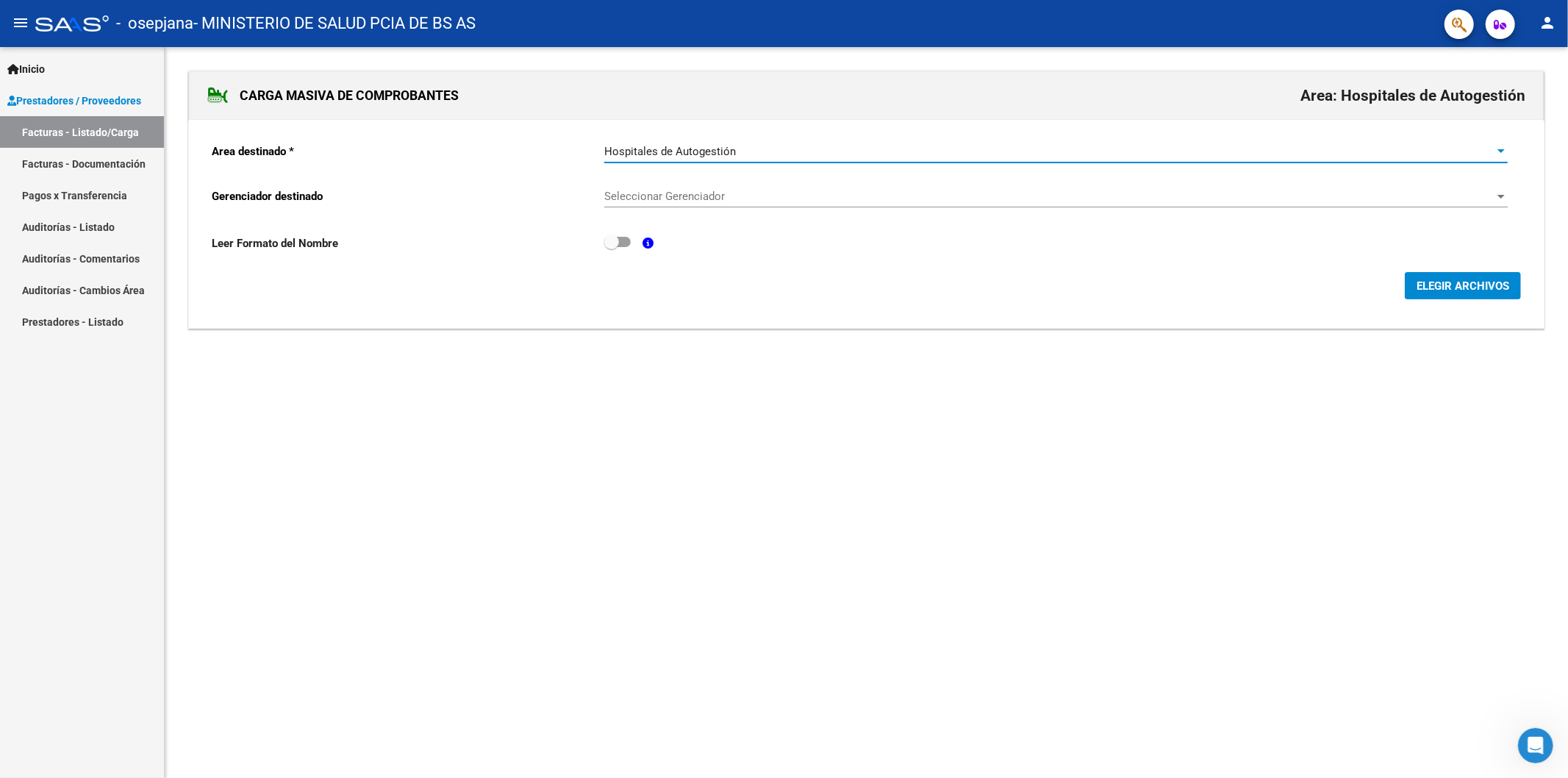
click at [730, 193] on span "Seleccionar Gerenciador" at bounding box center [1048, 195] width 890 height 13
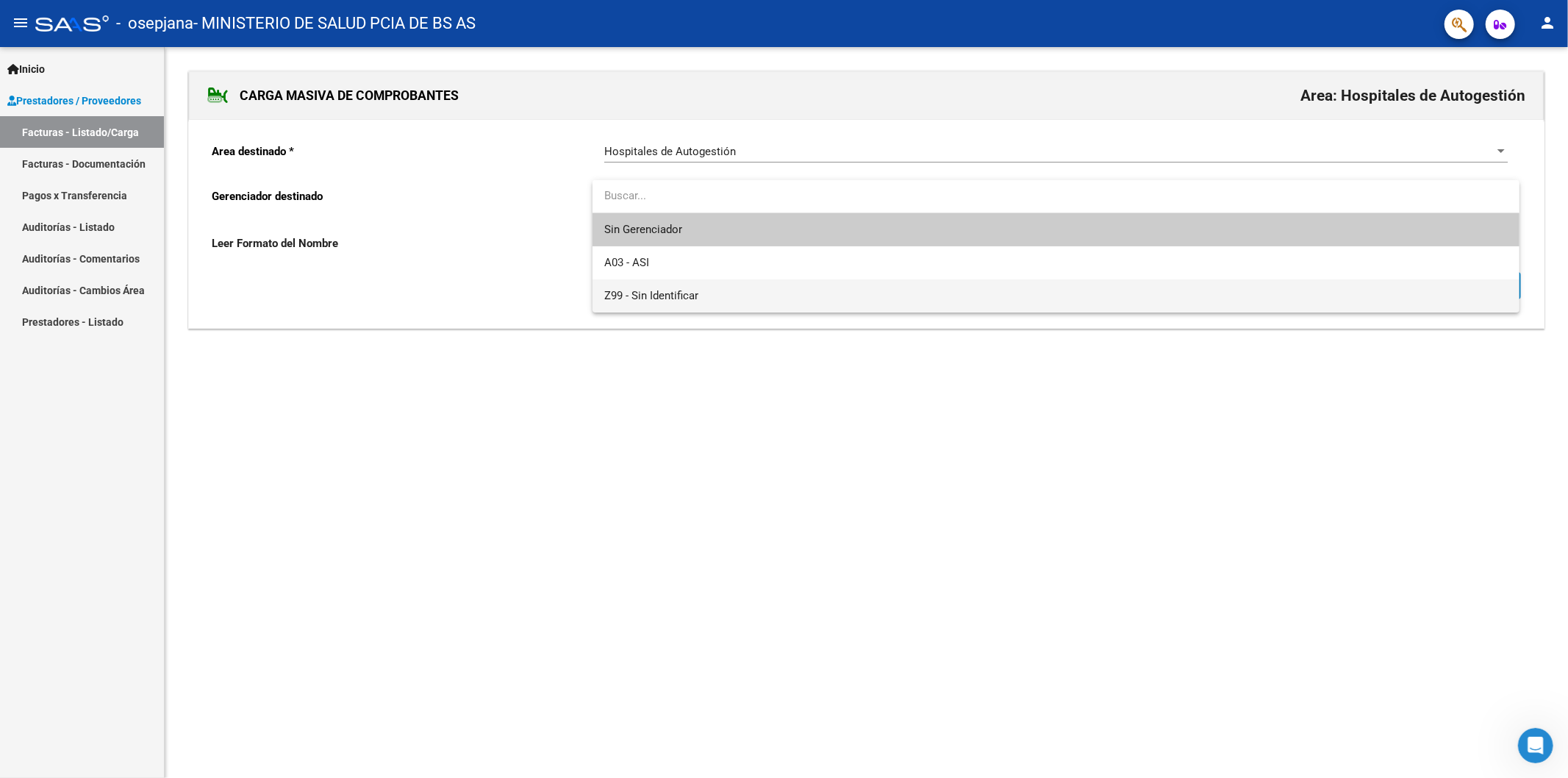
click at [734, 282] on span "Z99 - Sin Identificar" at bounding box center [1055, 296] width 904 height 33
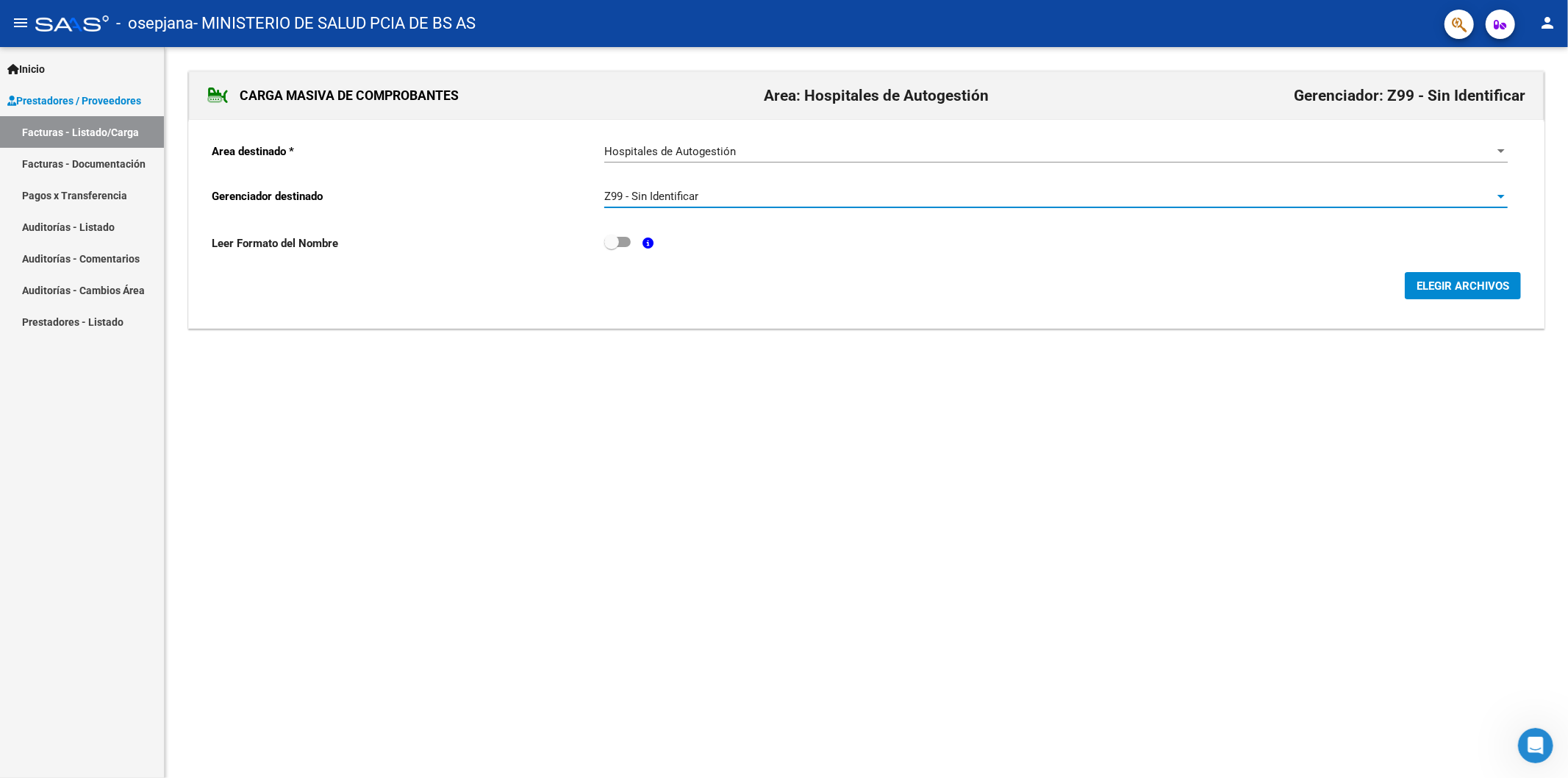
click at [614, 241] on span at bounding box center [611, 241] width 15 height 15
click at [612, 247] on input "checkbox" at bounding box center [611, 247] width 1 height 1
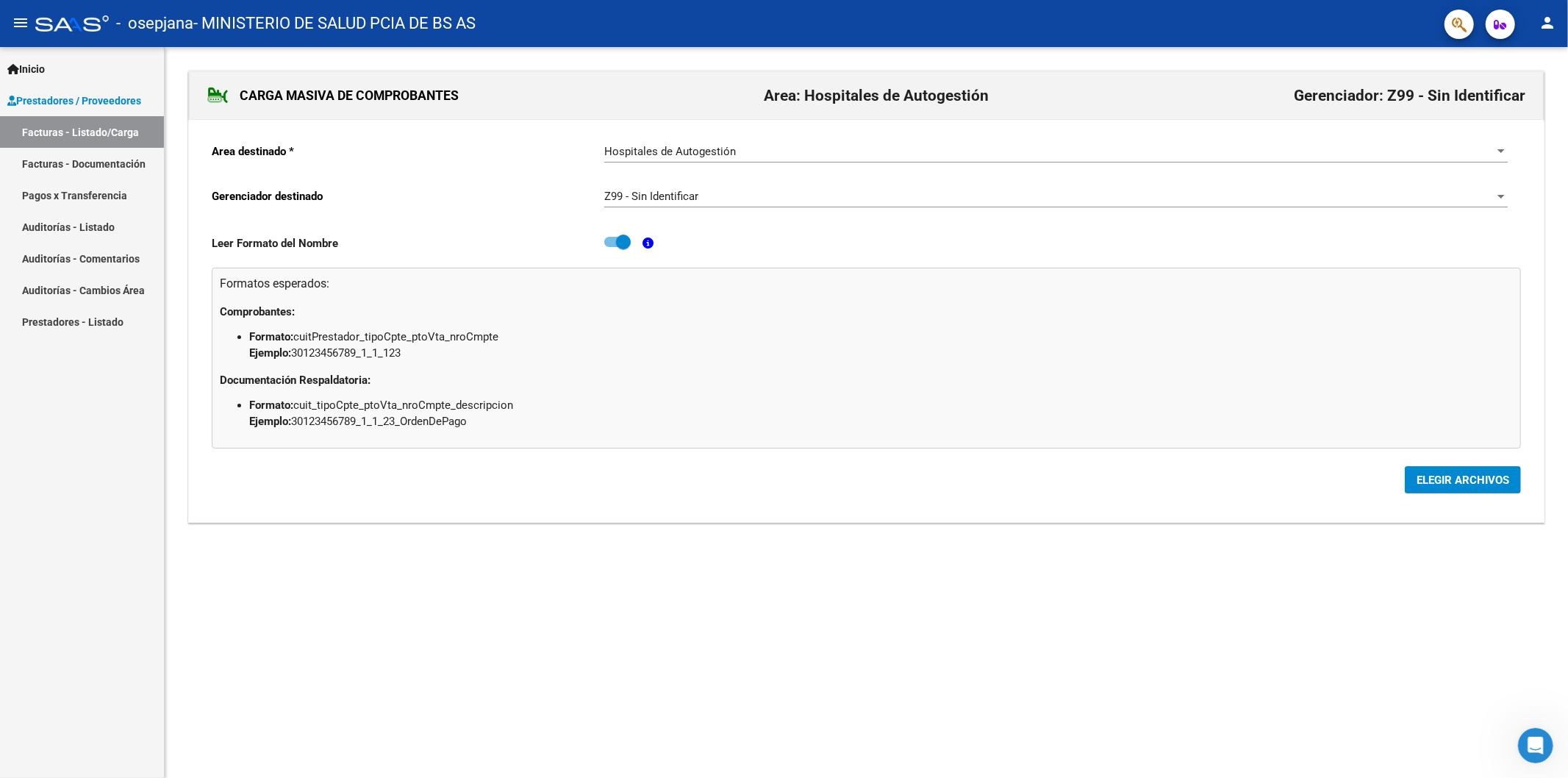
click at [614, 243] on span at bounding box center [617, 242] width 27 height 10
click at [612, 247] on input "checkbox" at bounding box center [611, 247] width 1 height 1
checkbox input "false"
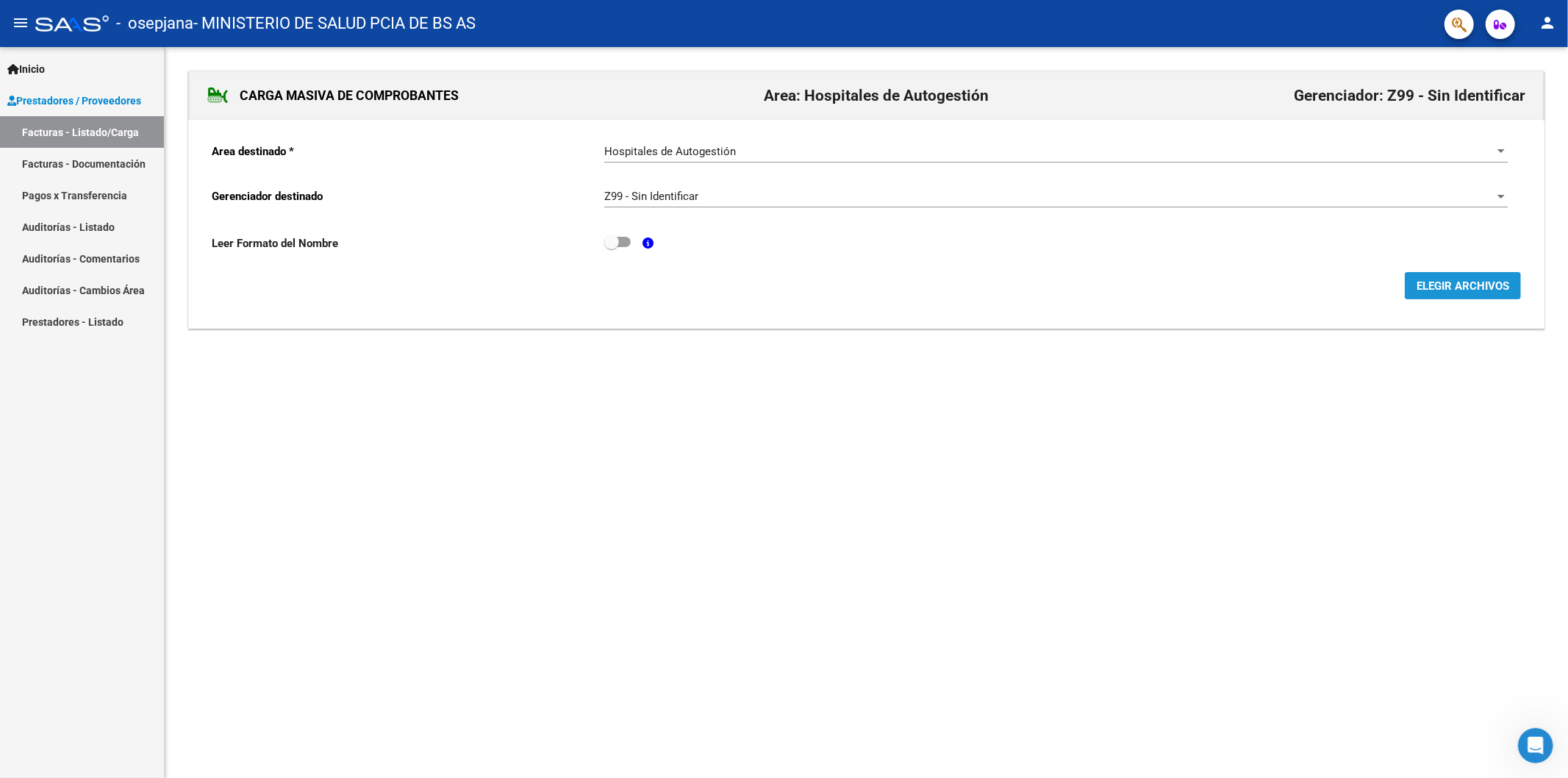
click at [1483, 291] on span "ELEGIR ARCHIVOS" at bounding box center [1462, 286] width 92 height 13
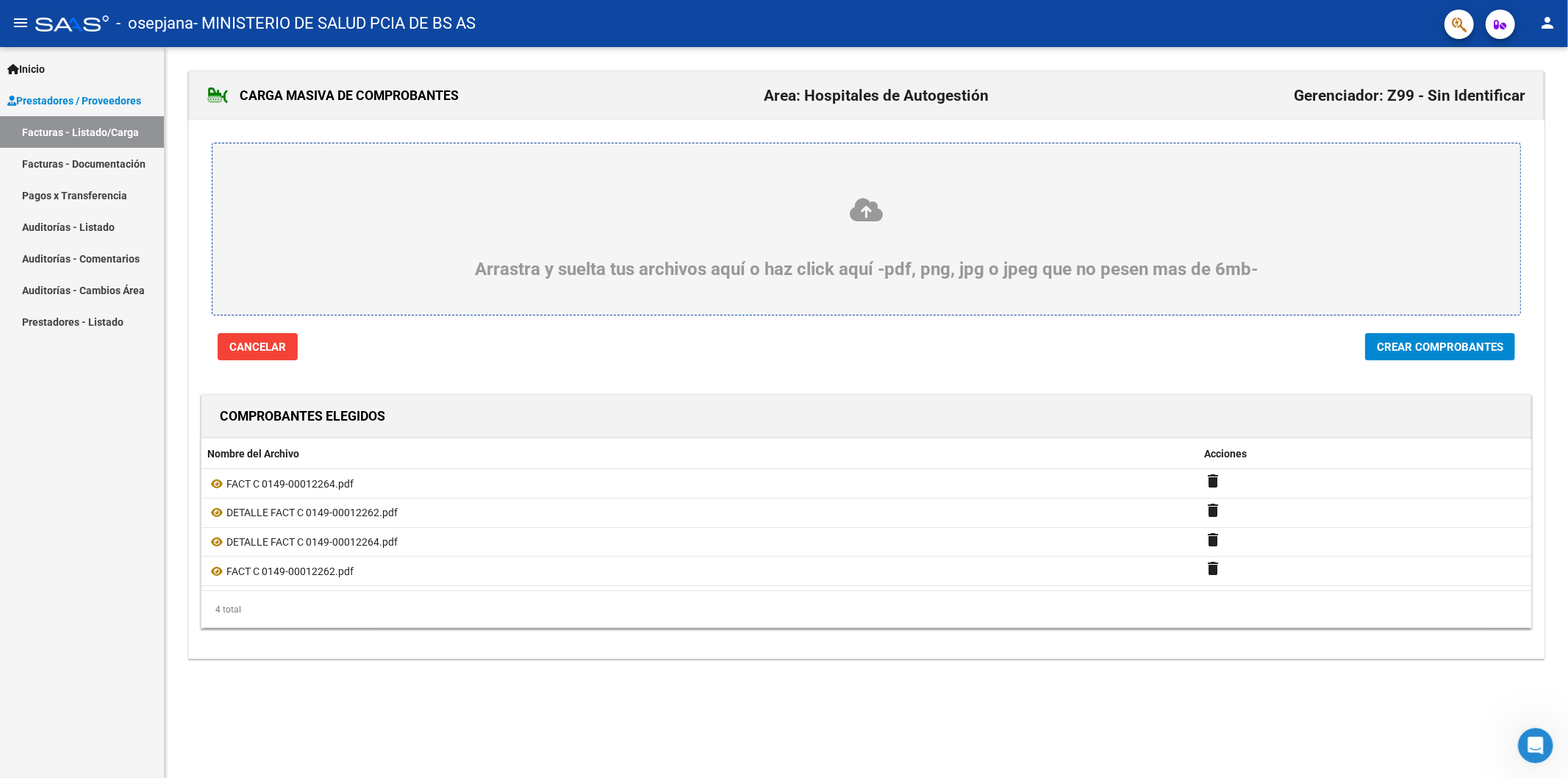
click at [1465, 353] on span "Crear Comprobantes" at bounding box center [1439, 346] width 126 height 13
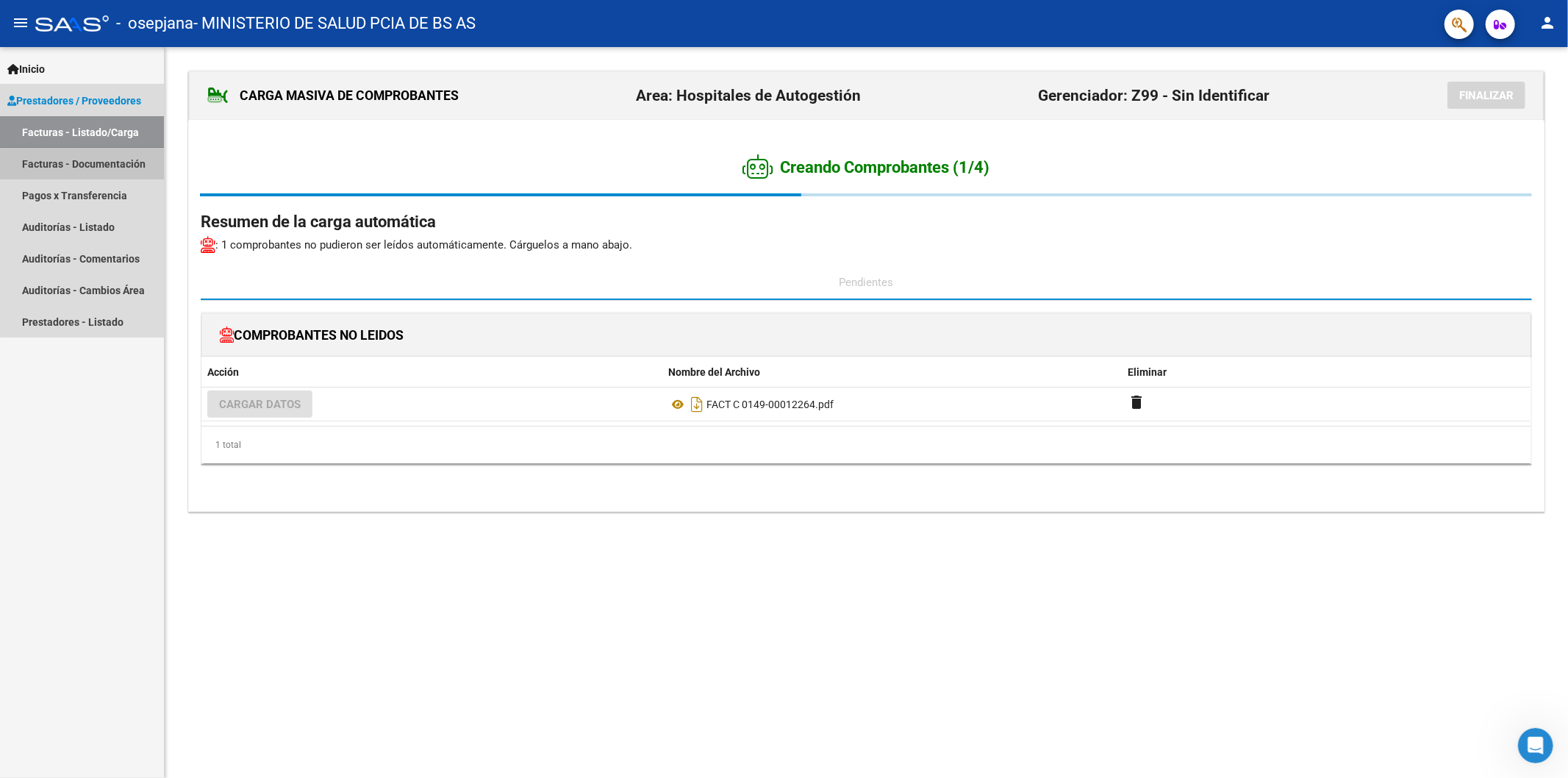
click at [104, 165] on link "Facturas - Documentación" at bounding box center [81, 164] width 164 height 32
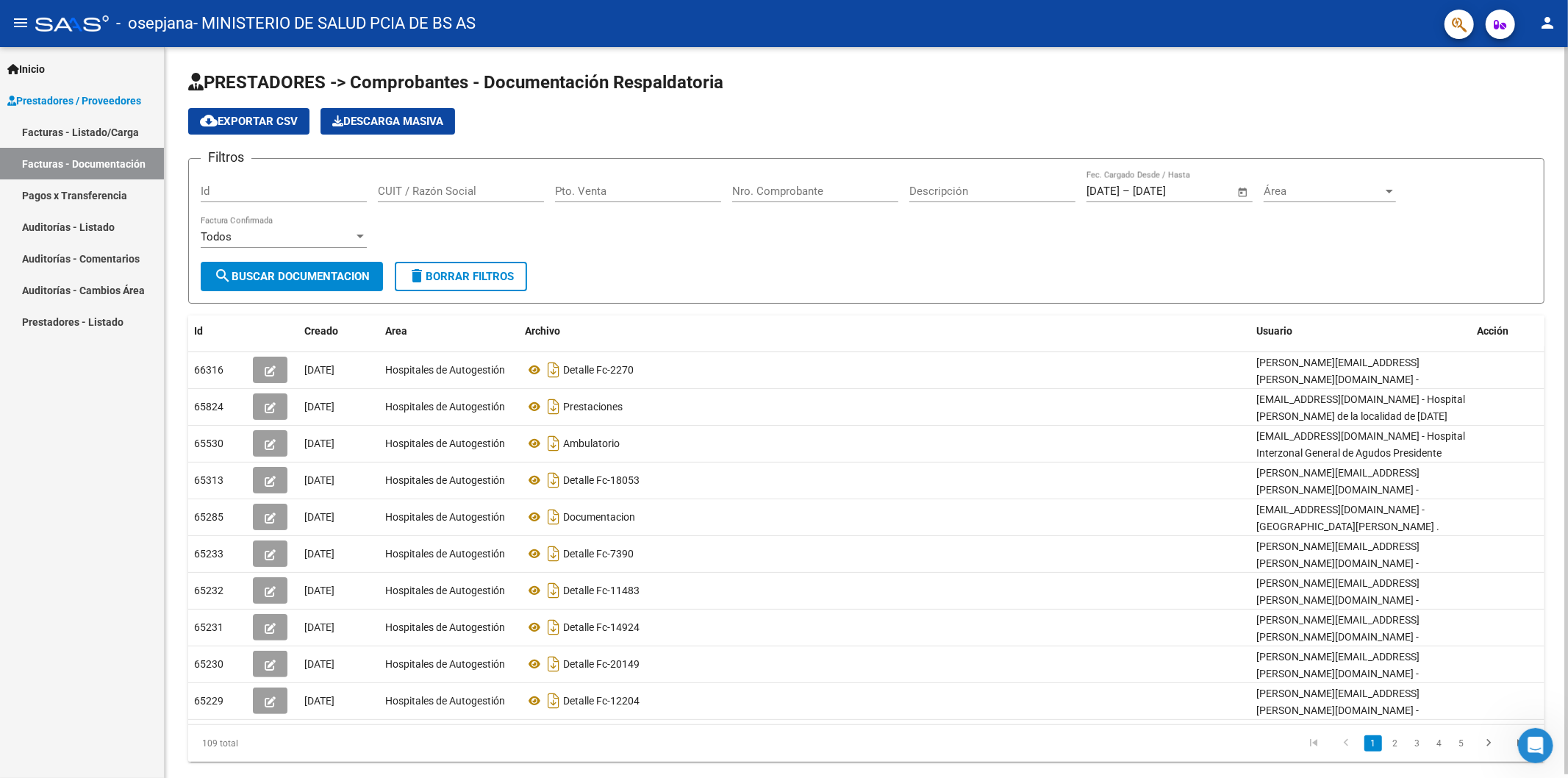
click at [635, 187] on input "Pto. Venta" at bounding box center [637, 191] width 166 height 13
type input "0149"
click at [338, 275] on span "search Buscar Documentacion" at bounding box center [292, 276] width 156 height 13
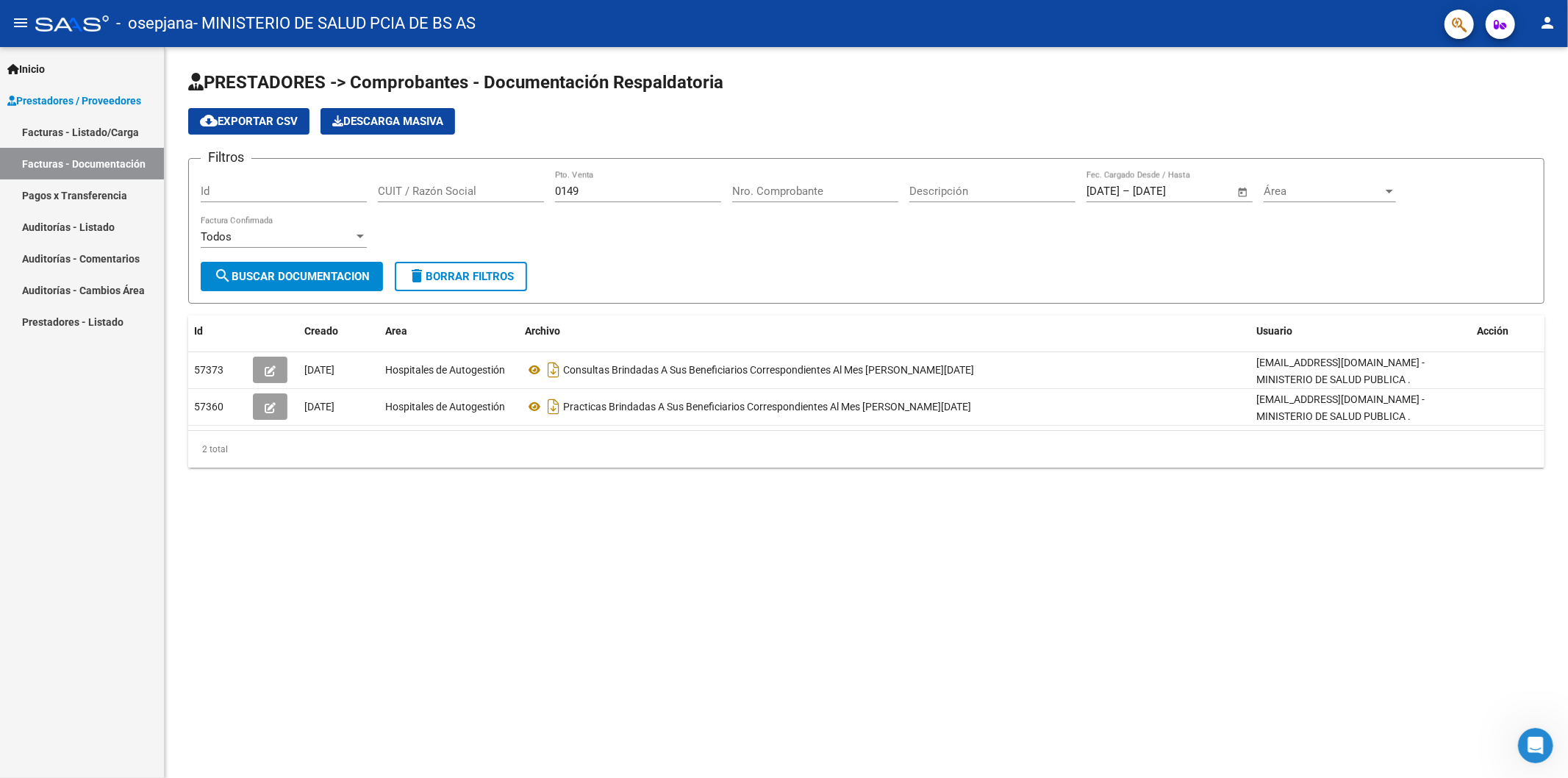
drag, startPoint x: 104, startPoint y: 129, endPoint x: 140, endPoint y: 141, distance: 37.9
click at [104, 129] on link "Facturas - Listado/Carga" at bounding box center [81, 132] width 164 height 32
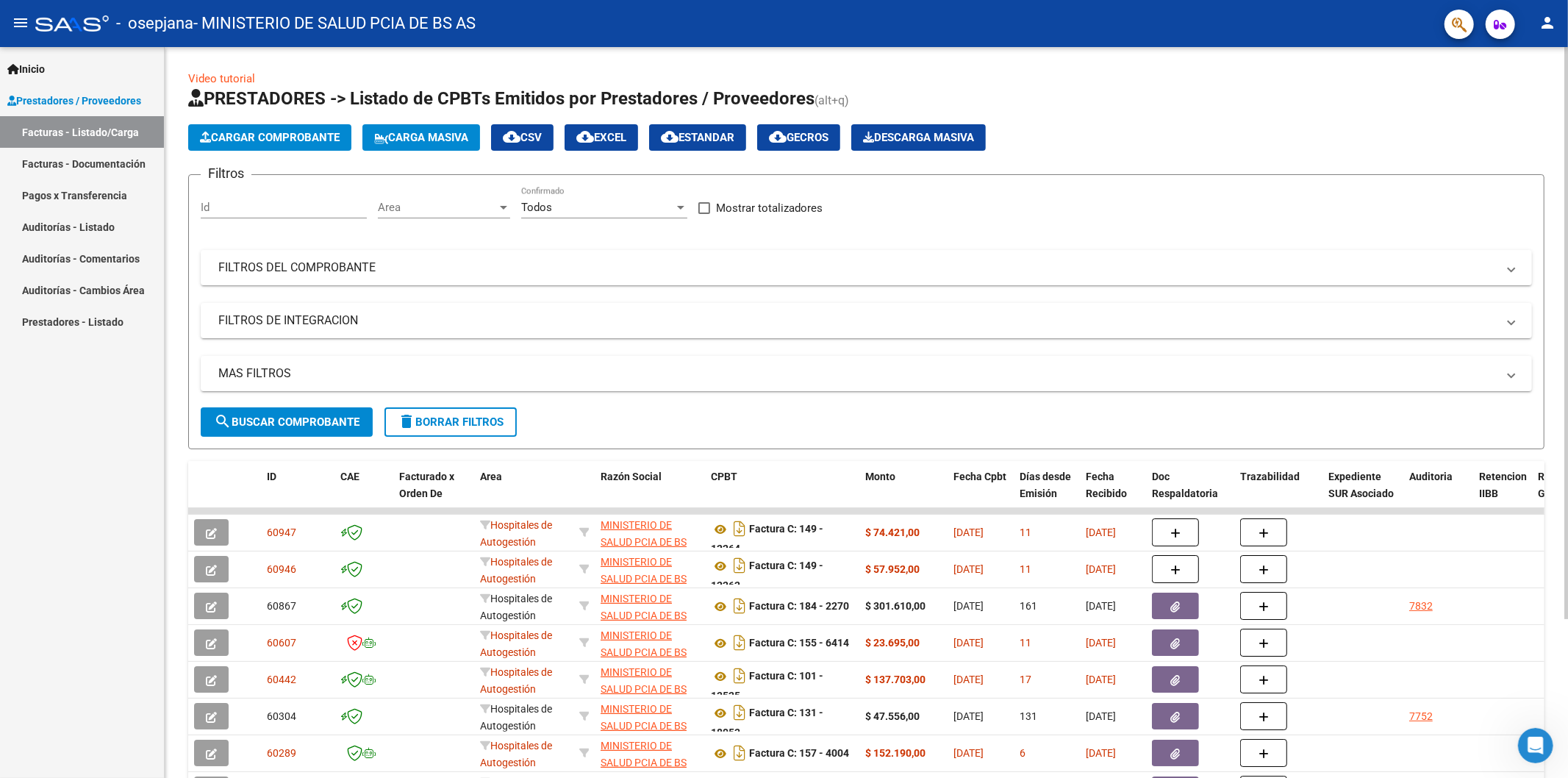
click at [288, 128] on button "Cargar Comprobante" at bounding box center [270, 137] width 164 height 27
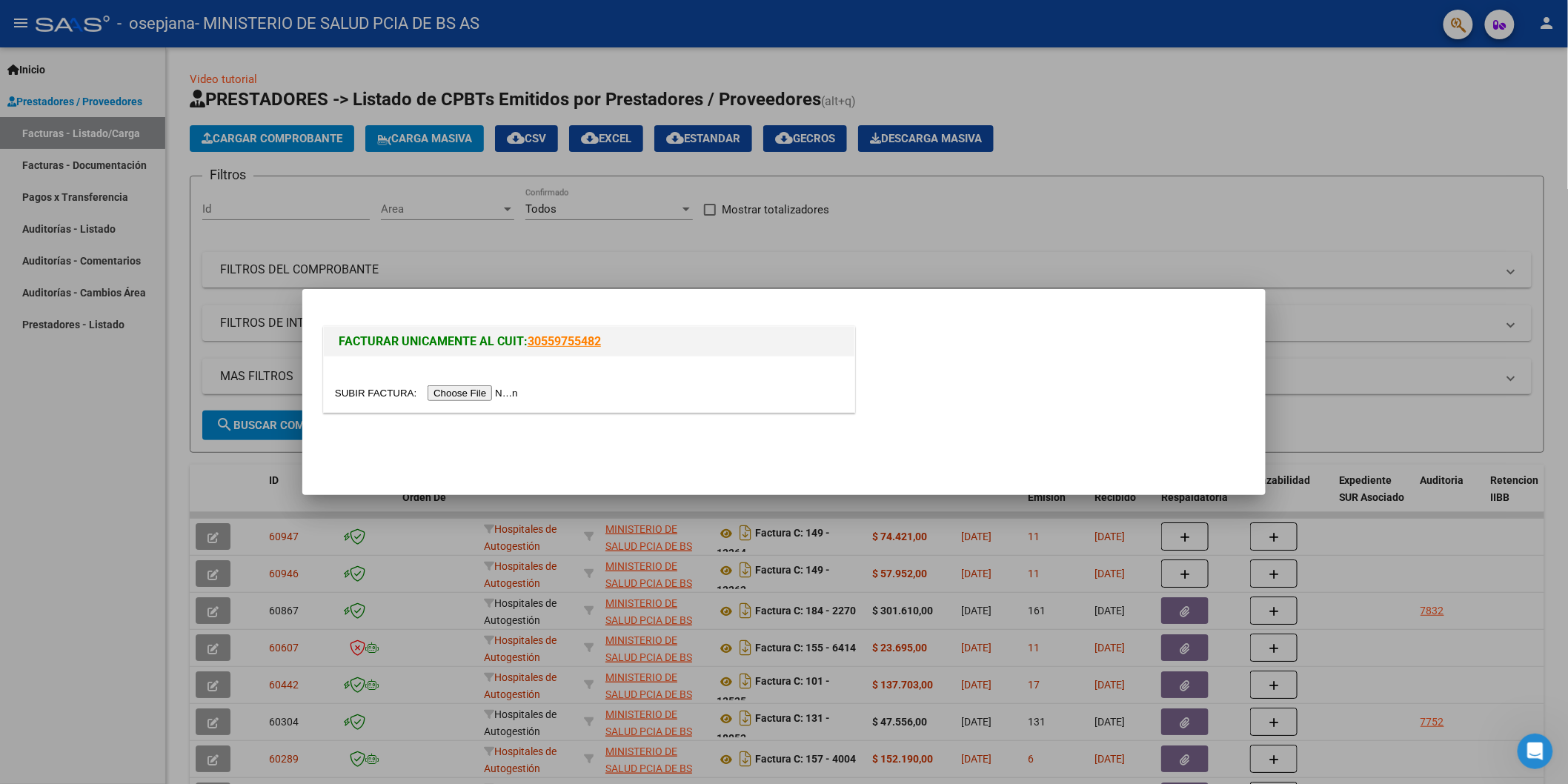
click at [499, 390] on input "file" at bounding box center [428, 393] width 187 height 16
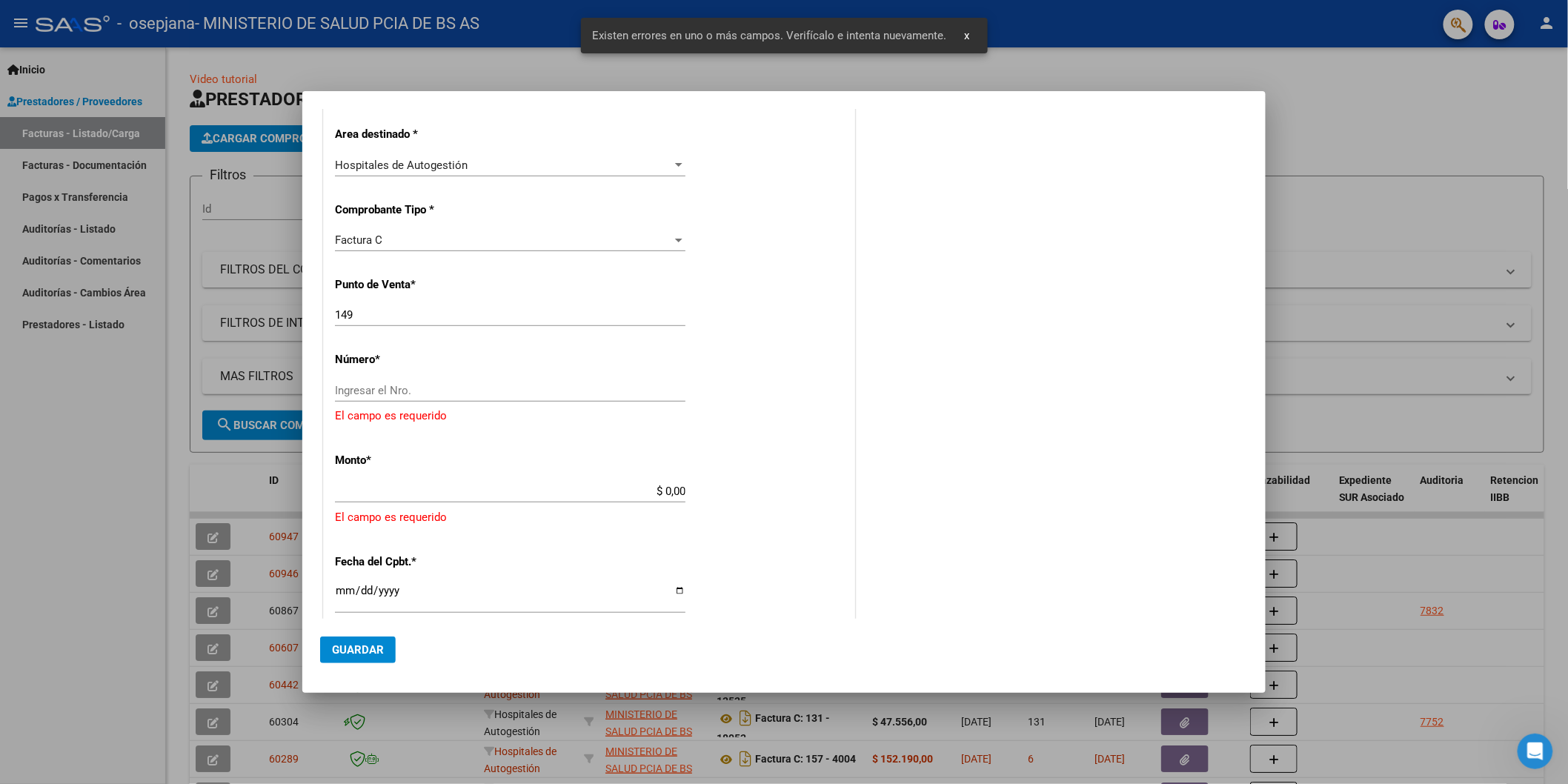
scroll to position [297, 0]
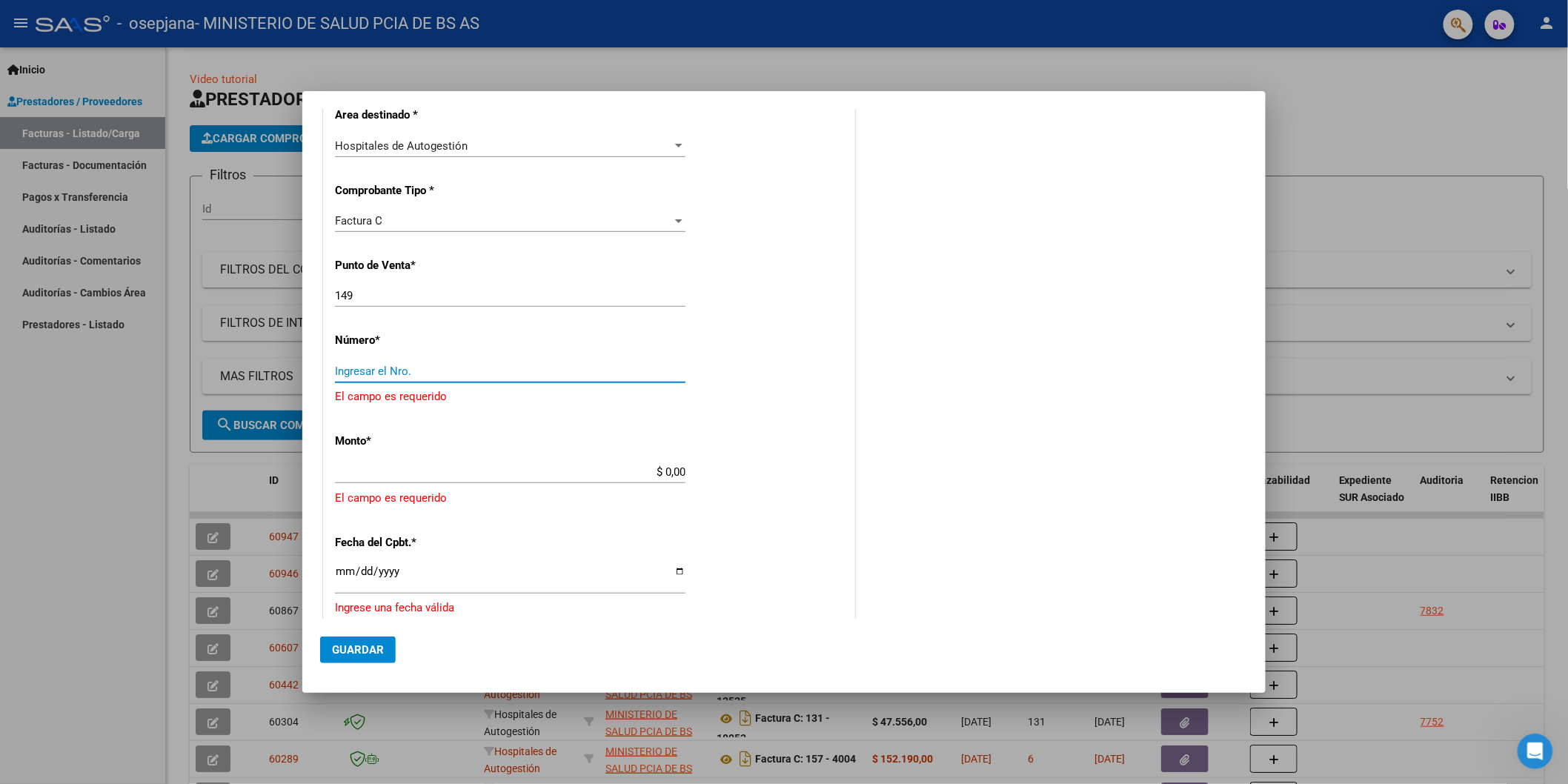
click at [415, 365] on input "Ingresar el Nro." at bounding box center [510, 371] width 350 height 13
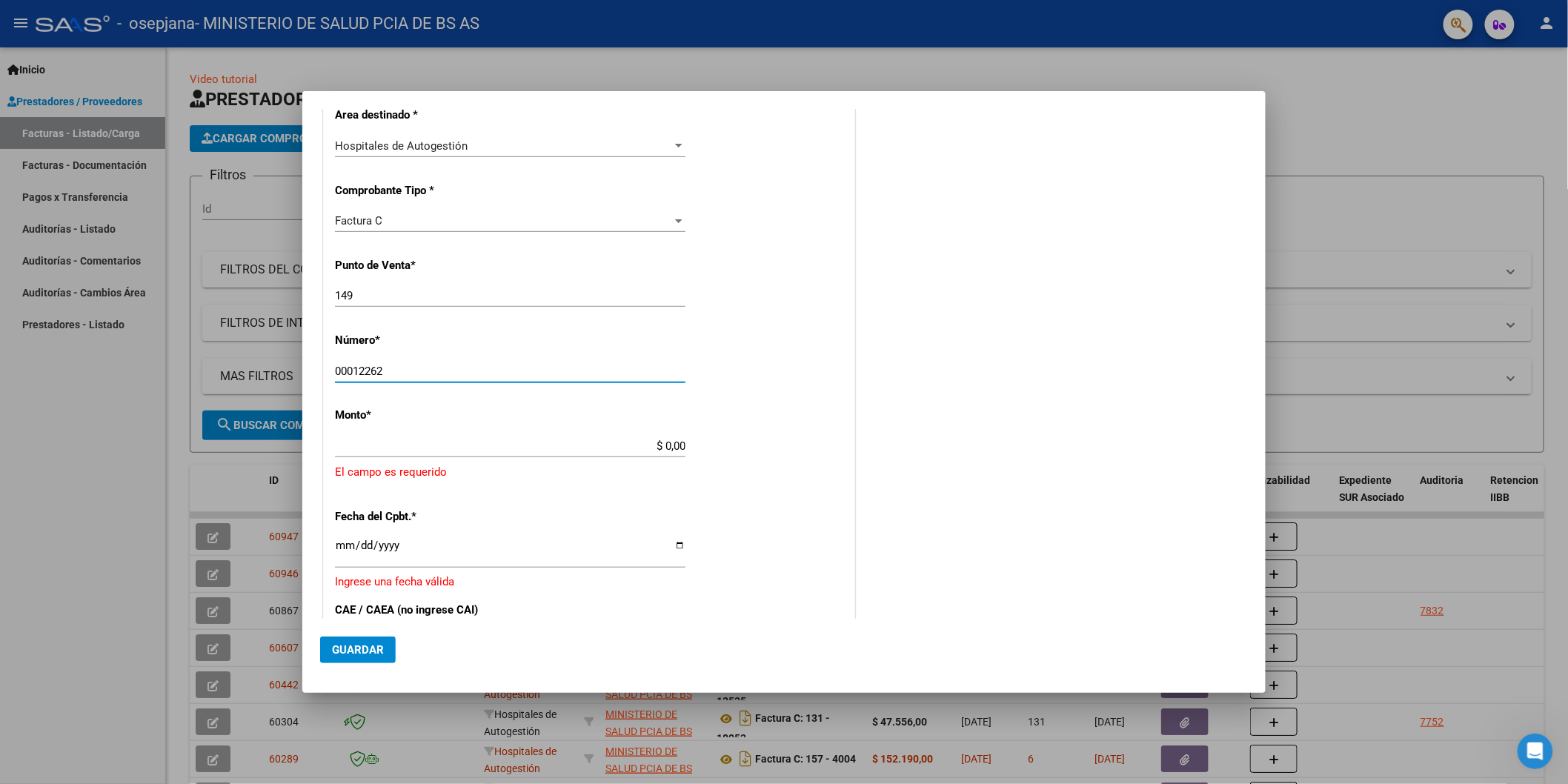
type input "00012262"
click at [857, 442] on div "COMPROBANTE VER COMPROBANTE DATOS DEL COMPROBANTE CUIT * 30-62698339-8 Ingresar…" at bounding box center [784, 392] width 1568 height 784
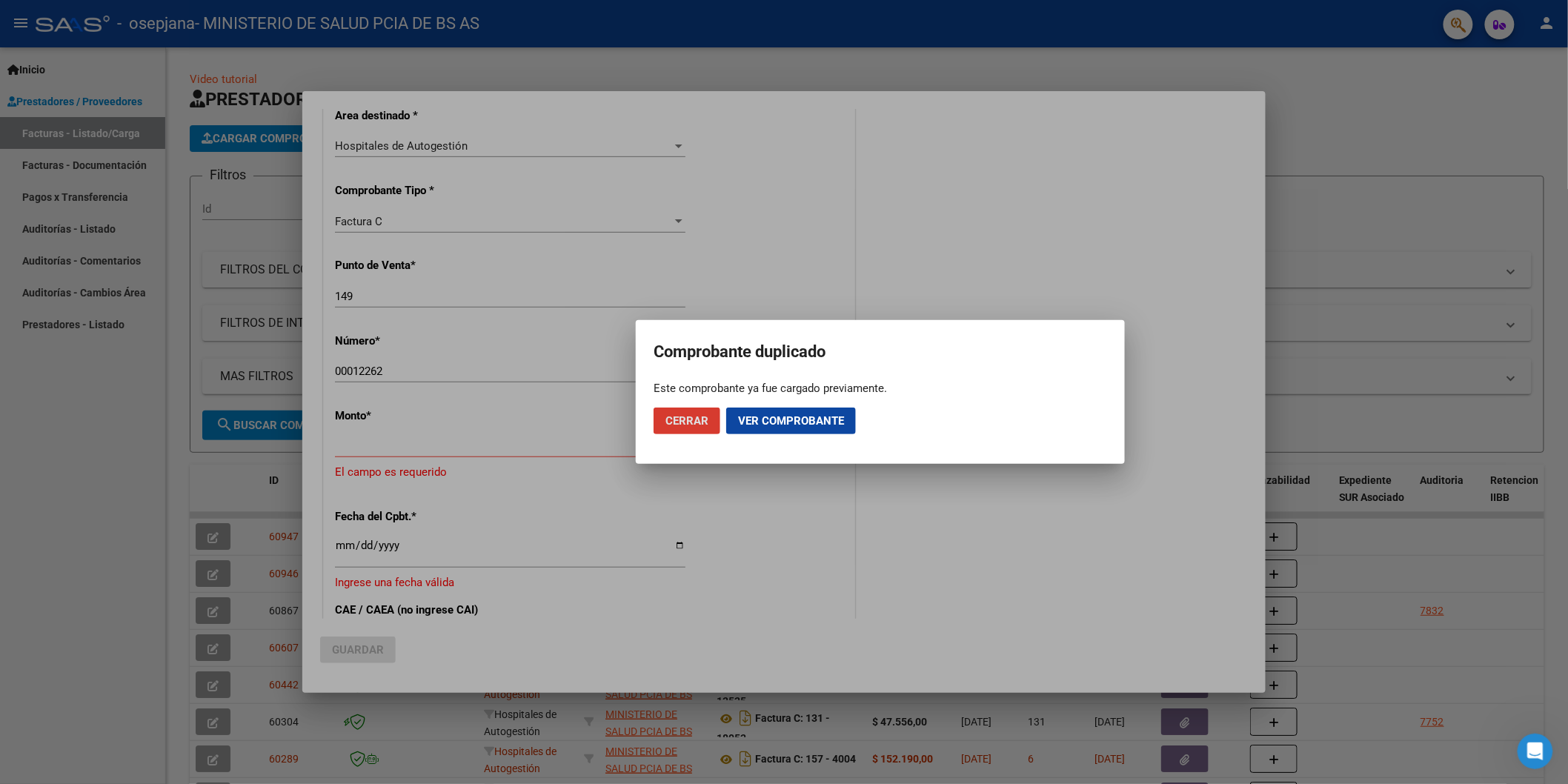
click at [766, 424] on span "Ver comprobante" at bounding box center [791, 420] width 106 height 13
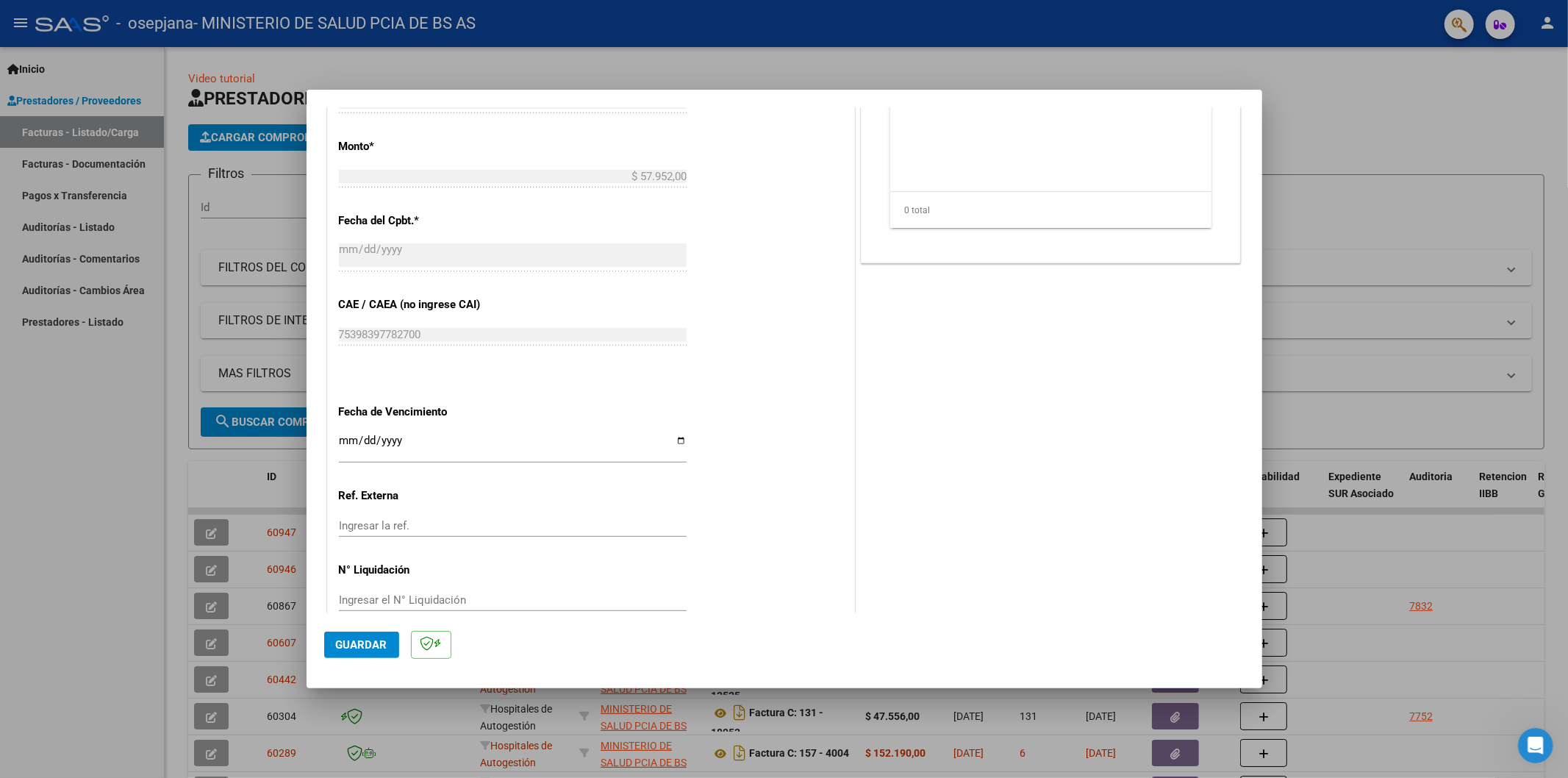
scroll to position [614, 0]
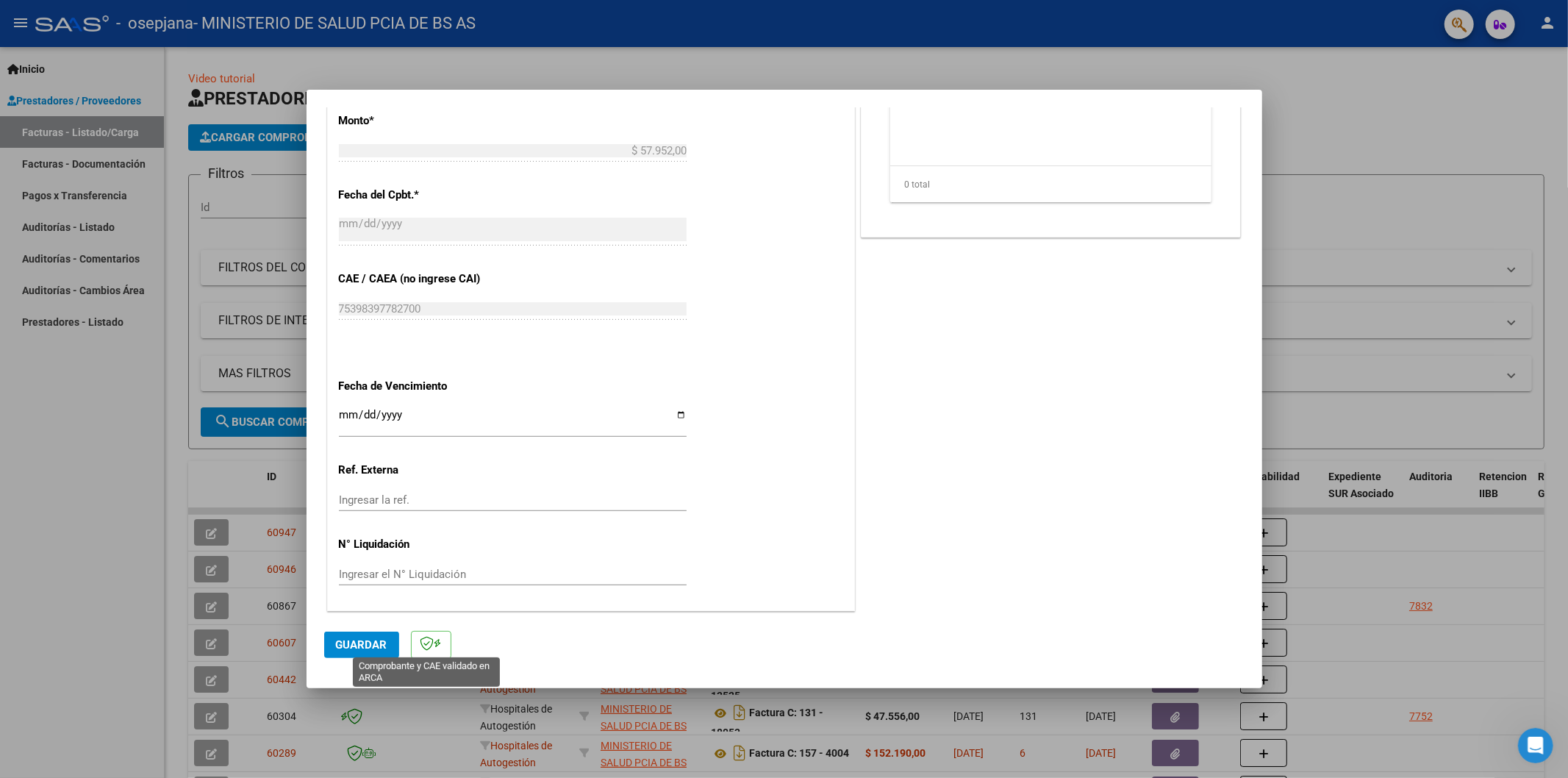
click at [424, 650] on icon at bounding box center [427, 643] width 14 height 15
click at [441, 416] on input "Ingresar la fecha" at bounding box center [513, 421] width 347 height 24
click at [377, 647] on span "Guardar" at bounding box center [362, 644] width 52 height 13
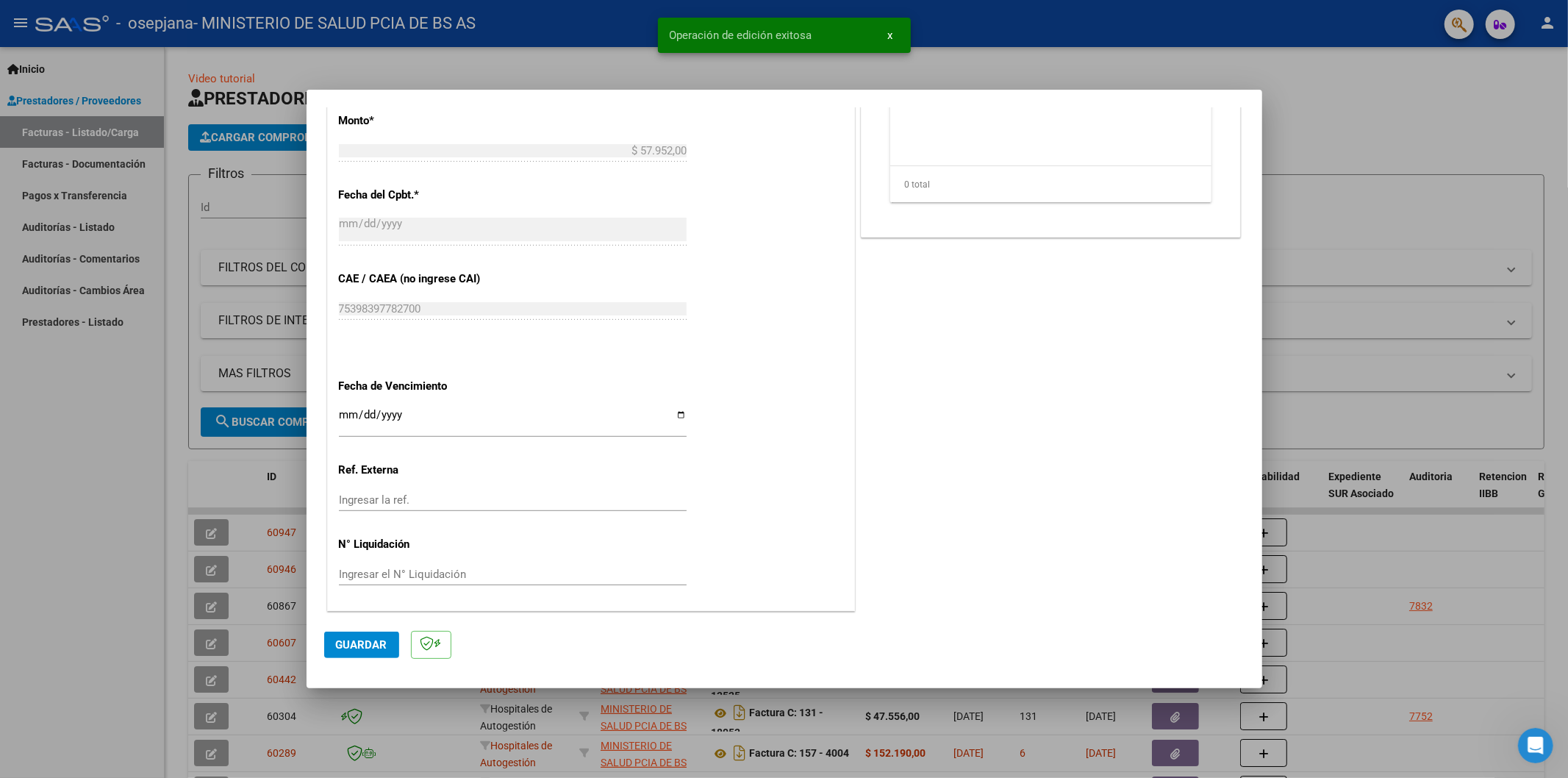
click at [1349, 113] on div at bounding box center [784, 389] width 1568 height 778
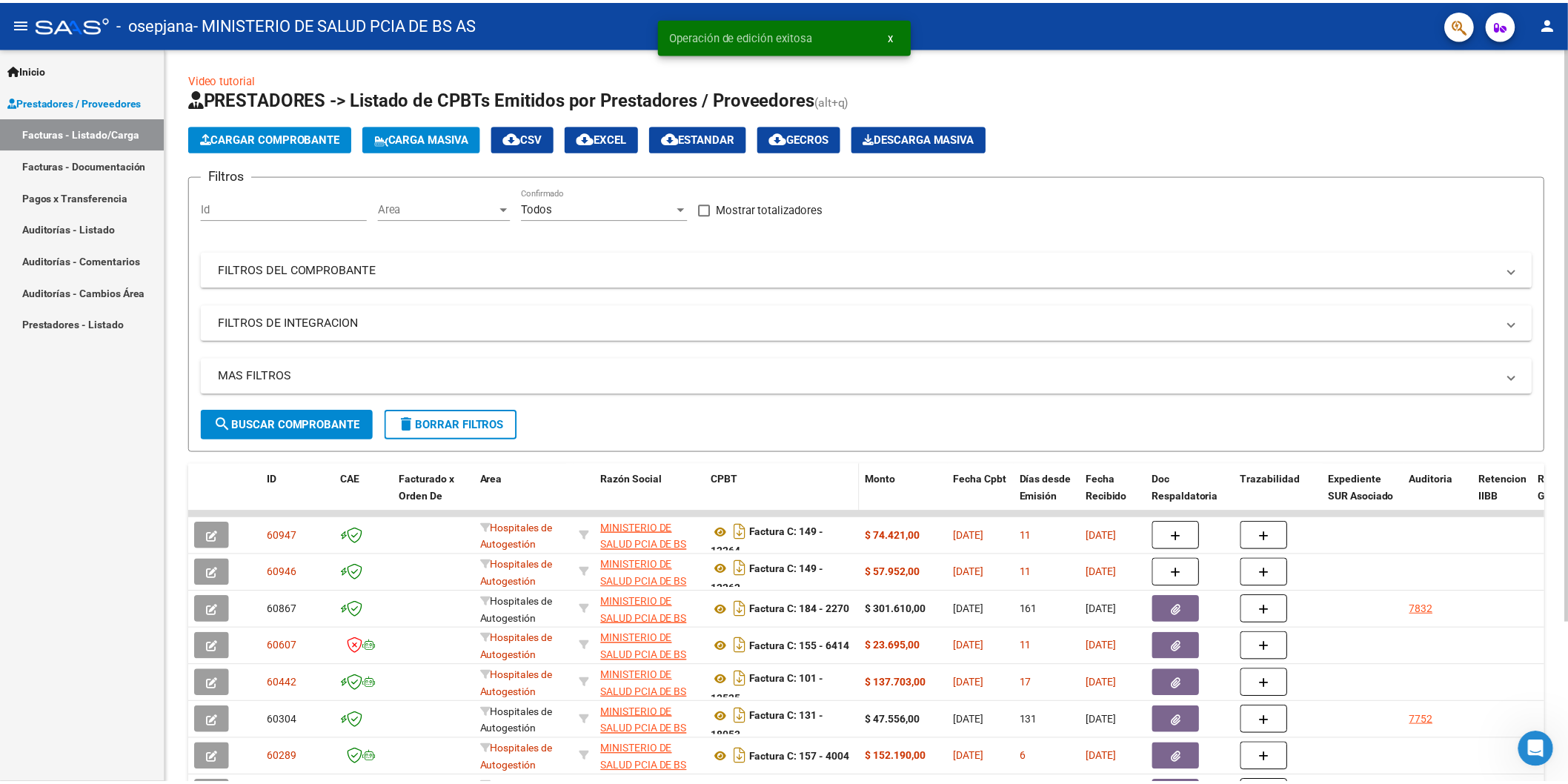
scroll to position [205, 0]
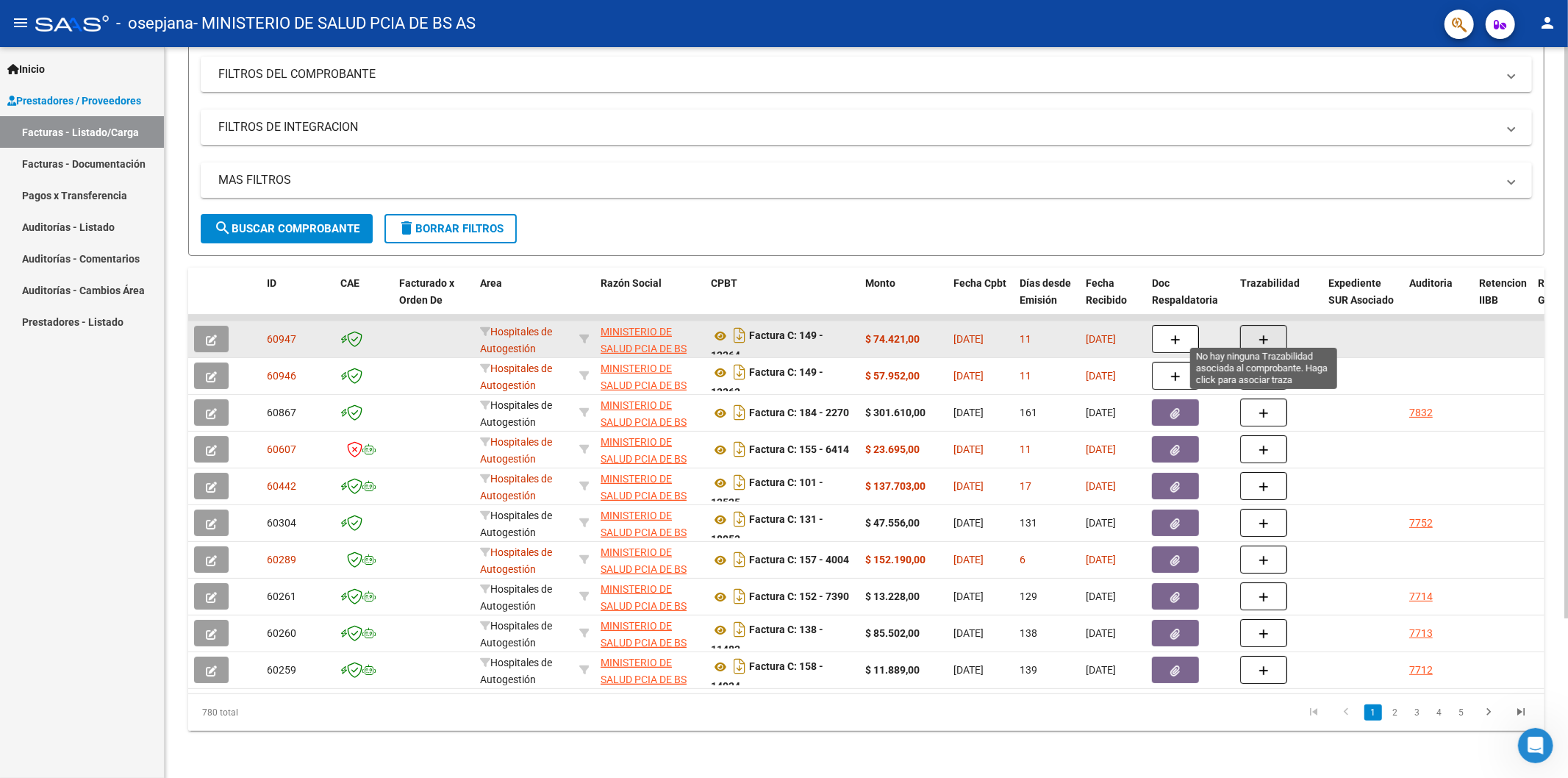
click at [1262, 334] on icon "button" at bounding box center [1264, 339] width 10 height 11
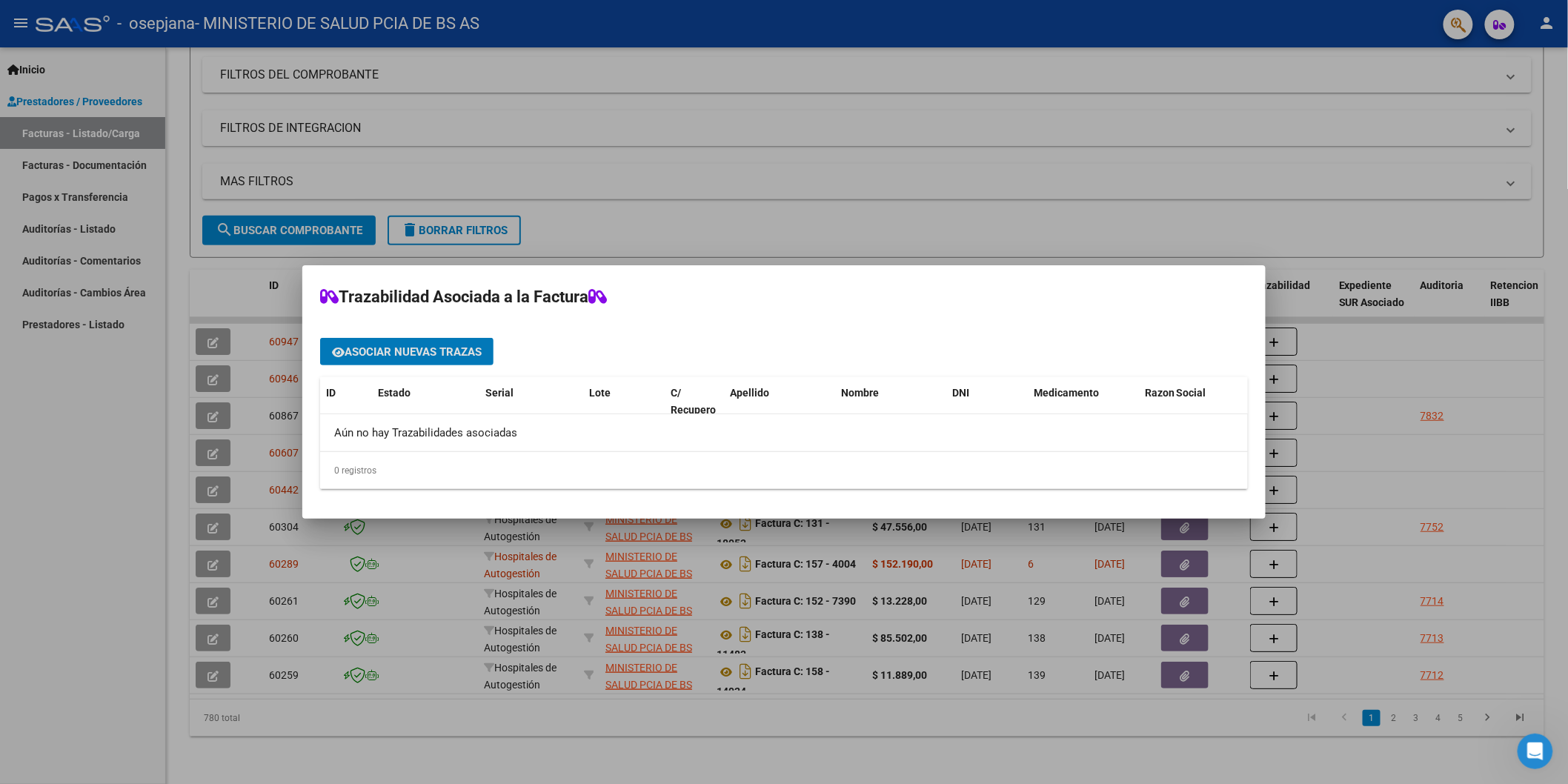
click at [1100, 90] on div at bounding box center [784, 392] width 1568 height 784
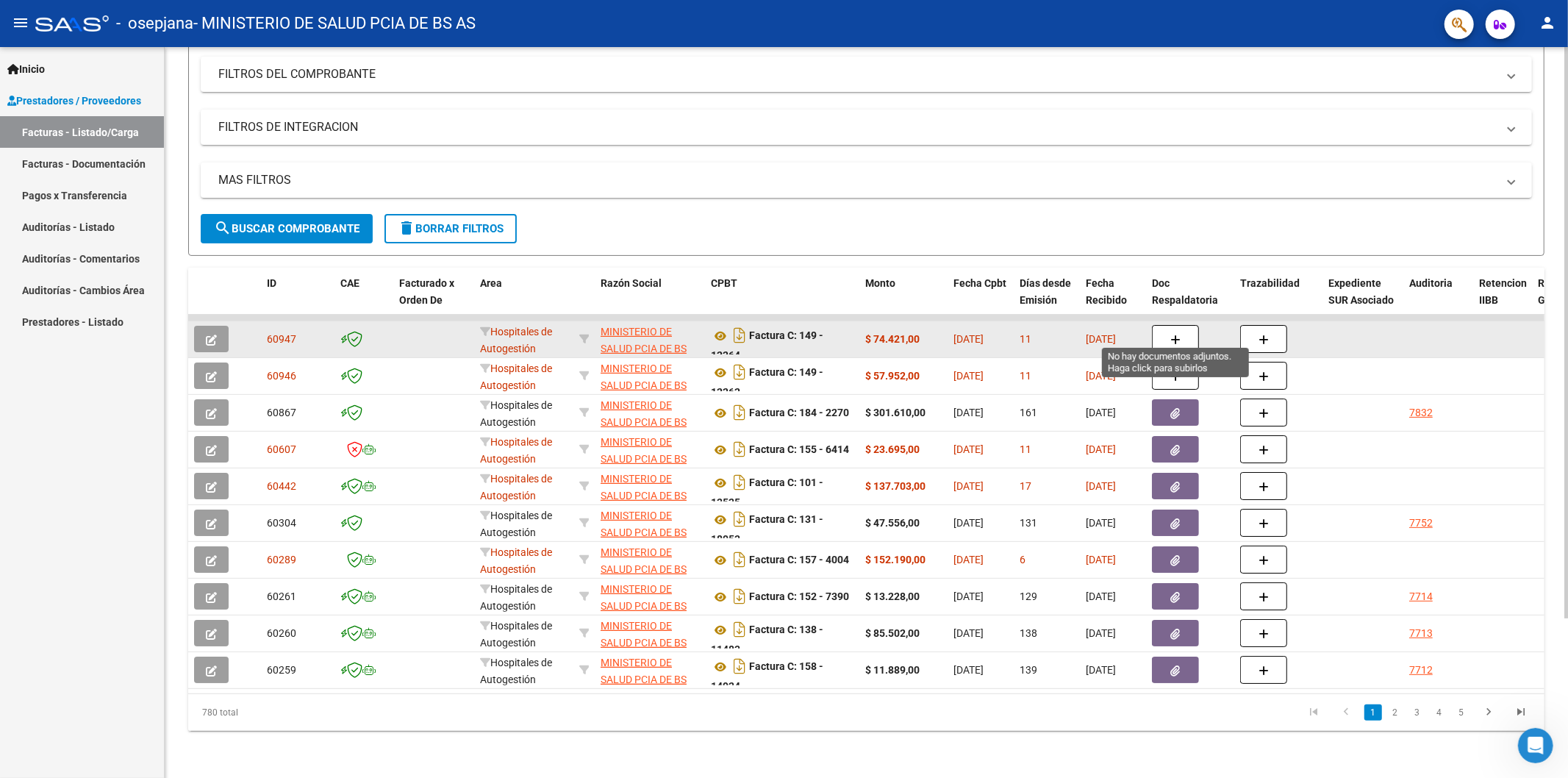
click at [1172, 334] on icon "button" at bounding box center [1175, 339] width 10 height 11
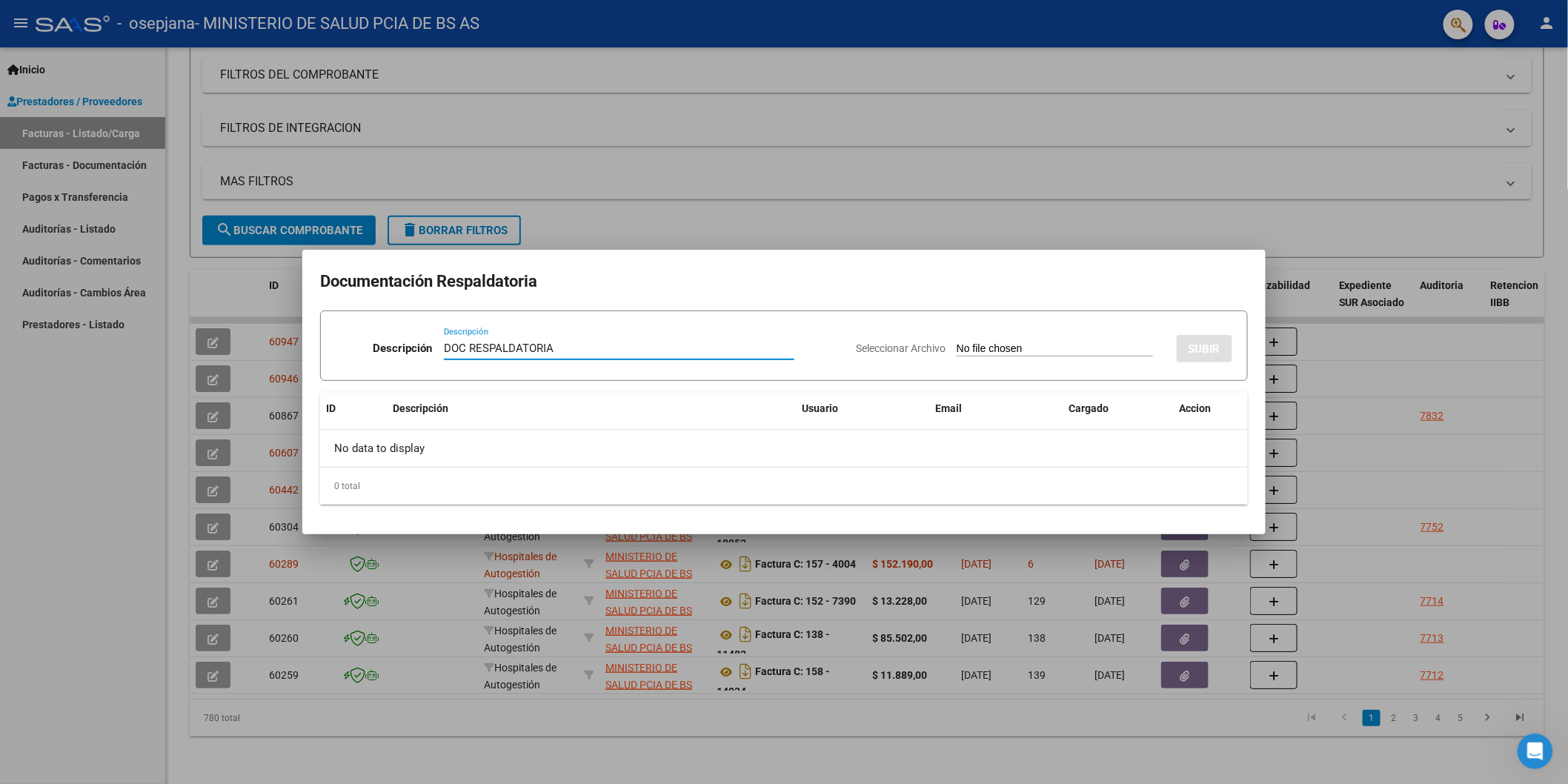
type input "DOC RESPALDATORIA"
click at [980, 350] on input "Seleccionar Archivo" at bounding box center [1055, 349] width 196 height 14
type input "C:\fakepath\rnos2204- factura 12262.pdf"
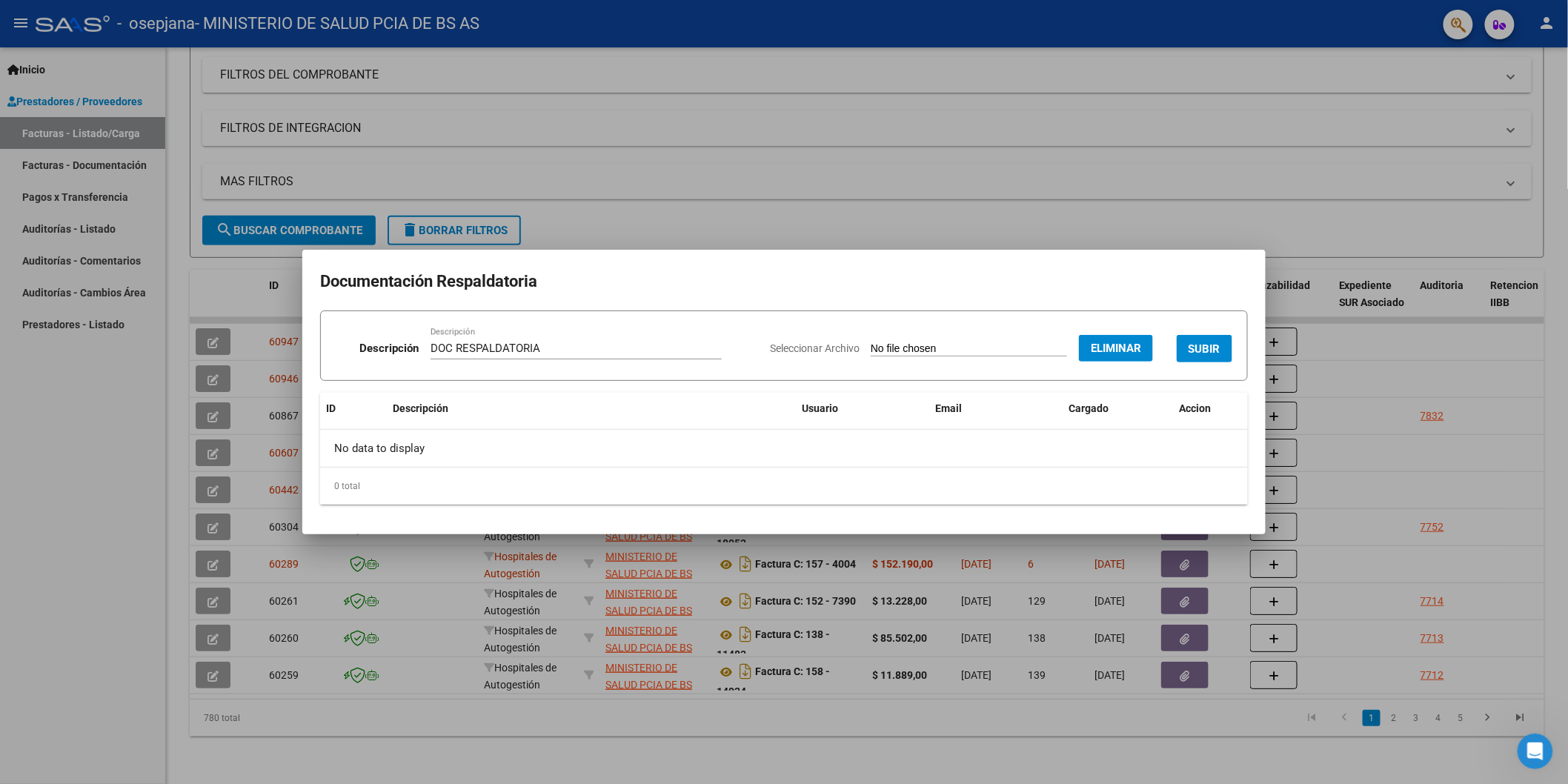
click at [1212, 356] on span "SUBIR" at bounding box center [1205, 348] width 32 height 13
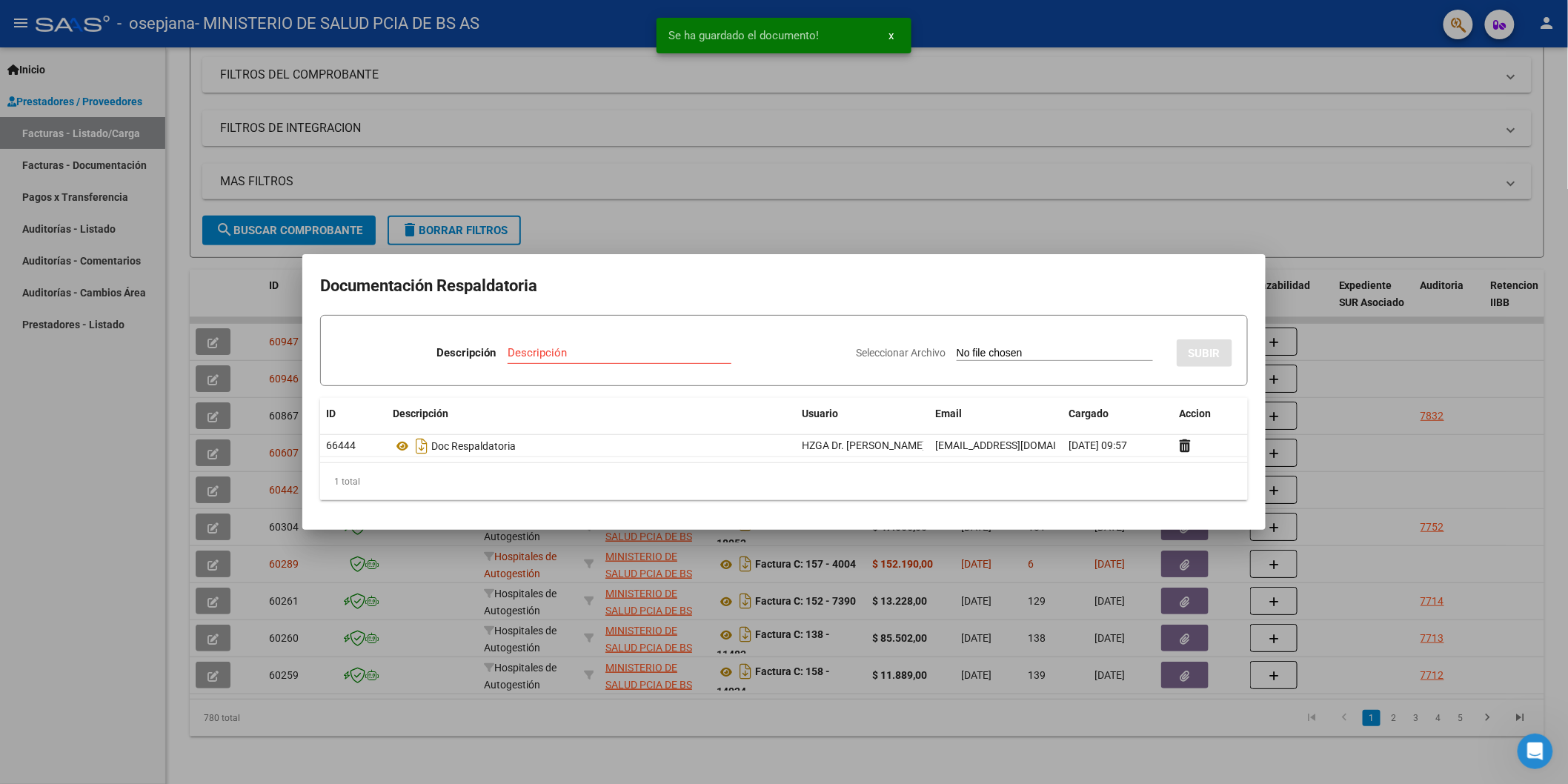
click at [605, 353] on input "Descripción" at bounding box center [620, 352] width 224 height 13
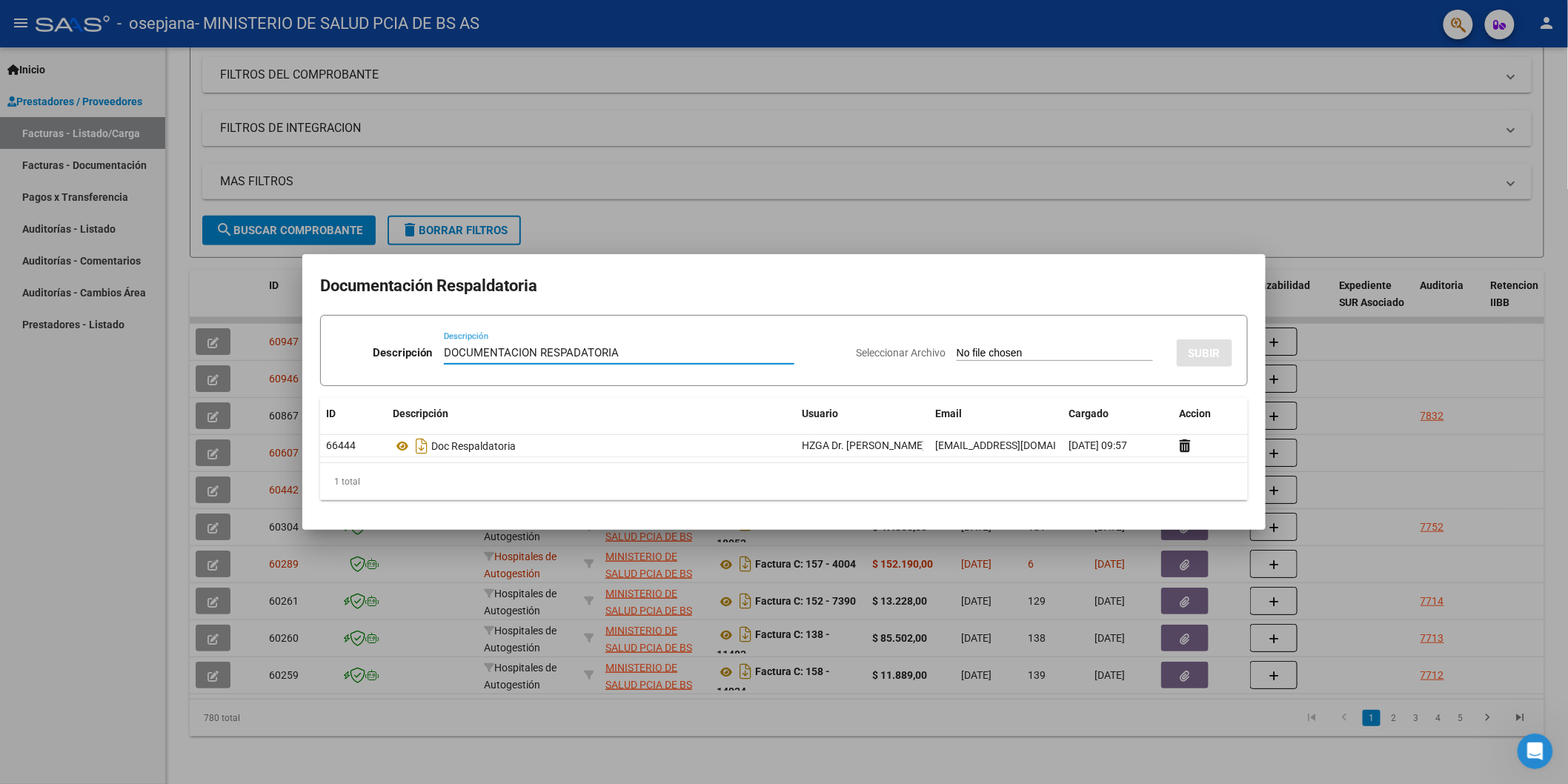
type input "DOCUMENTACION RESPADATORIA"
click at [1372, 361] on div at bounding box center [784, 392] width 1568 height 784
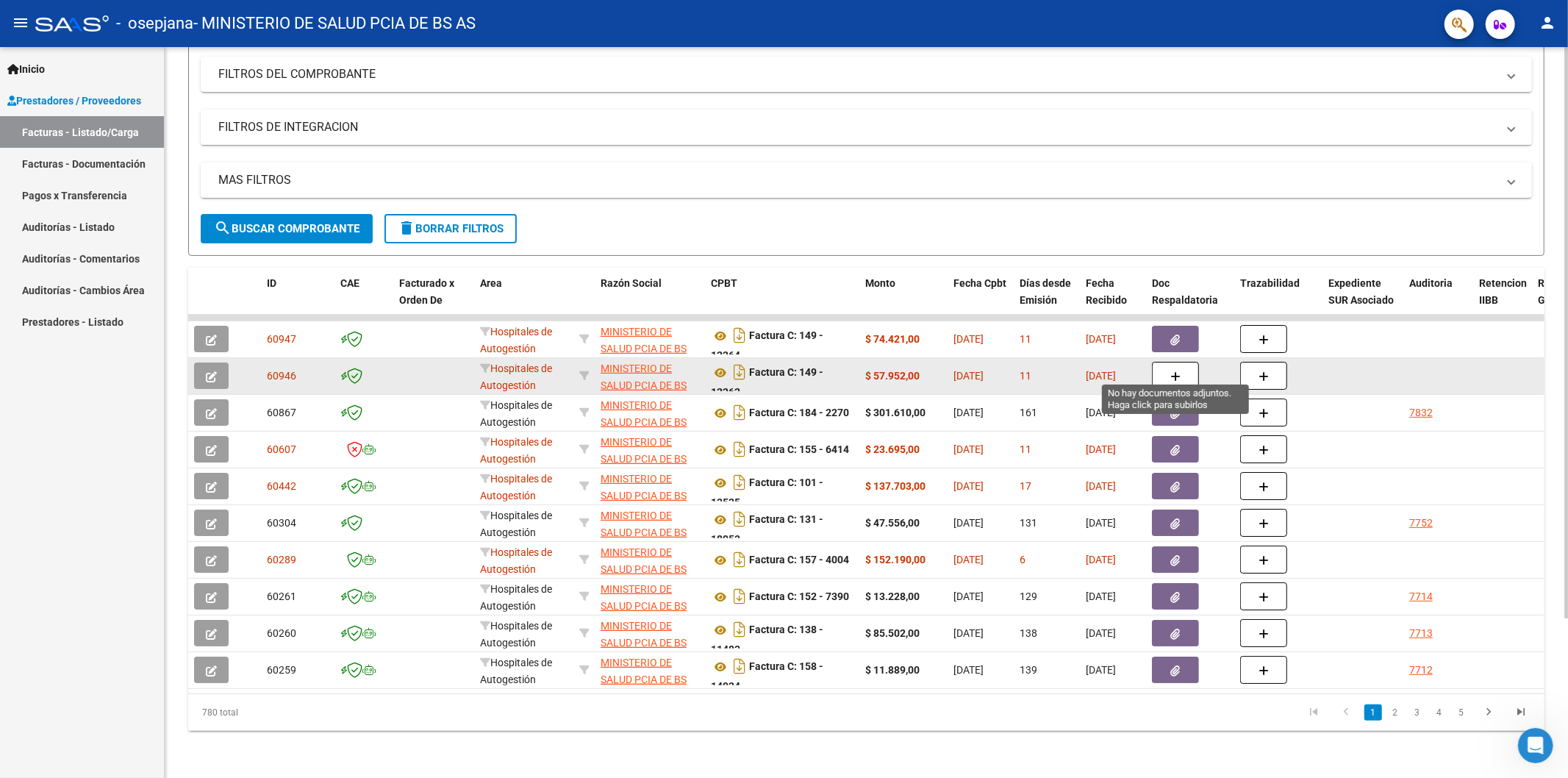
click at [1179, 362] on button "button" at bounding box center [1174, 376] width 47 height 28
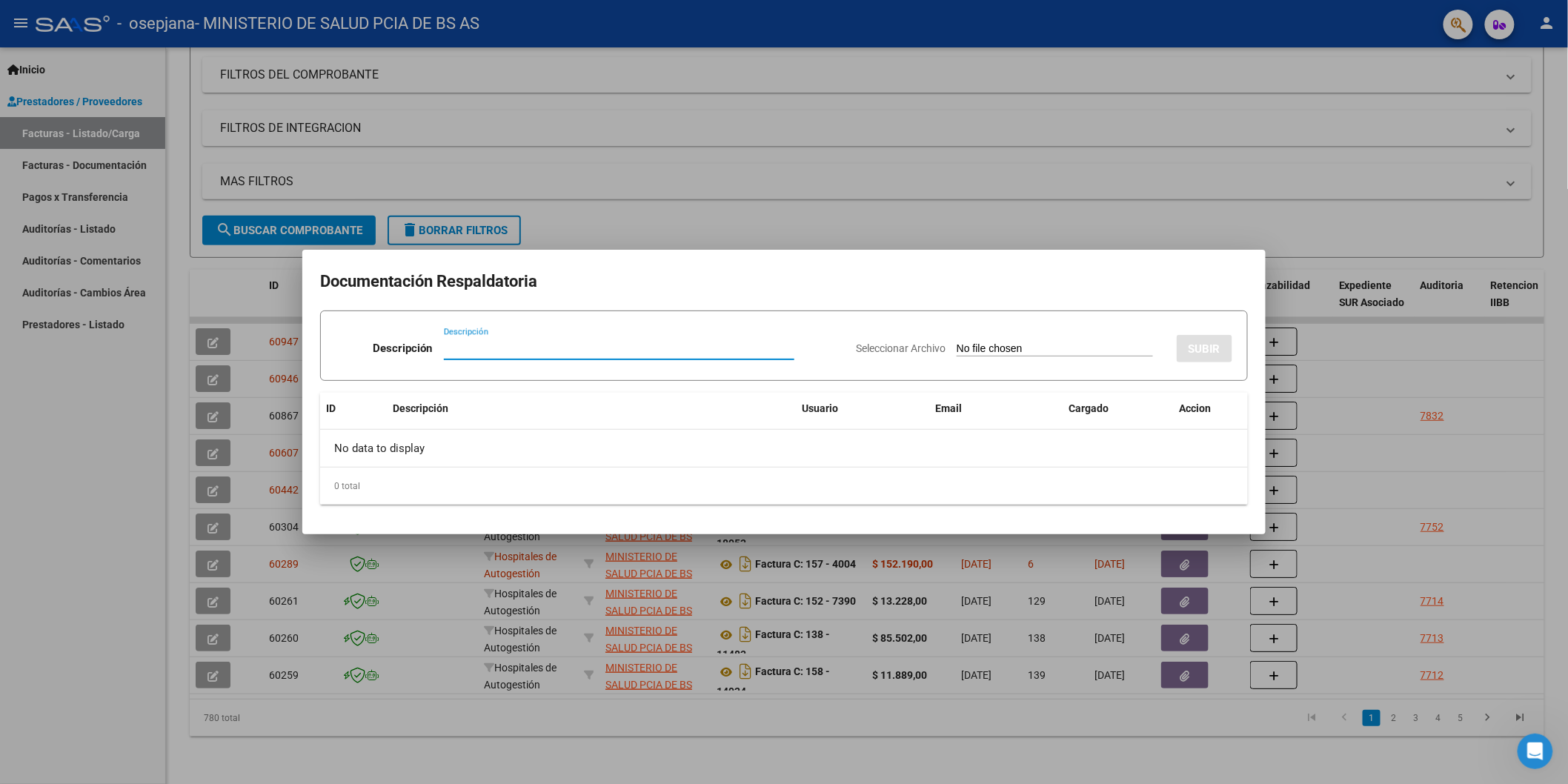
click at [1398, 353] on div at bounding box center [784, 392] width 1568 height 784
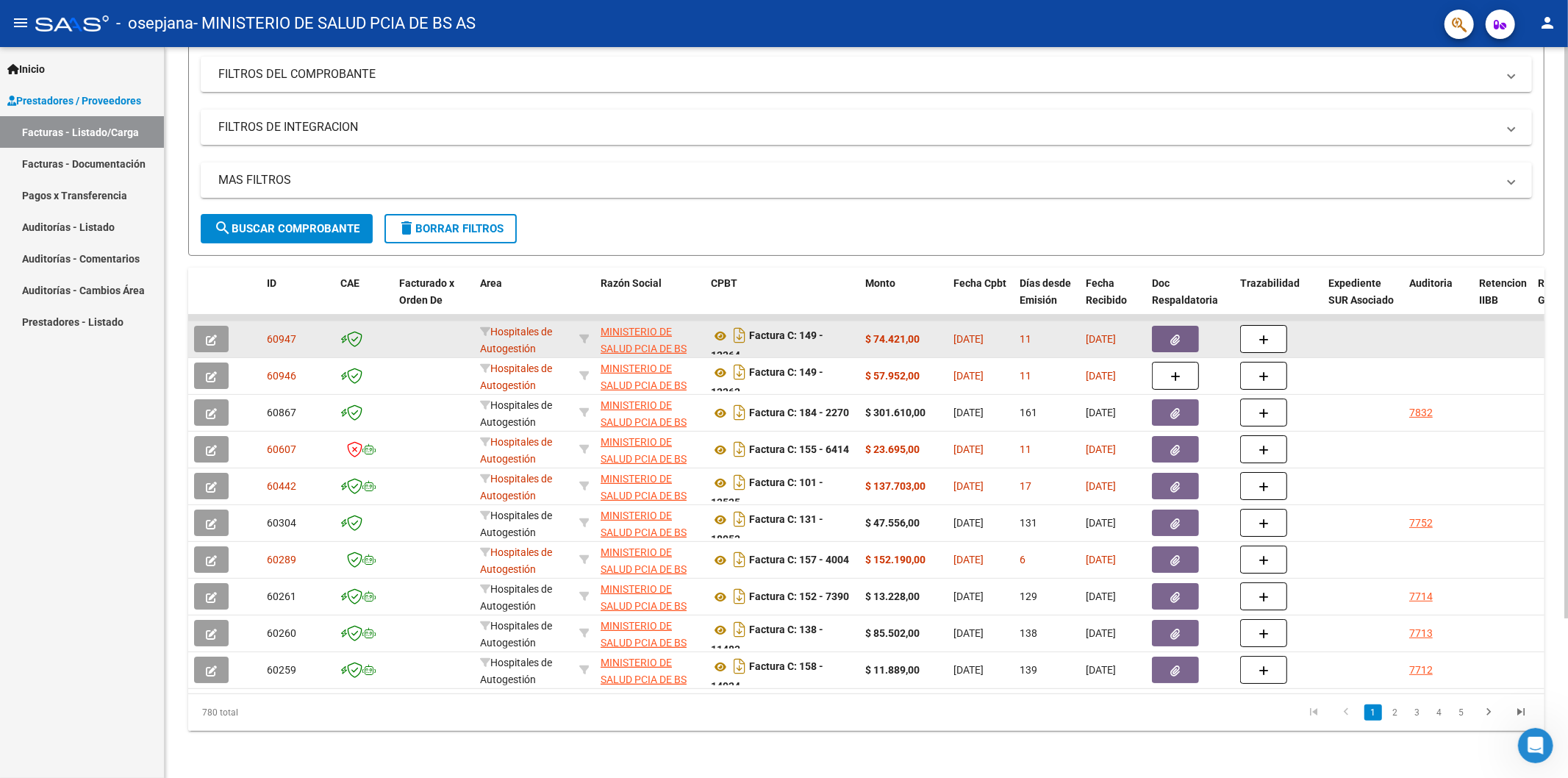
click at [1182, 332] on button "button" at bounding box center [1174, 338] width 47 height 27
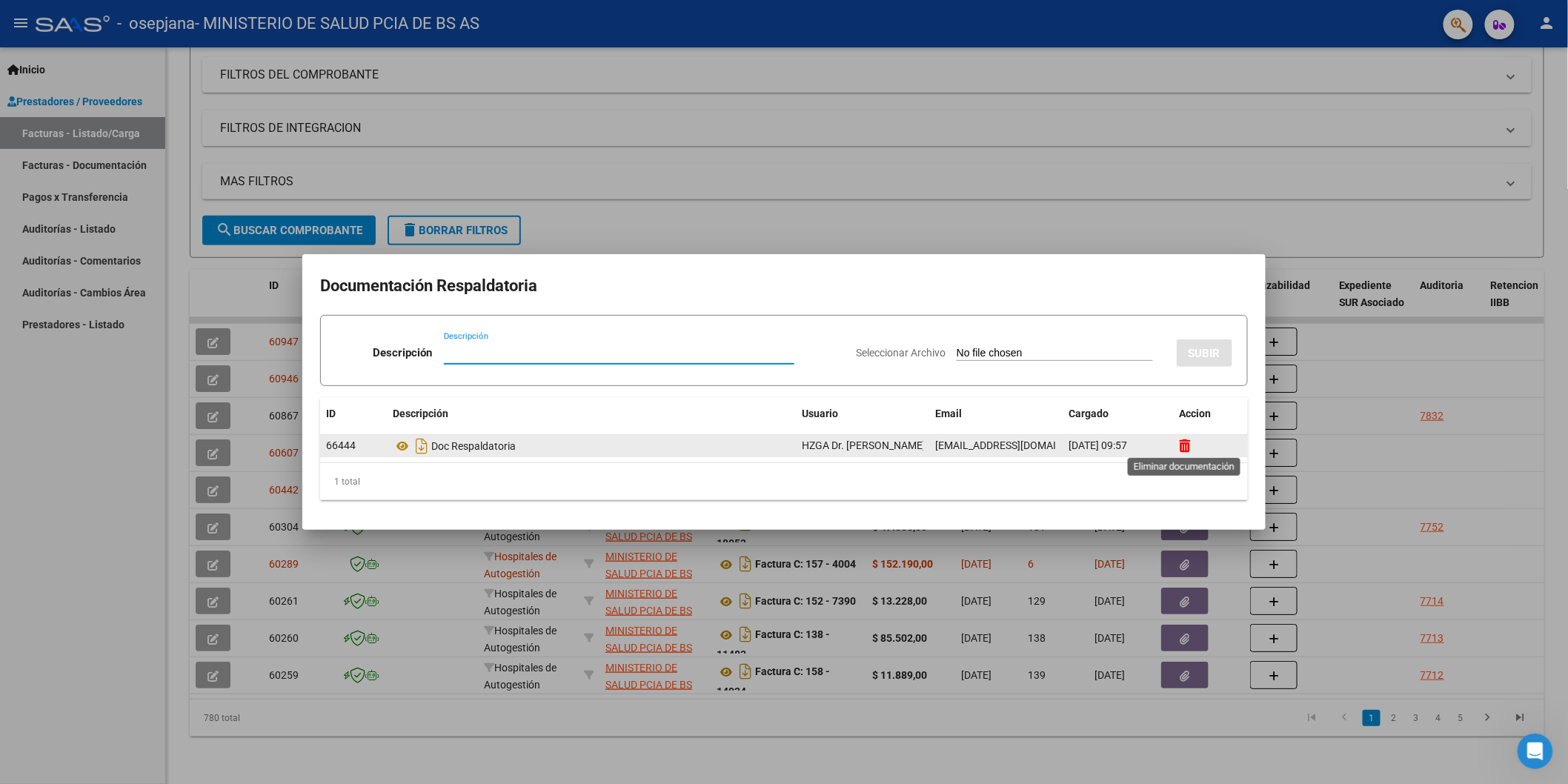
click at [1186, 445] on icon at bounding box center [1185, 446] width 11 height 14
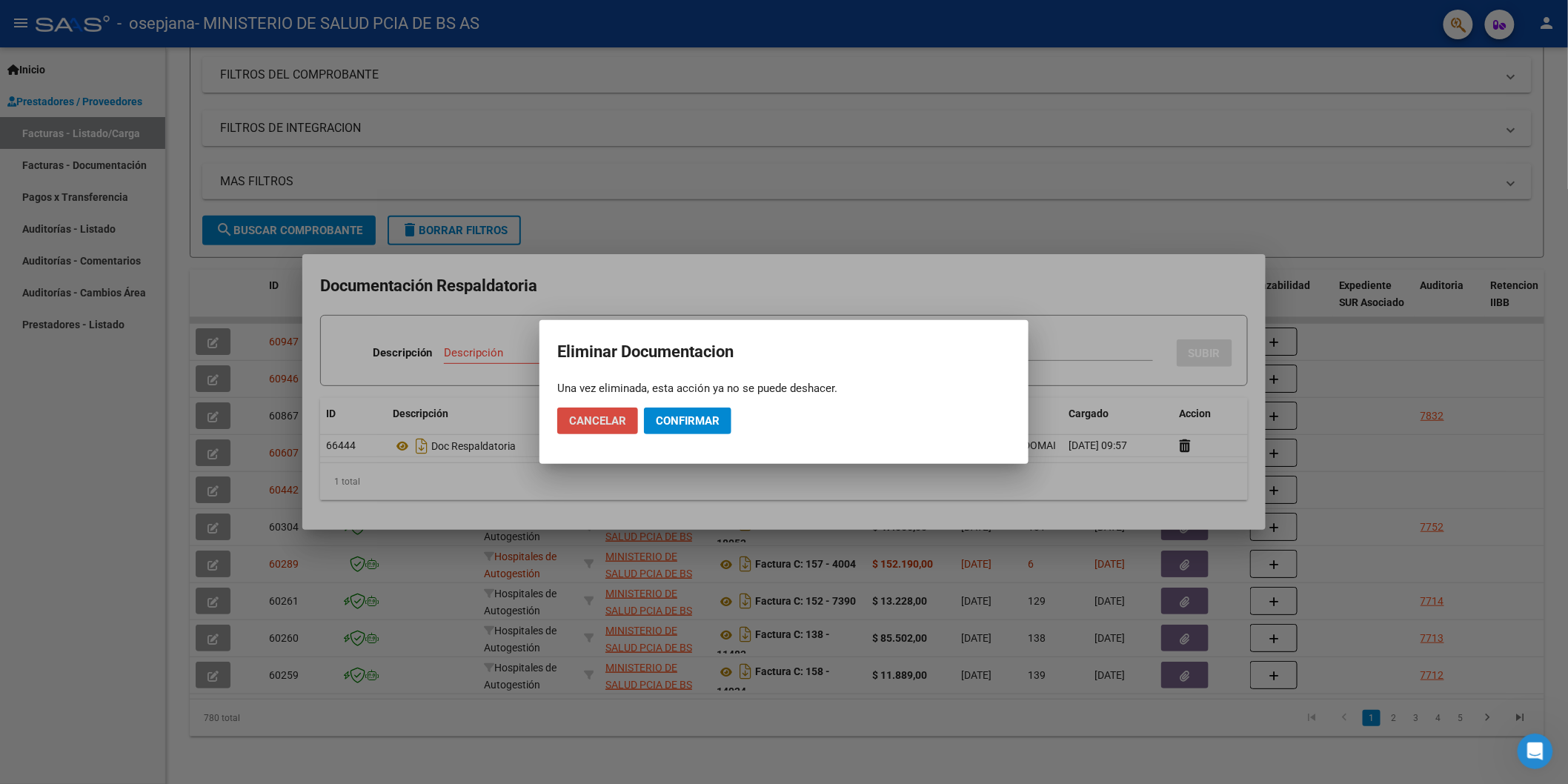
click at [618, 421] on span "Cancelar" at bounding box center [597, 420] width 57 height 13
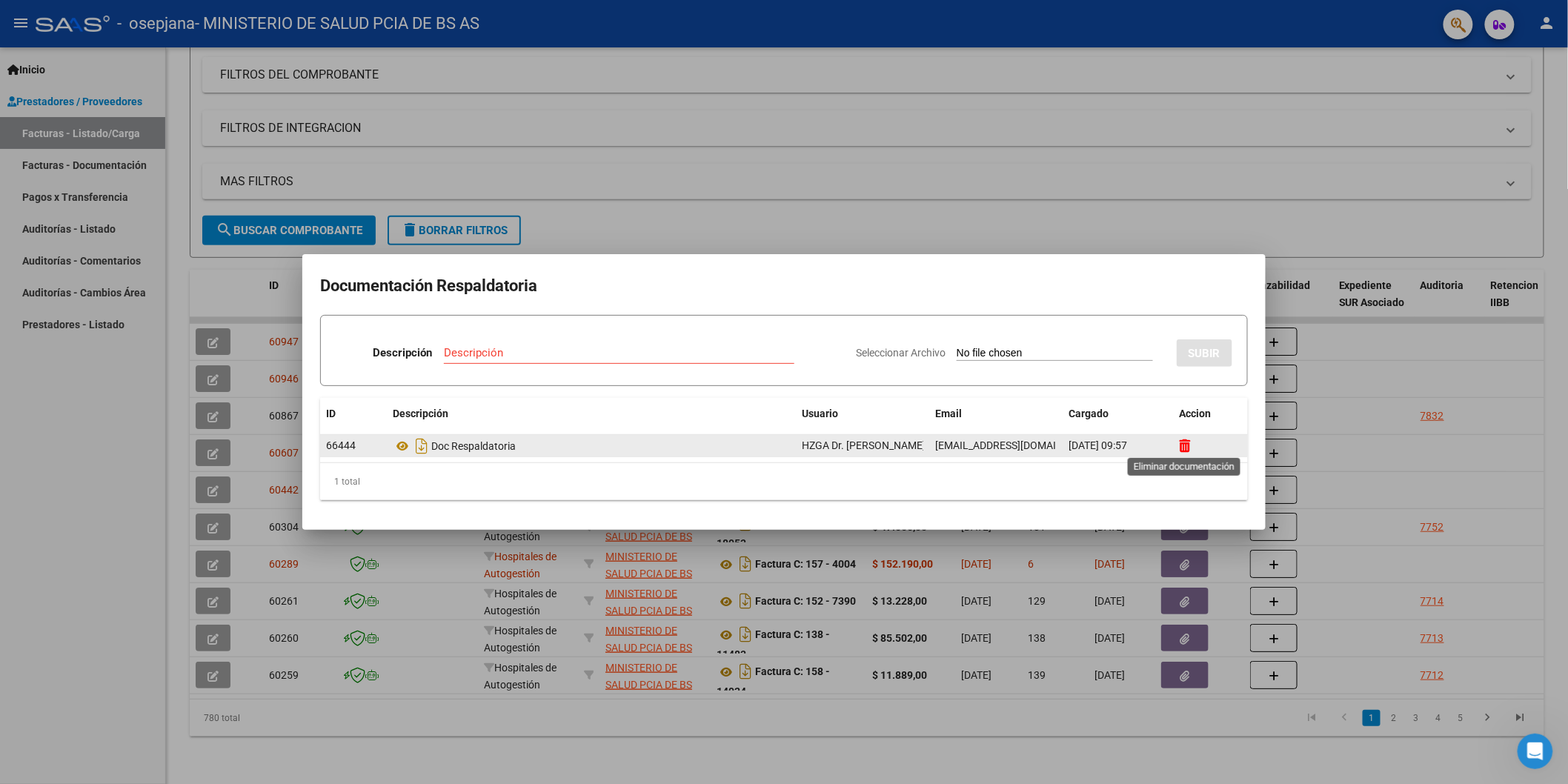
click at [1180, 441] on icon at bounding box center [1185, 446] width 11 height 14
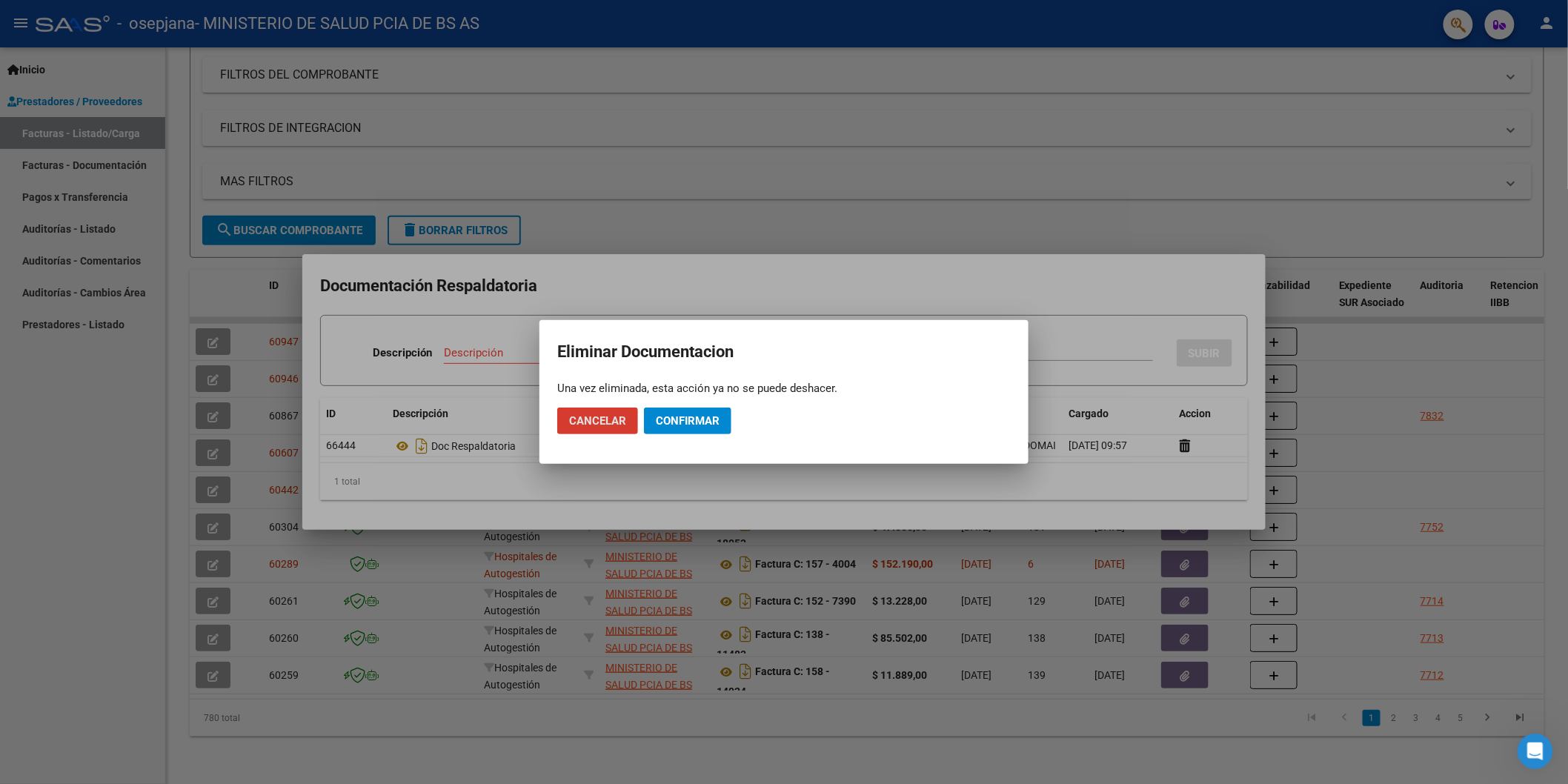
click at [701, 425] on span "Confirmar" at bounding box center [688, 420] width 64 height 13
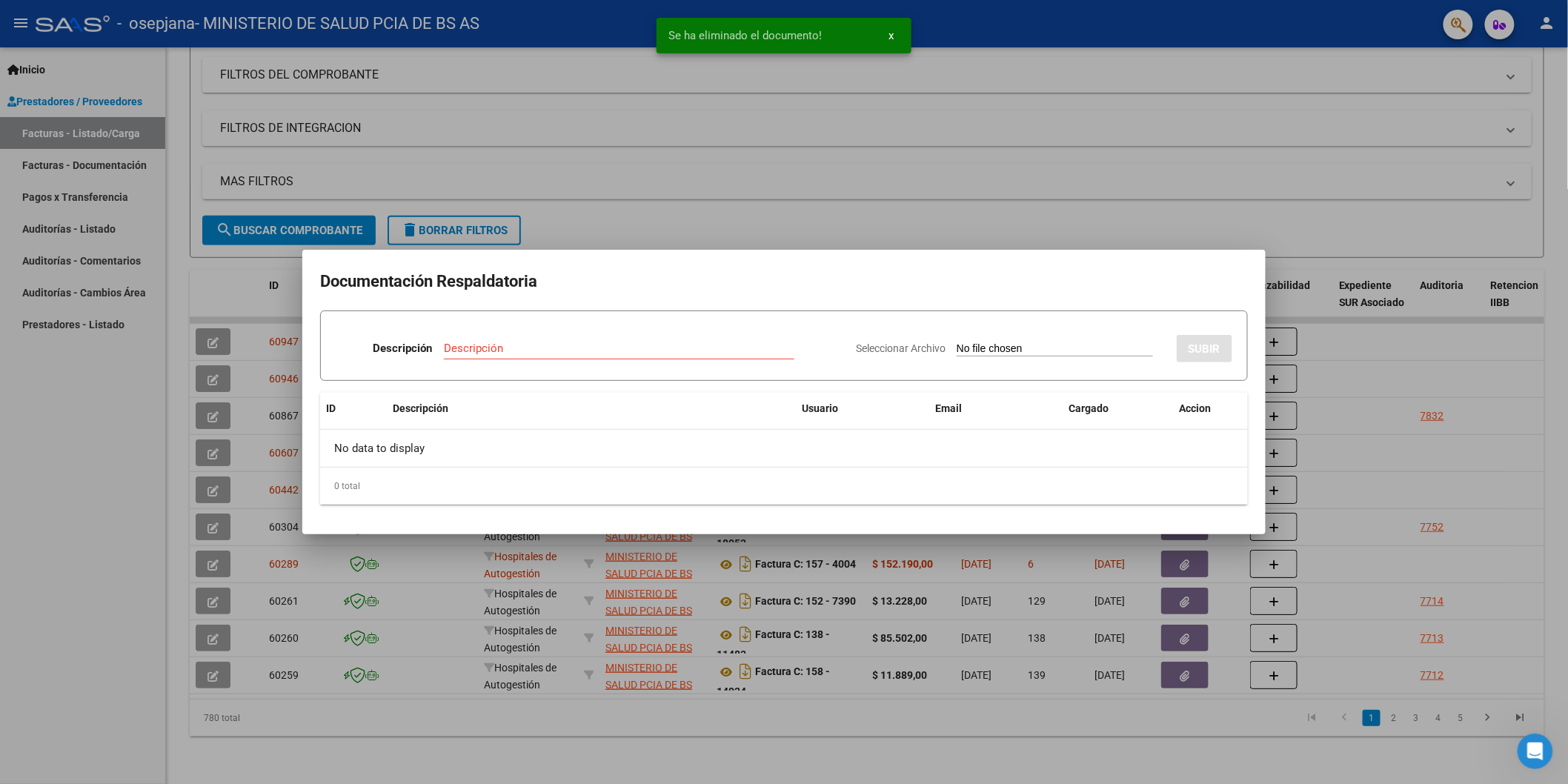
click at [687, 353] on input "Descripción" at bounding box center [619, 348] width 350 height 13
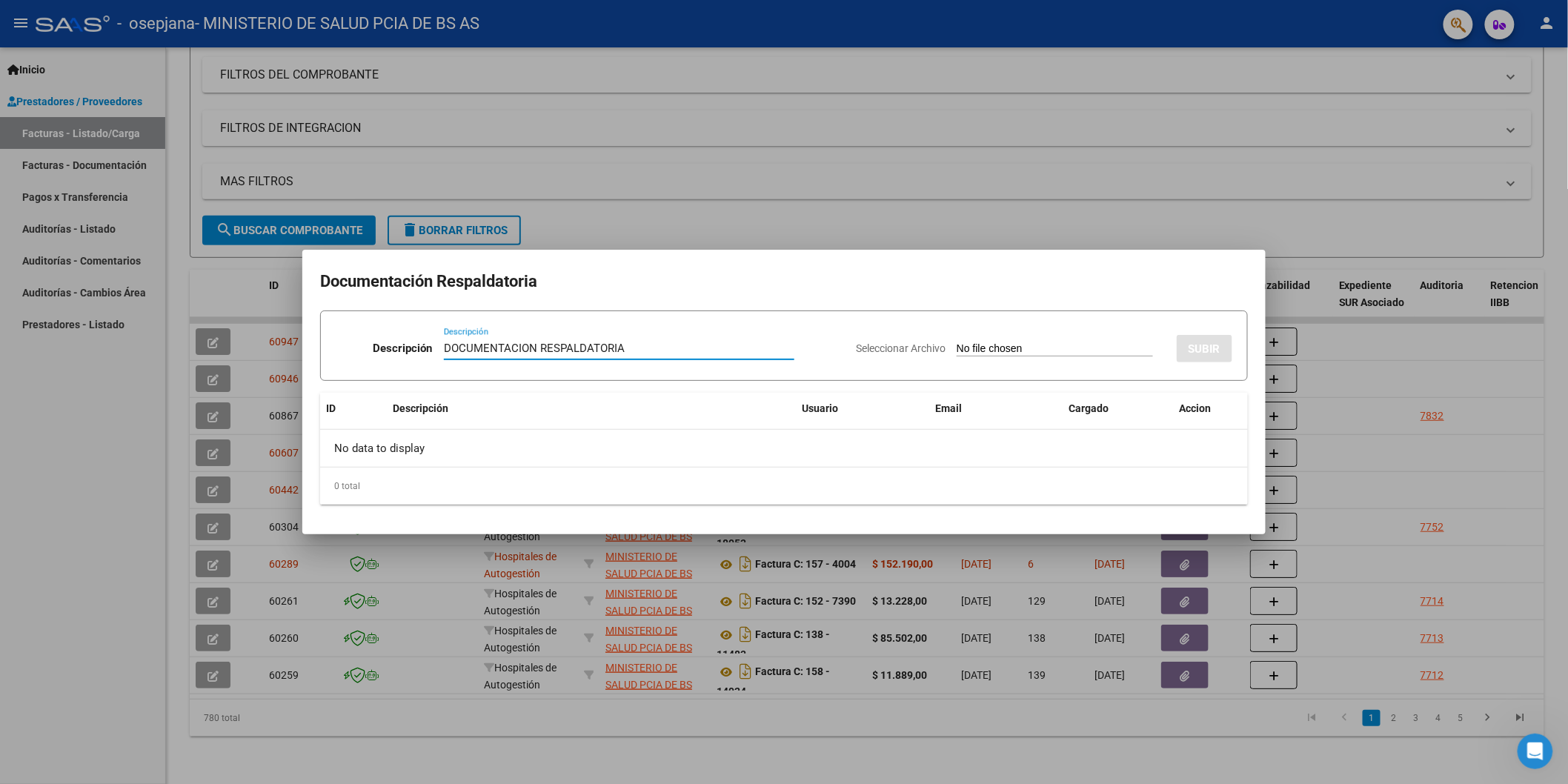
type input "DOCUMENTACION RESPALDATORIA"
click at [1055, 351] on input "Seleccionar Archivo" at bounding box center [1055, 349] width 196 height 14
type input "C:\fakepath\rnos2204-factura 12264.pdf"
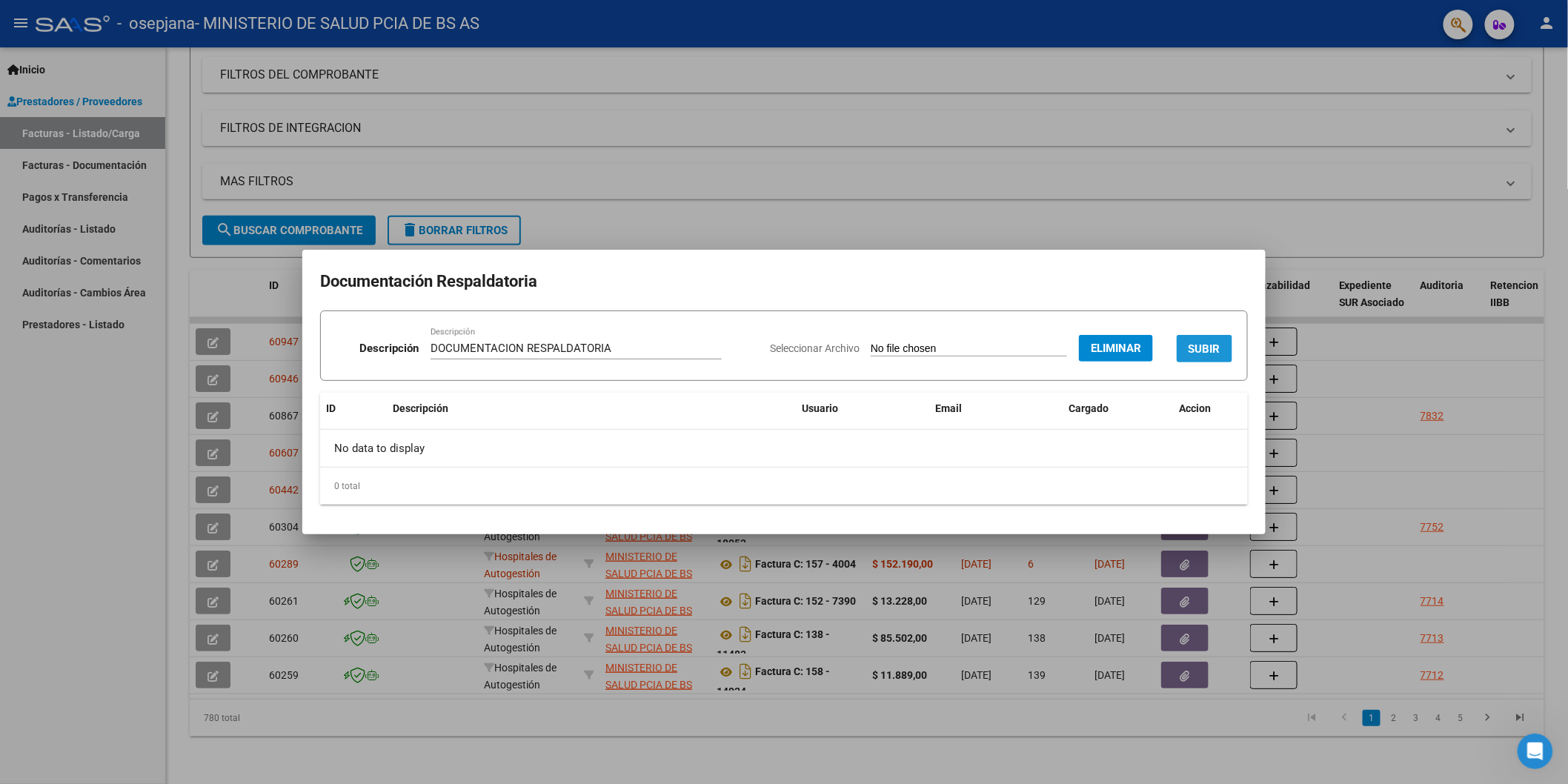
click at [1205, 347] on span "SUBIR" at bounding box center [1205, 348] width 32 height 13
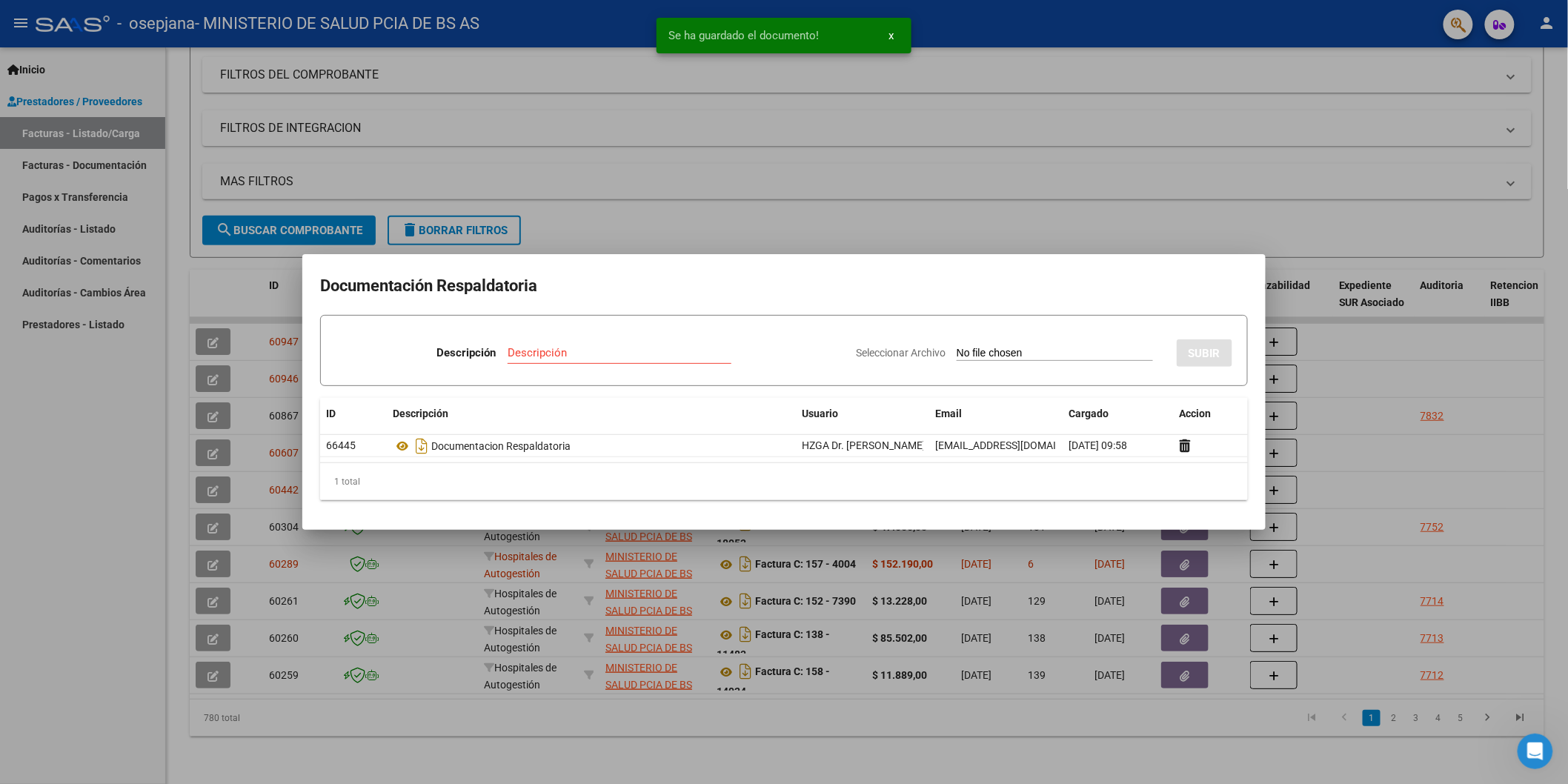
click at [1332, 411] on div at bounding box center [784, 392] width 1568 height 784
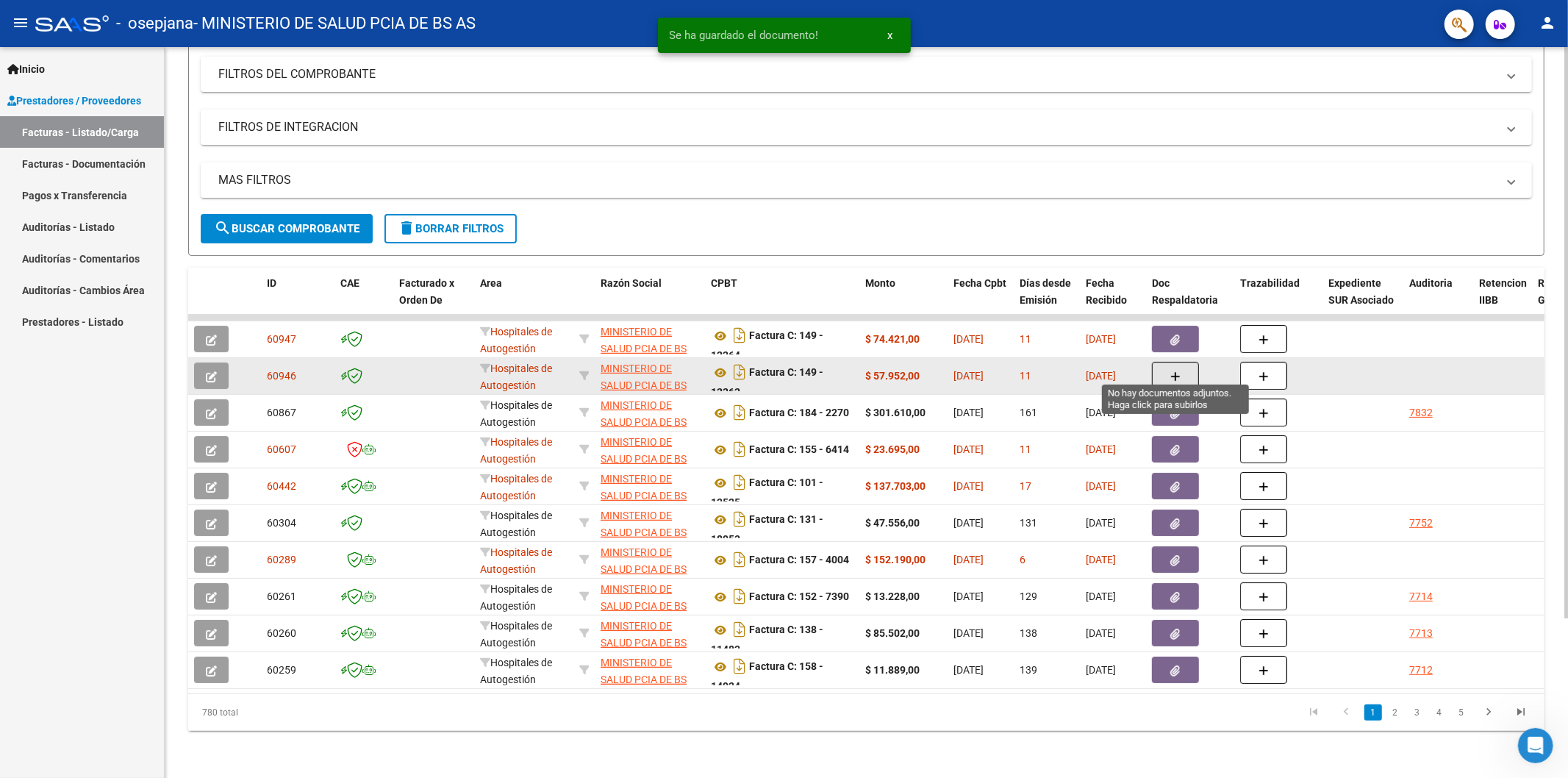
click at [1187, 363] on button "button" at bounding box center [1174, 376] width 47 height 28
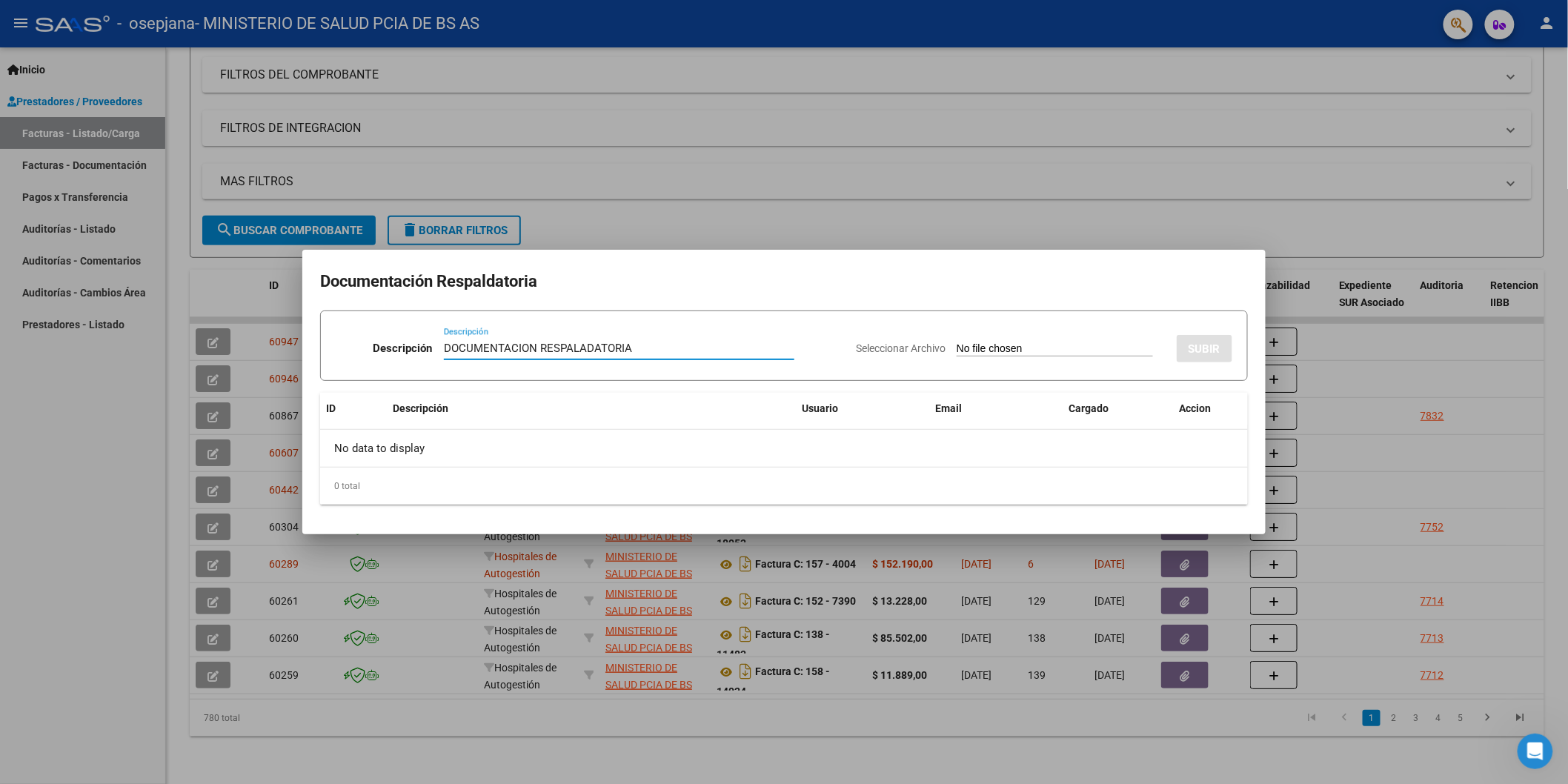
type input "DOCUMENTACION RESPALADATORIA"
click at [999, 338] on div "Seleccionar Archivo SUBIR" at bounding box center [1044, 345] width 376 height 45
click at [1074, 349] on input "Seleccionar Archivo" at bounding box center [1055, 349] width 196 height 14
type input "C:\fakepath\rnos2204-factura 12264.pdf"
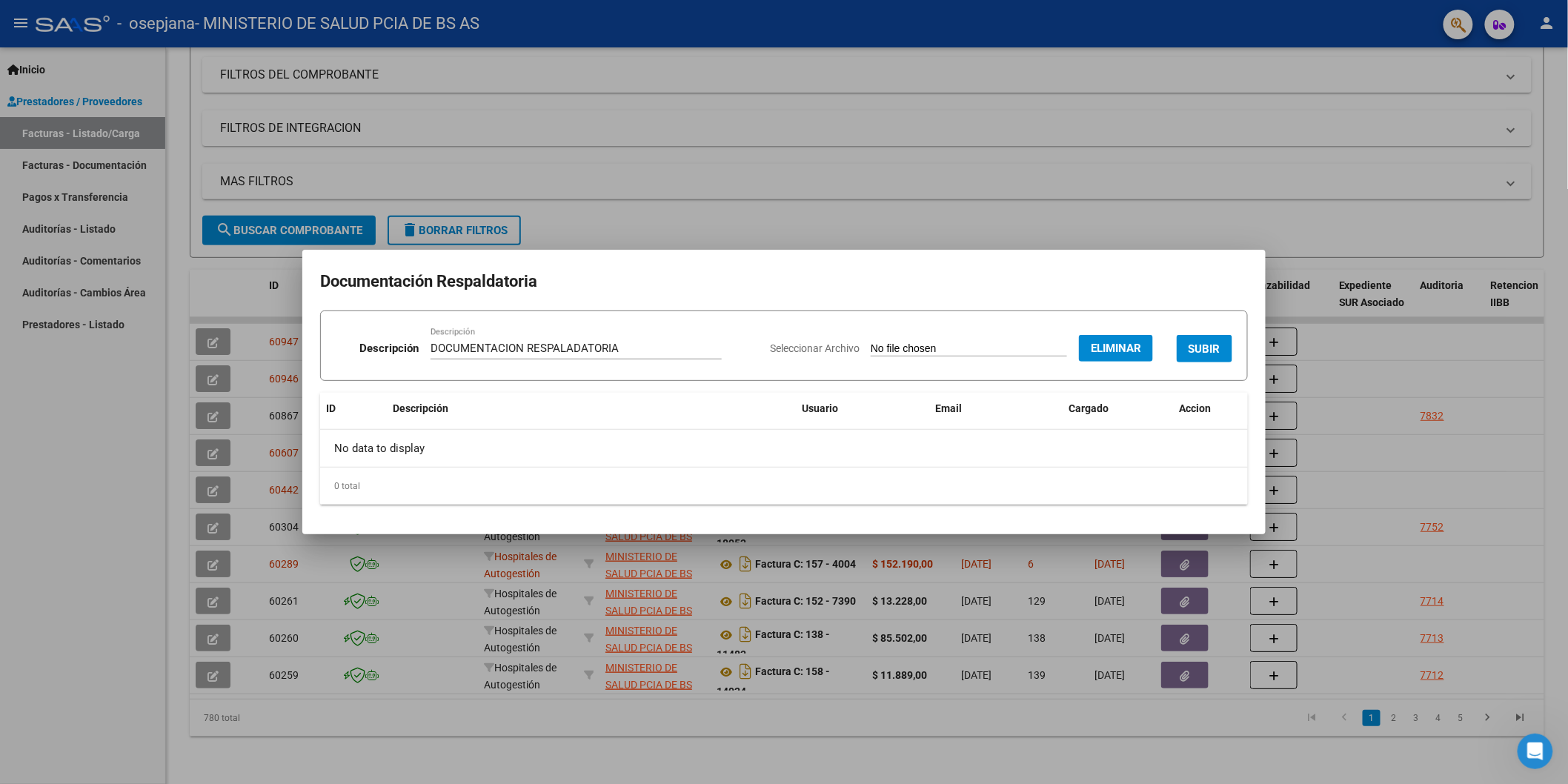
click at [1124, 347] on span "Eliminar" at bounding box center [1116, 348] width 50 height 13
click at [1024, 345] on input "Seleccionar Archivo" at bounding box center [1055, 349] width 196 height 14
type input "C:\fakepath\rnos2204- factura 12262.pdf"
click at [1196, 347] on span "SUBIR" at bounding box center [1205, 348] width 32 height 13
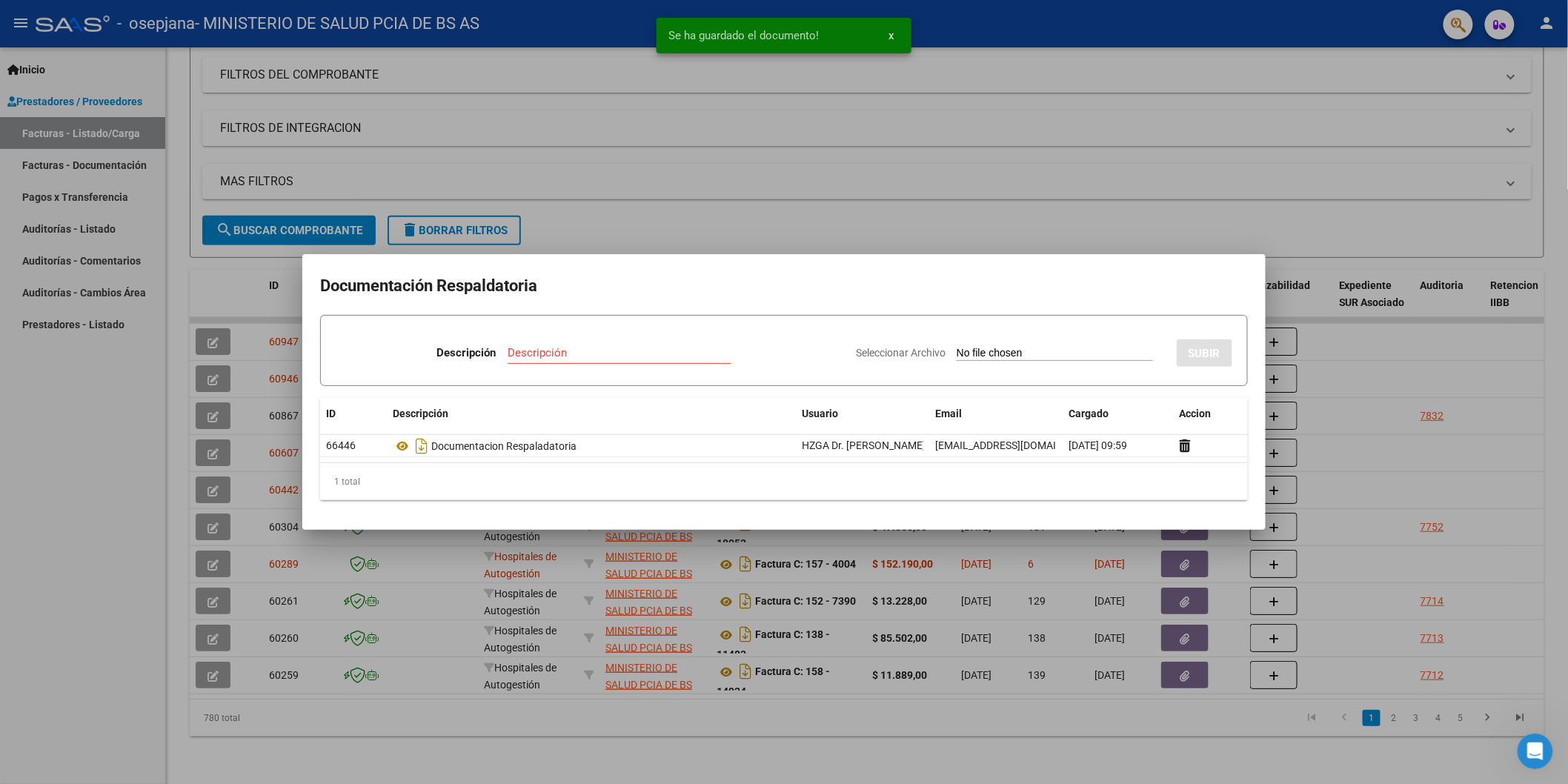
click at [1531, 405] on div at bounding box center [784, 392] width 1568 height 784
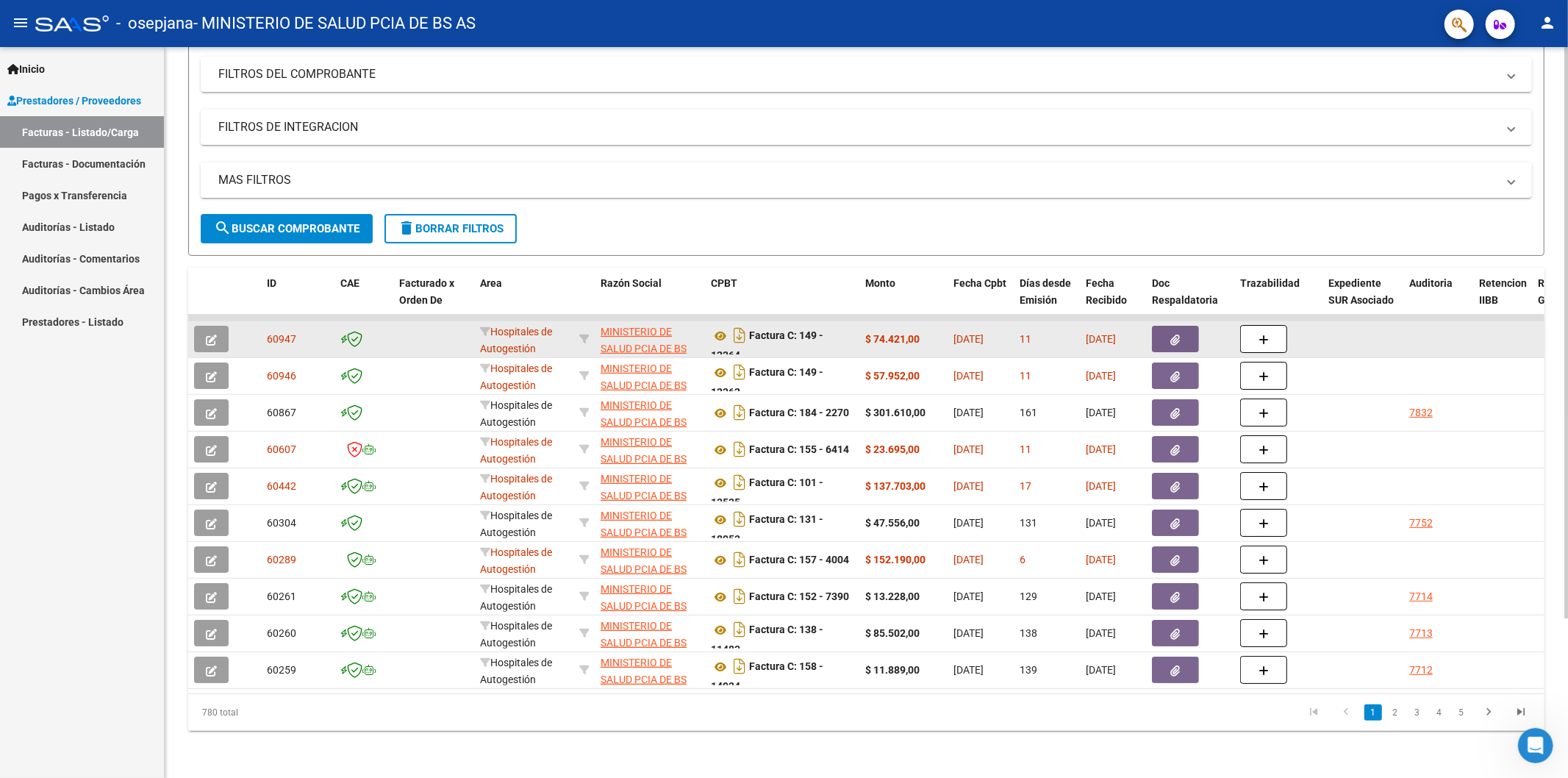
click at [209, 334] on icon "button" at bounding box center [210, 339] width 11 height 11
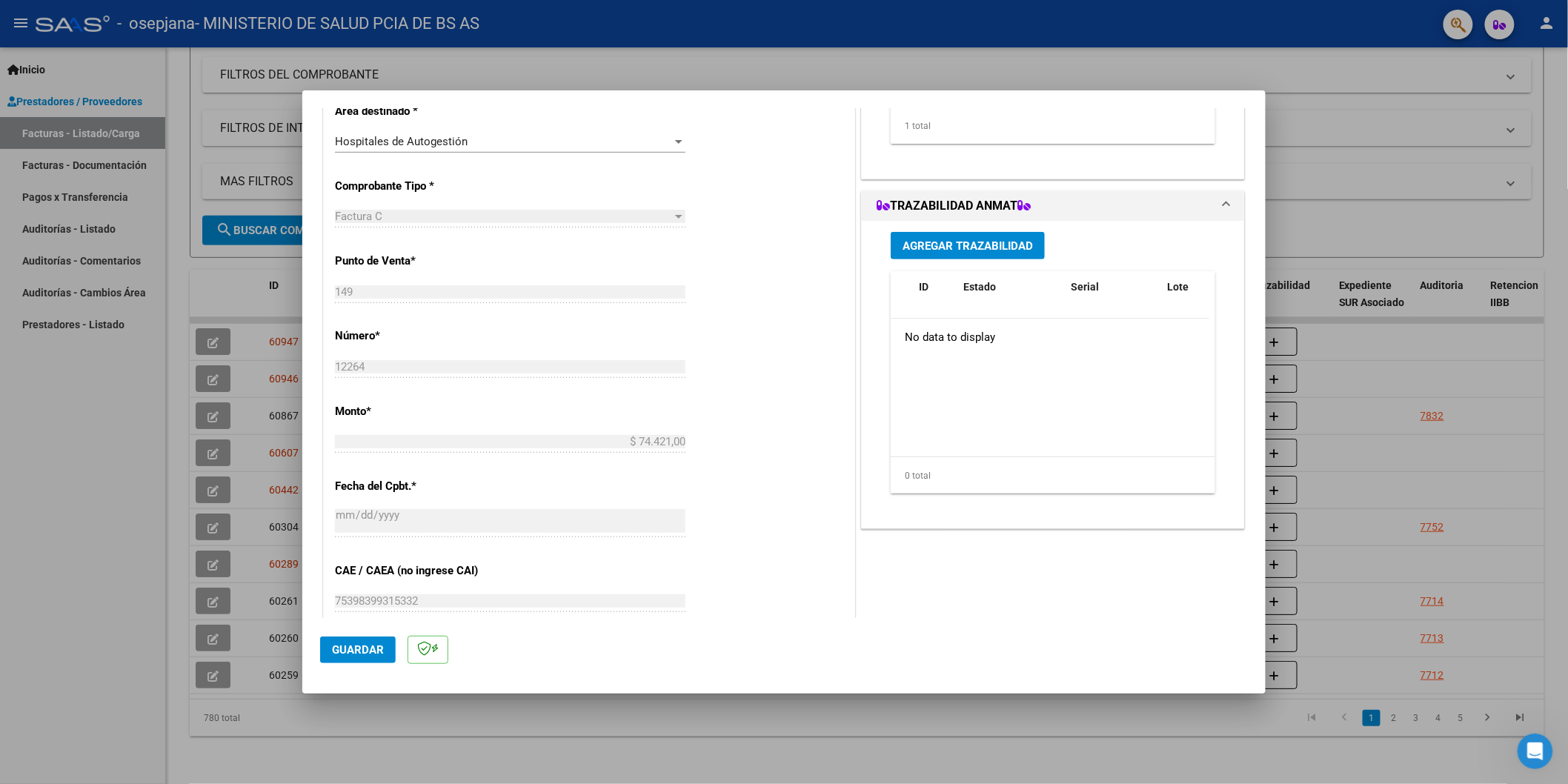
scroll to position [619, 0]
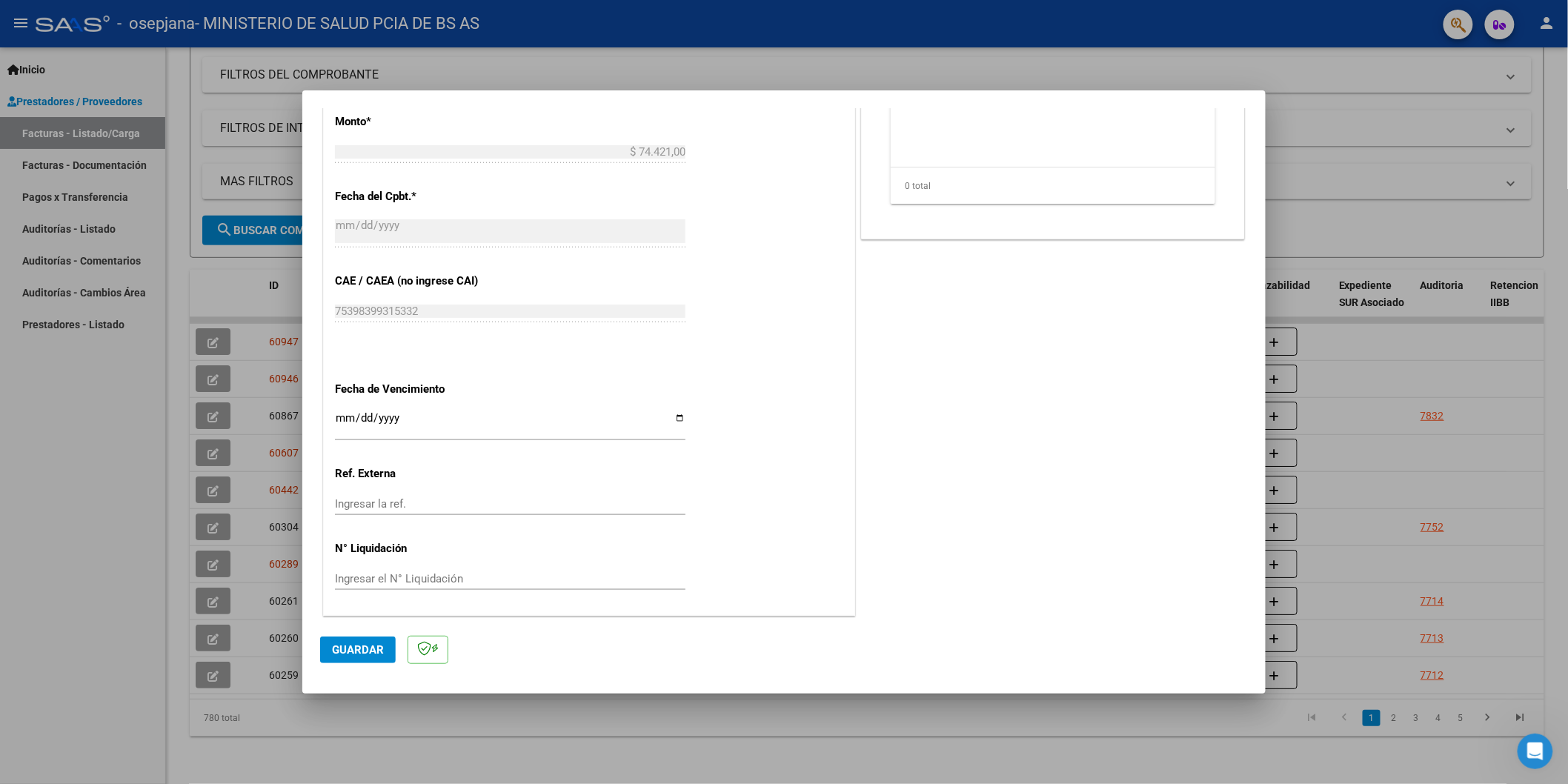
click at [93, 442] on div at bounding box center [784, 392] width 1568 height 784
type input "$ 0,00"
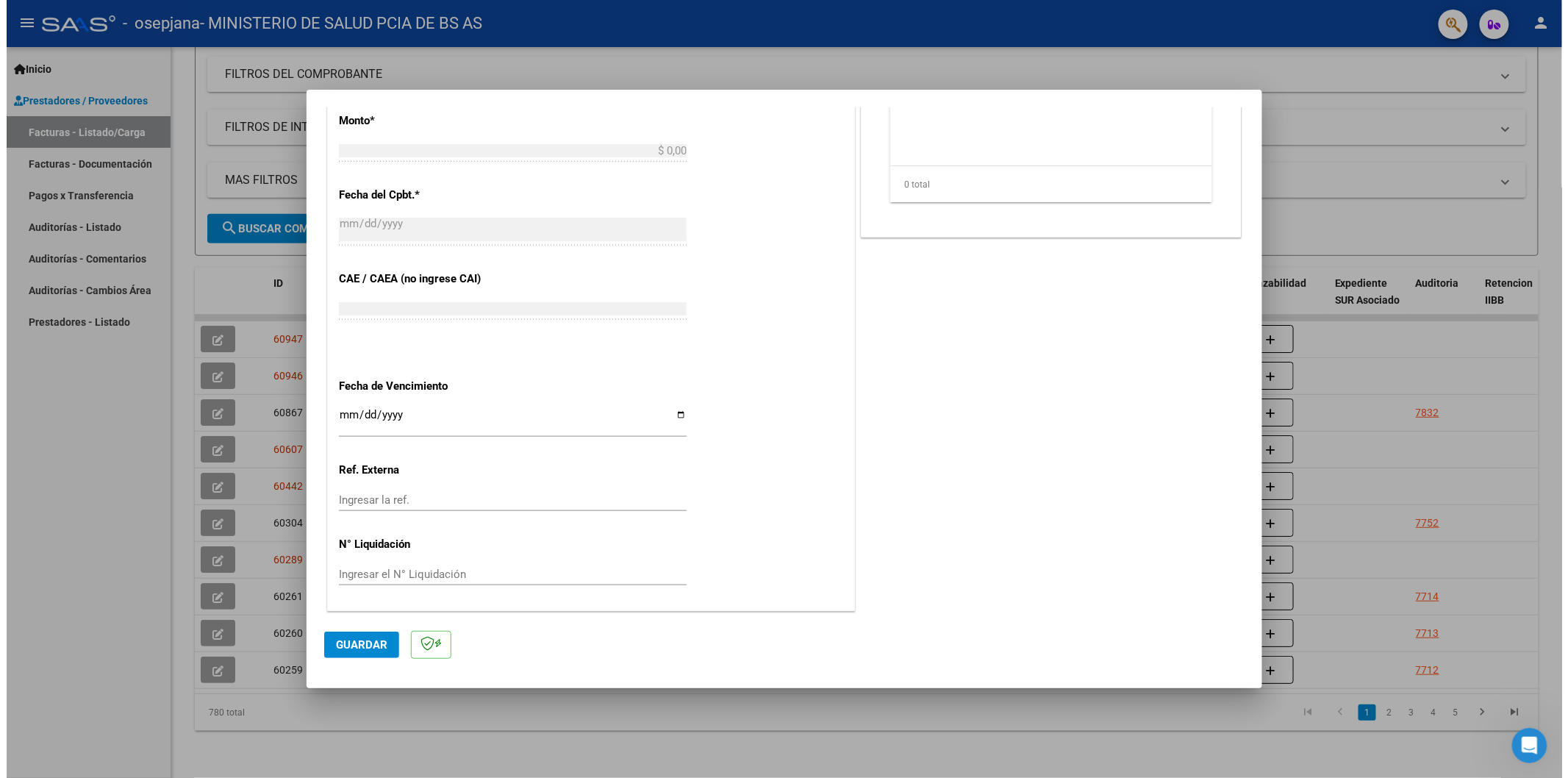
scroll to position [603, 0]
